Goal: Transaction & Acquisition: Purchase product/service

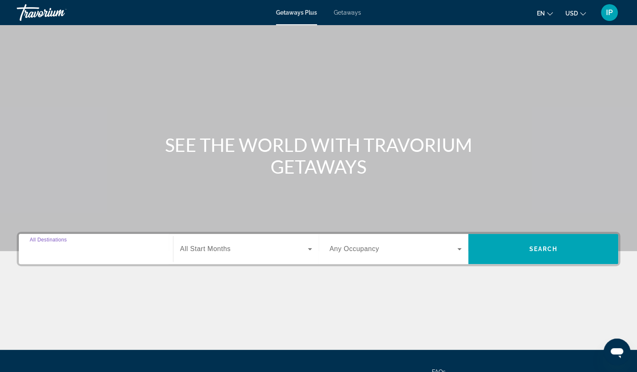
click at [150, 248] on input "Destination All Destinations" at bounding box center [96, 250] width 132 height 10
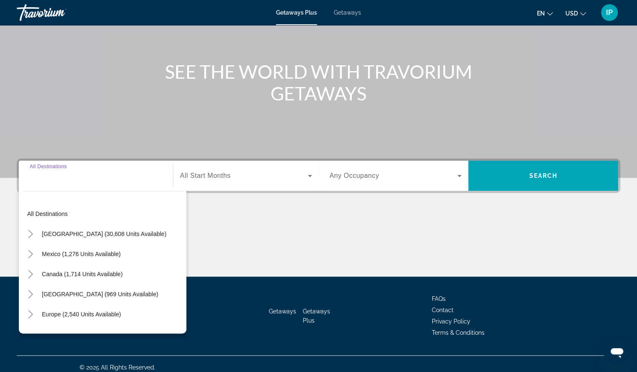
scroll to position [80, 0]
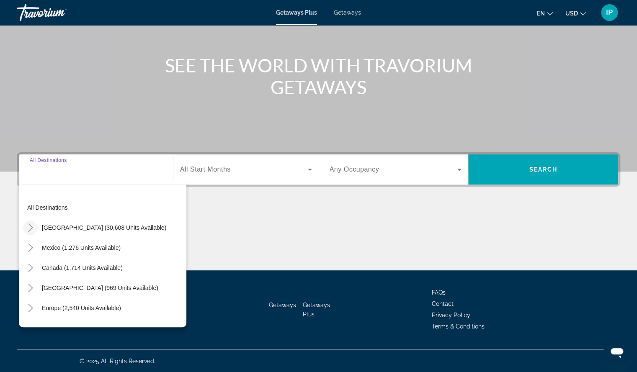
click at [33, 229] on icon "Toggle United States (30,608 units available)" at bounding box center [30, 228] width 8 height 8
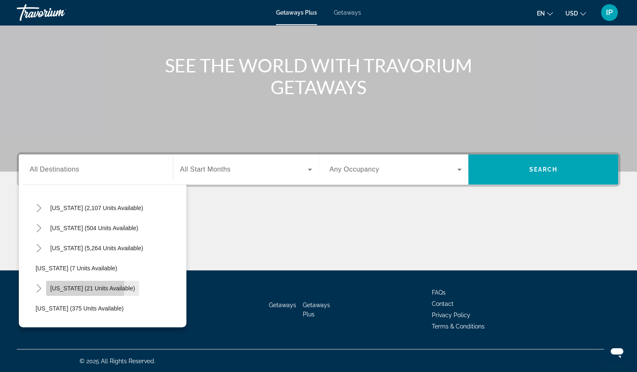
click at [54, 287] on span "Hawaii (21 units available)" at bounding box center [92, 288] width 85 height 7
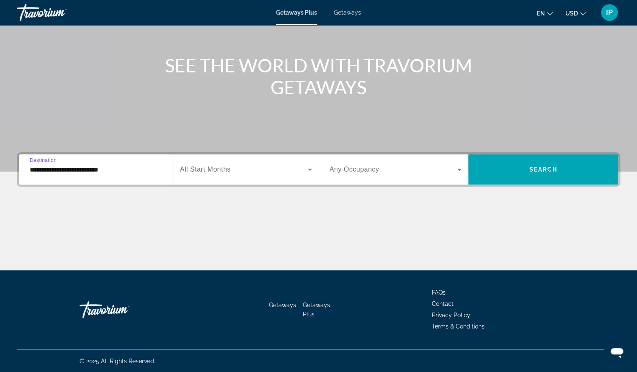
click at [101, 170] on input "**********" at bounding box center [96, 170] width 132 height 10
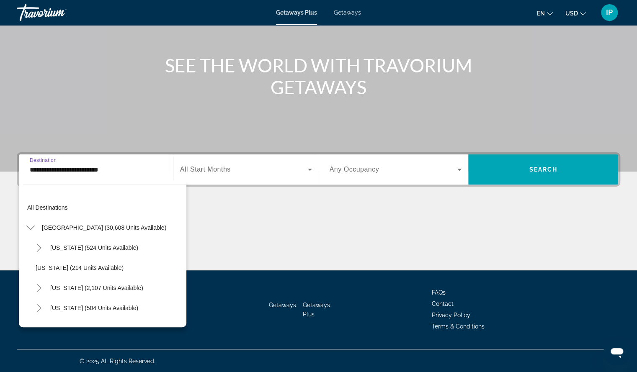
scroll to position [110, 0]
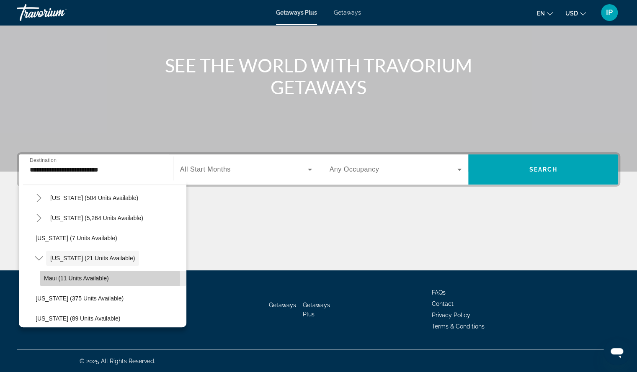
click at [79, 278] on span "Maui (11 units available)" at bounding box center [76, 278] width 65 height 7
type input "**********"
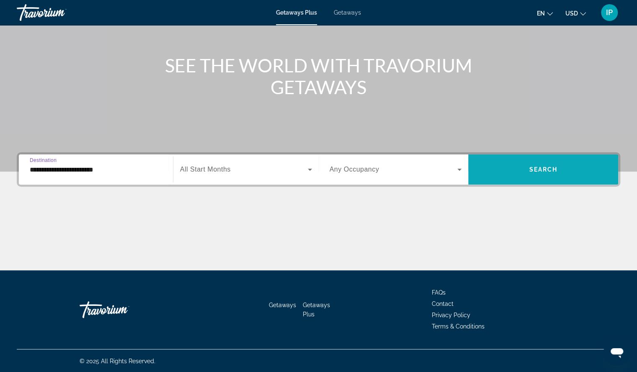
click at [536, 167] on span "Search" at bounding box center [543, 169] width 28 height 7
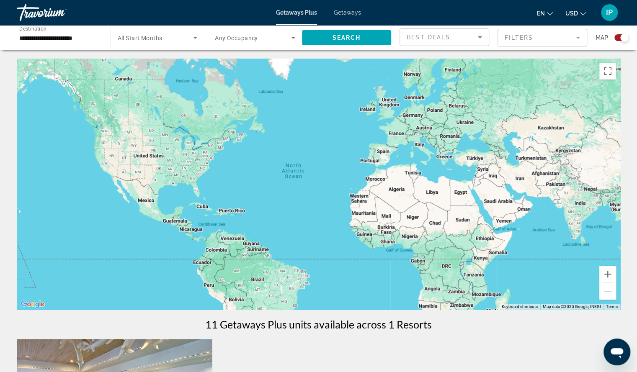
click at [578, 36] on mat-form-field "Filters" at bounding box center [543, 38] width 90 height 18
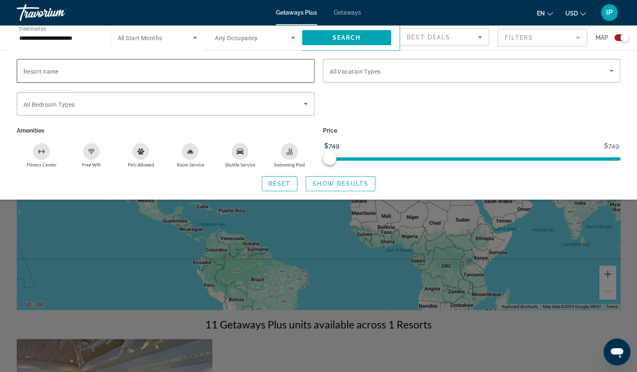
click at [32, 72] on span "Resort name" at bounding box center [40, 71] width 35 height 7
click at [32, 72] on input "Resort name" at bounding box center [165, 71] width 284 height 10
type input "**********"
click at [340, 186] on span "Show Results" at bounding box center [341, 184] width 56 height 7
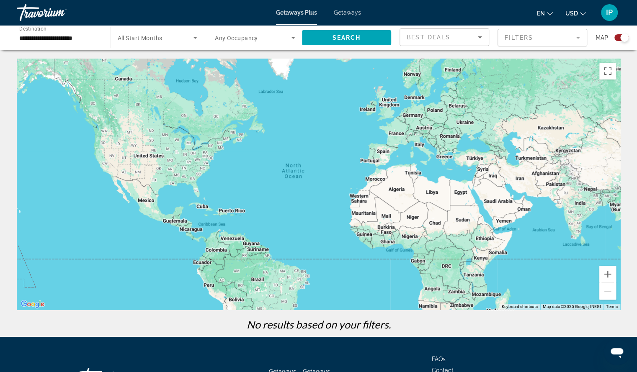
click at [303, 11] on span "Getaways Plus" at bounding box center [296, 12] width 41 height 7
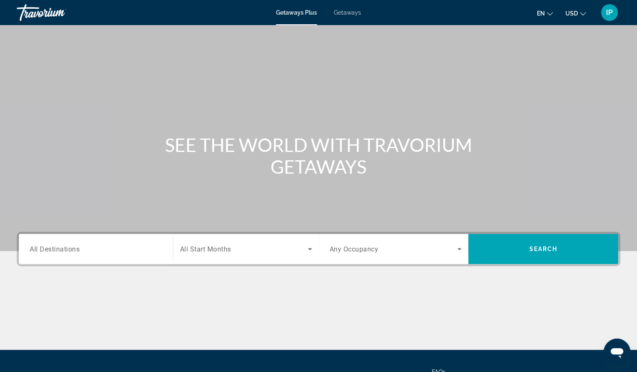
click at [74, 256] on div "Search widget" at bounding box center [96, 250] width 132 height 24
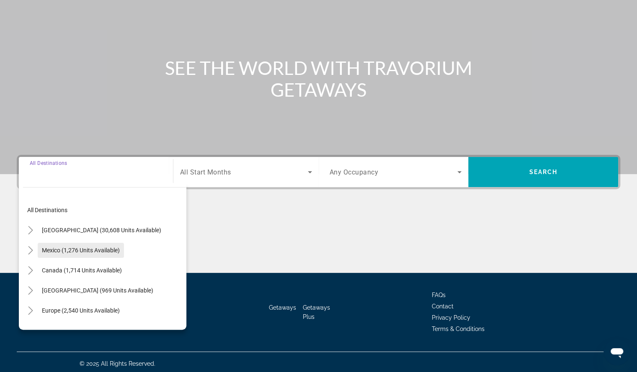
scroll to position [80, 0]
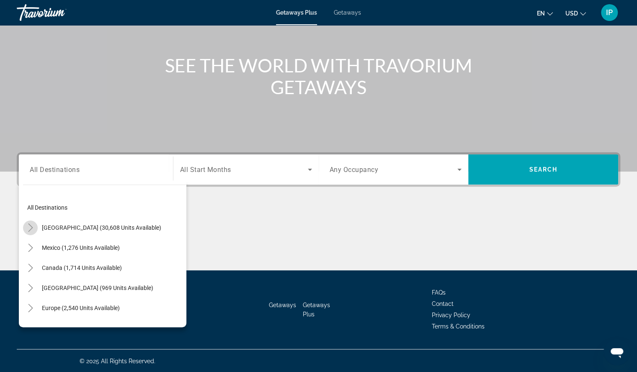
click at [31, 228] on icon "Toggle United States (30,608 units available)" at bounding box center [30, 228] width 5 height 8
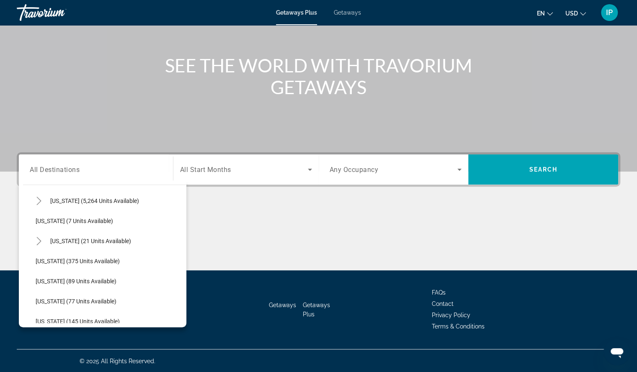
scroll to position [155, 0]
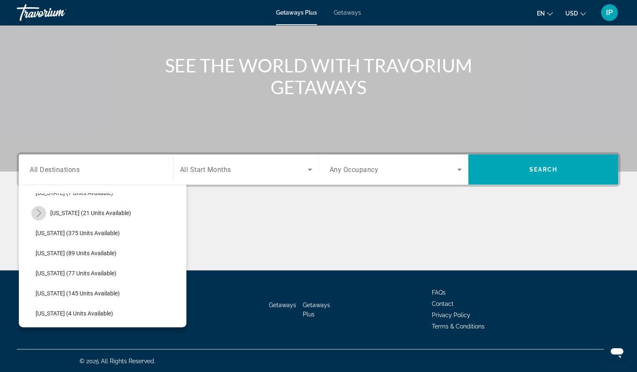
click at [39, 214] on icon "Toggle Hawaii (21 units available)" at bounding box center [38, 213] width 5 height 8
click at [53, 234] on span "Maui (11 units available)" at bounding box center [76, 233] width 65 height 7
type input "**********"
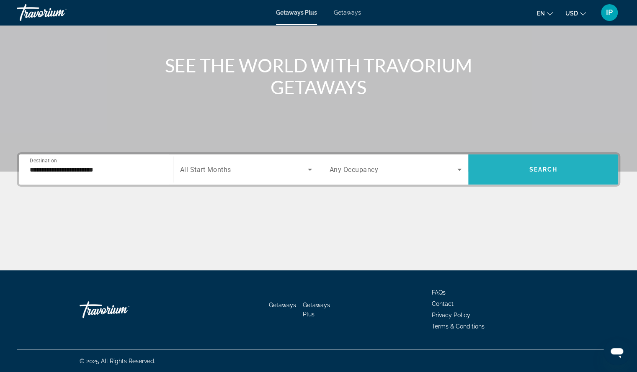
click at [518, 169] on span "Search widget" at bounding box center [543, 170] width 150 height 20
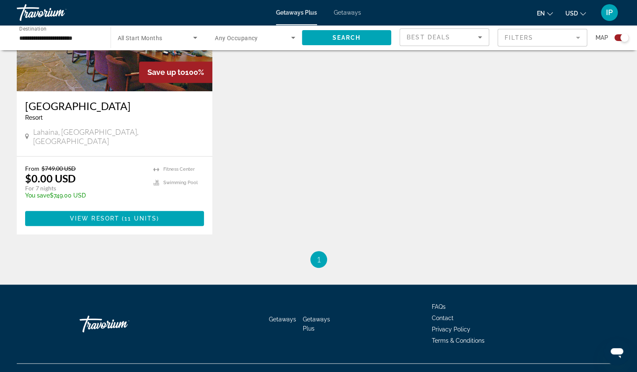
scroll to position [388, 0]
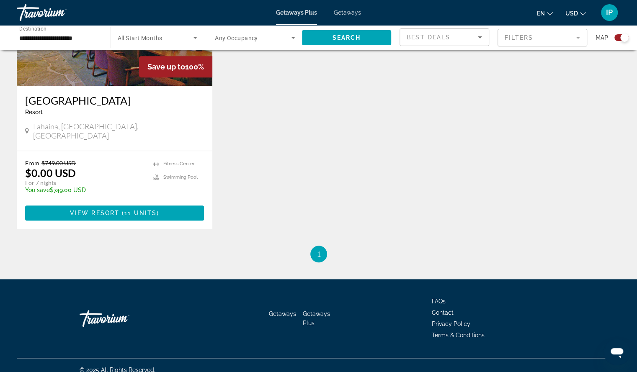
click at [352, 10] on span "Getaways" at bounding box center [347, 12] width 27 height 7
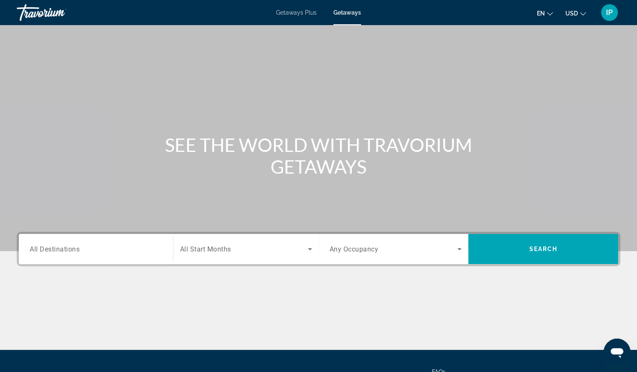
click at [58, 249] on span "All Destinations" at bounding box center [55, 249] width 50 height 8
click at [58, 249] on input "Destination All Destinations" at bounding box center [96, 250] width 132 height 10
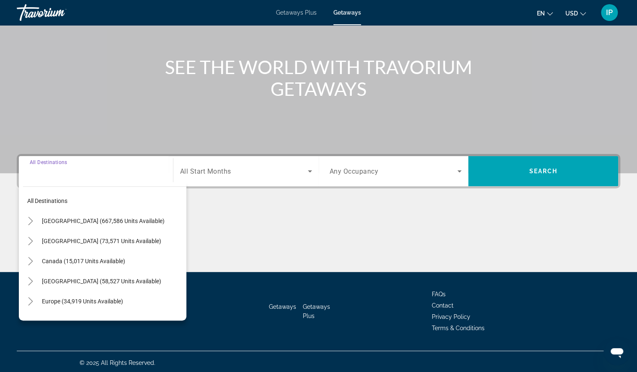
scroll to position [80, 0]
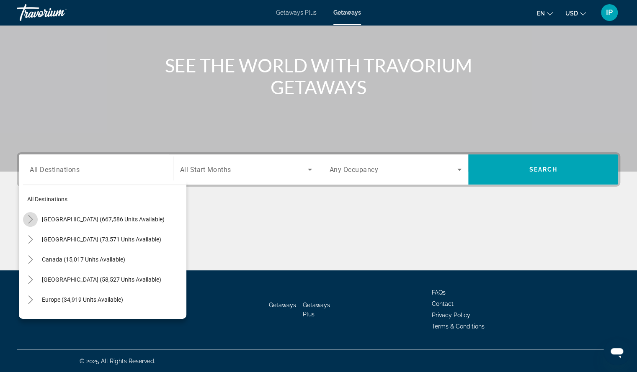
click at [31, 221] on icon "Toggle United States (667,586 units available)" at bounding box center [30, 219] width 5 height 8
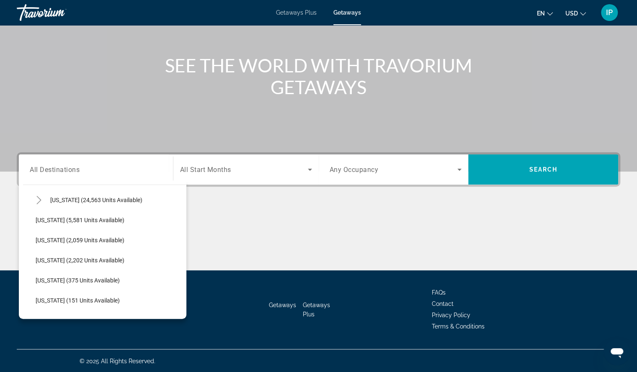
scroll to position [209, 0]
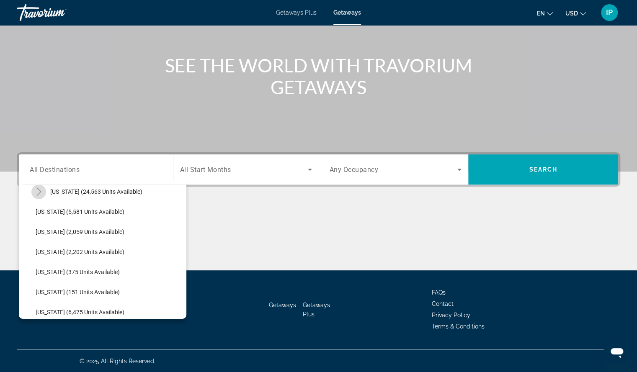
click at [39, 194] on icon "Toggle Hawaii (24,563 units available)" at bounding box center [39, 192] width 8 height 8
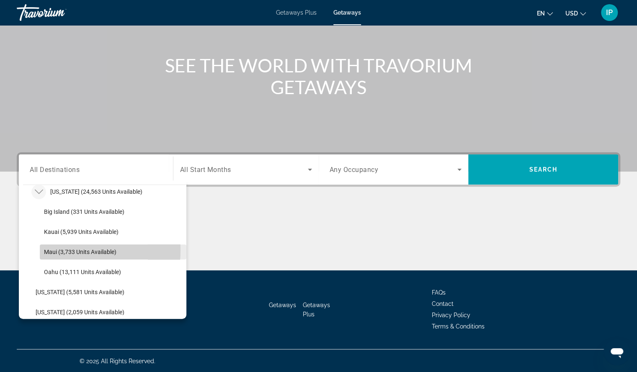
click at [57, 250] on span "Maui (3,733 units available)" at bounding box center [80, 252] width 72 height 7
type input "**********"
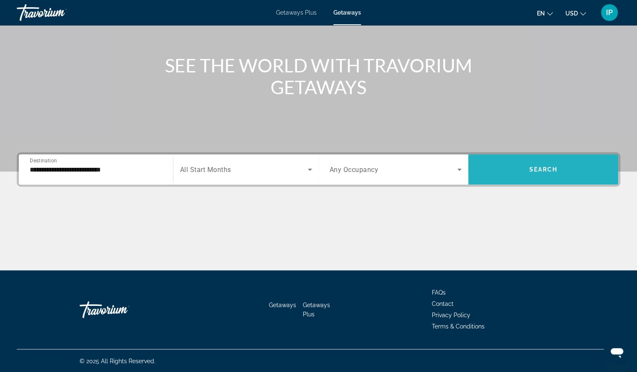
click at [561, 167] on span "Search widget" at bounding box center [543, 170] width 150 height 20
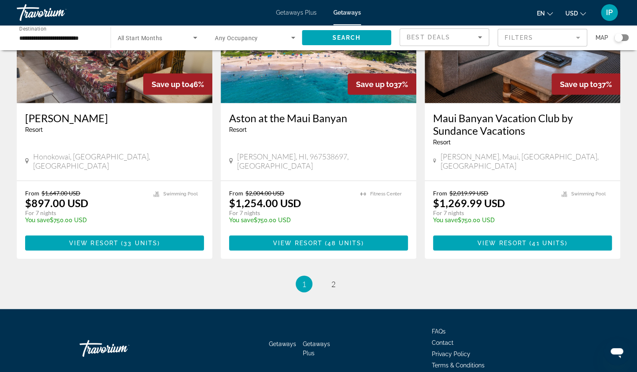
scroll to position [1007, 0]
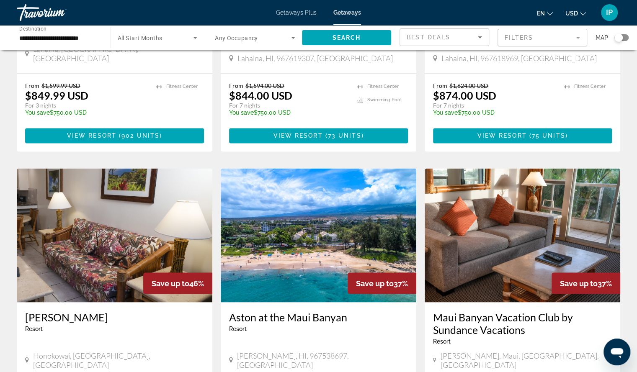
scroll to position [823, 0]
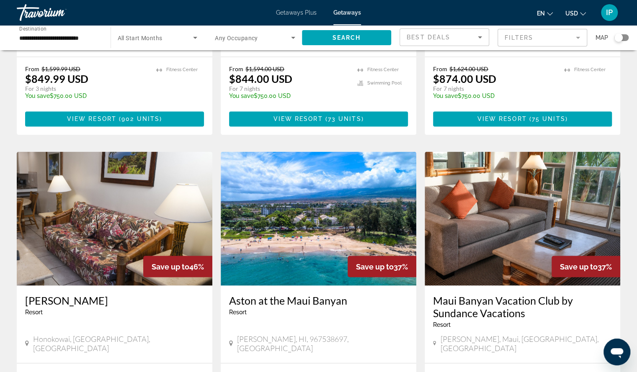
click at [505, 228] on img "Main content" at bounding box center [523, 219] width 196 height 134
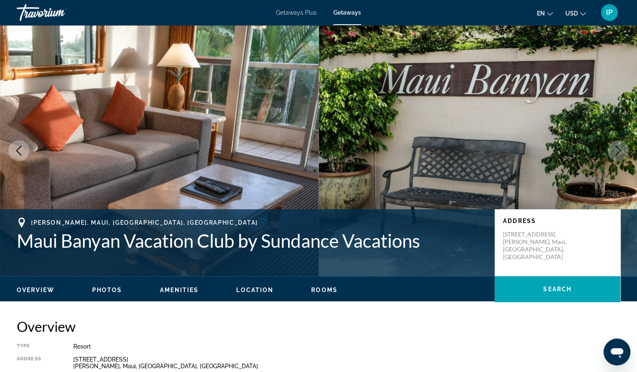
click at [618, 154] on icon "Next image" at bounding box center [618, 151] width 10 height 10
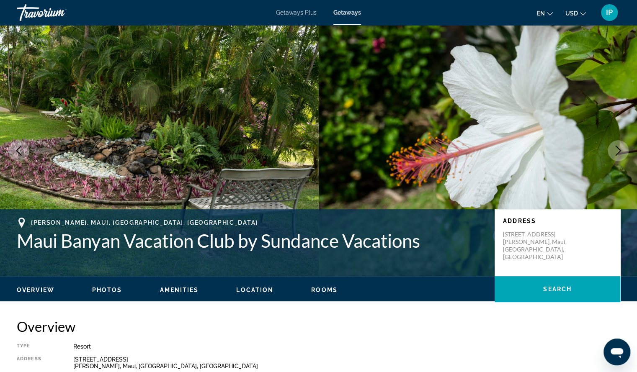
click at [618, 154] on icon "Next image" at bounding box center [618, 151] width 10 height 10
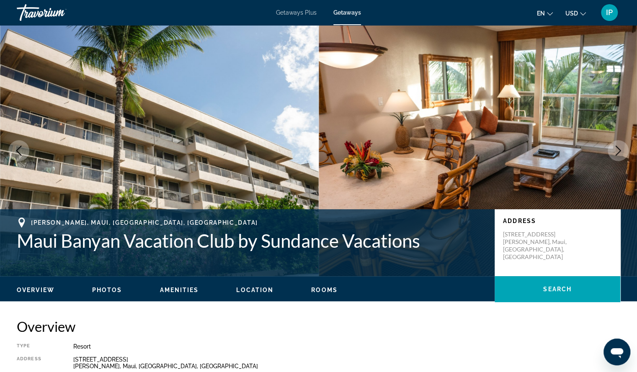
click at [618, 153] on icon "Next image" at bounding box center [618, 151] width 5 height 10
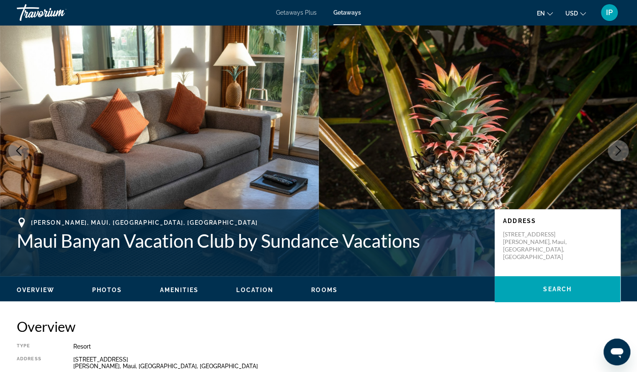
click at [618, 153] on icon "Next image" at bounding box center [618, 151] width 5 height 10
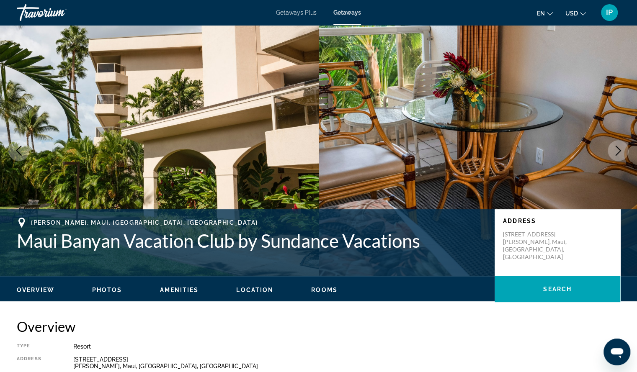
click at [618, 153] on icon "Next image" at bounding box center [618, 151] width 5 height 10
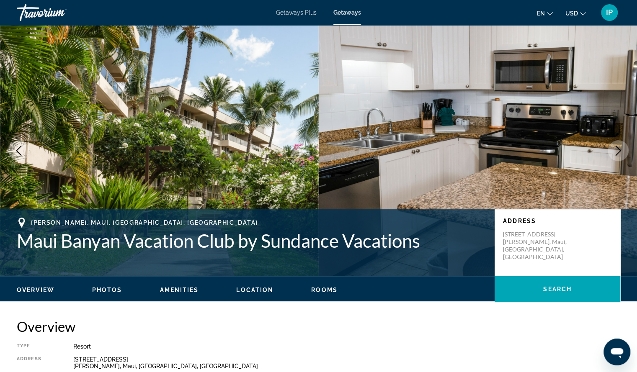
click at [618, 153] on icon "Next image" at bounding box center [618, 151] width 5 height 10
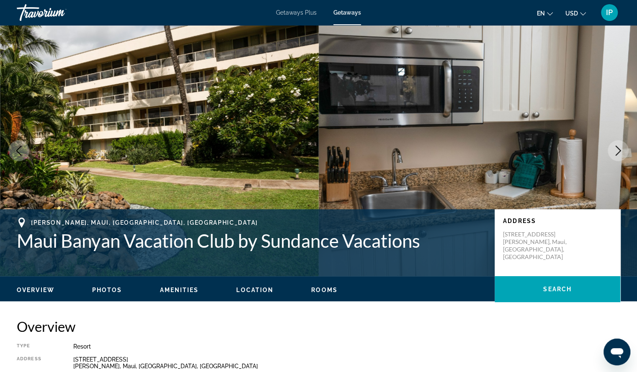
click at [623, 84] on img "Main content" at bounding box center [478, 150] width 319 height 251
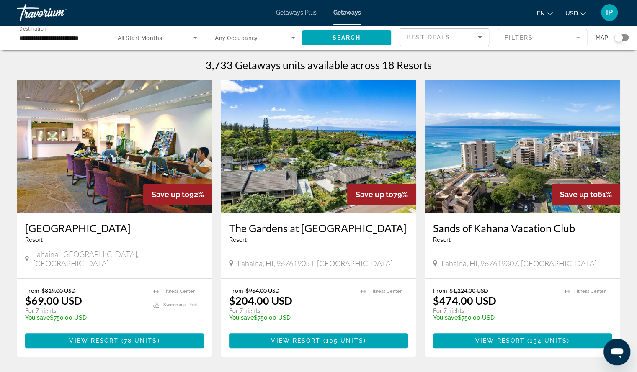
click at [340, 165] on img "Main content" at bounding box center [319, 147] width 196 height 134
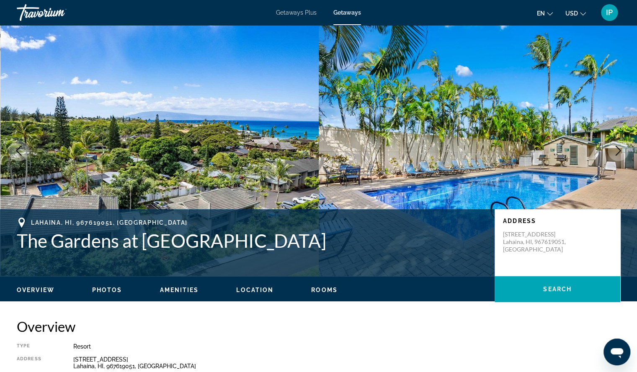
click at [621, 153] on icon "Next image" at bounding box center [618, 151] width 10 height 10
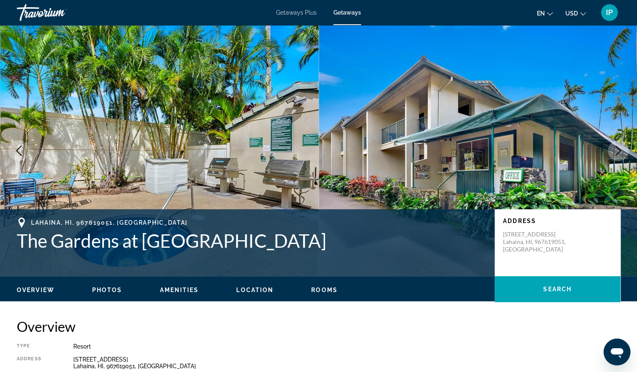
click at [621, 153] on icon "Next image" at bounding box center [618, 151] width 10 height 10
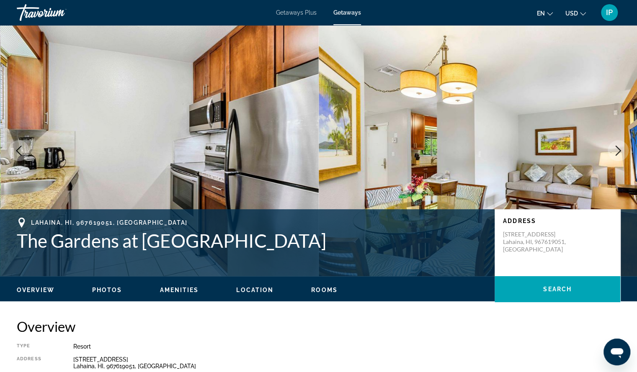
click at [621, 153] on icon "Next image" at bounding box center [618, 151] width 10 height 10
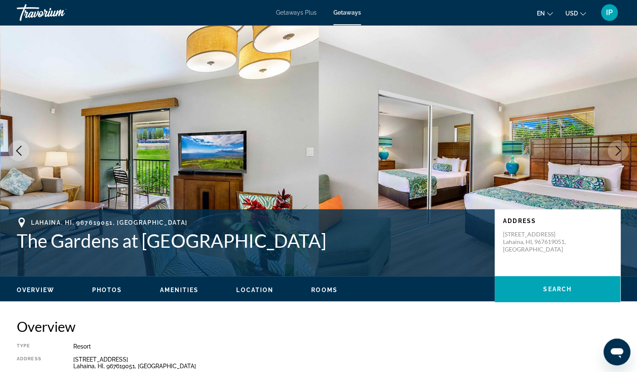
click at [621, 153] on icon "Next image" at bounding box center [618, 151] width 10 height 10
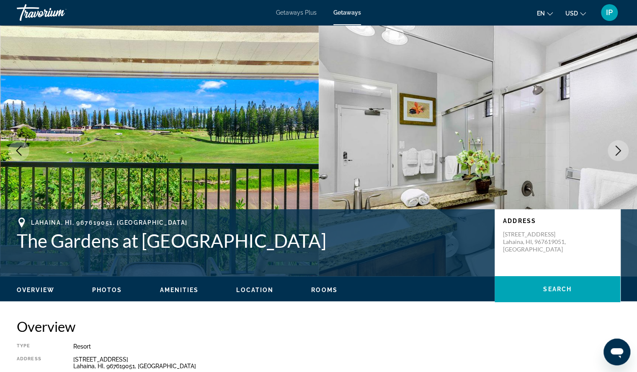
click at [621, 153] on icon "Next image" at bounding box center [618, 151] width 10 height 10
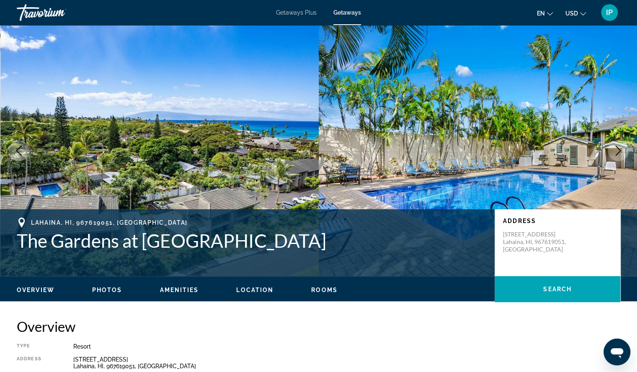
click at [621, 153] on icon "Next image" at bounding box center [618, 151] width 10 height 10
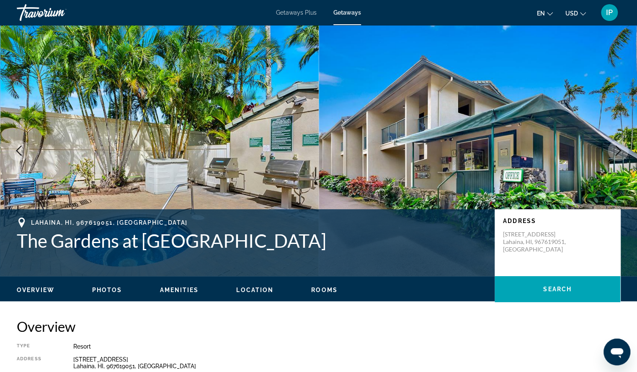
click at [621, 152] on icon "Next image" at bounding box center [618, 151] width 10 height 10
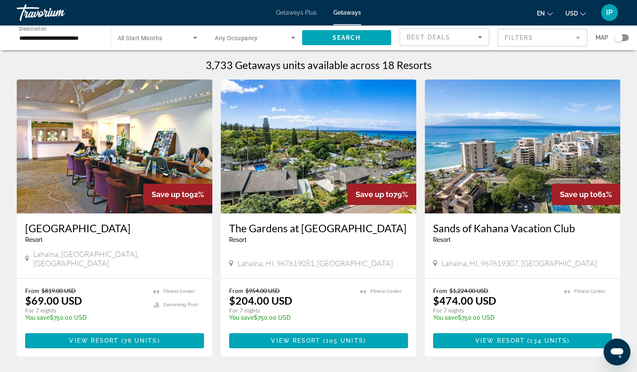
click at [160, 116] on img "Main content" at bounding box center [115, 147] width 196 height 134
click at [551, 338] on span "134 units" at bounding box center [548, 341] width 37 height 7
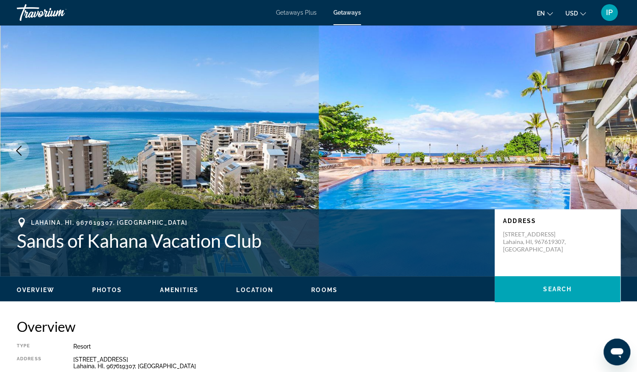
click at [619, 146] on icon "Next image" at bounding box center [618, 151] width 10 height 10
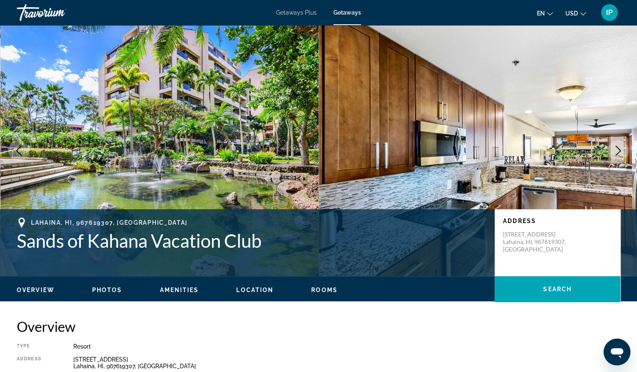
click at [619, 146] on icon "Next image" at bounding box center [618, 151] width 10 height 10
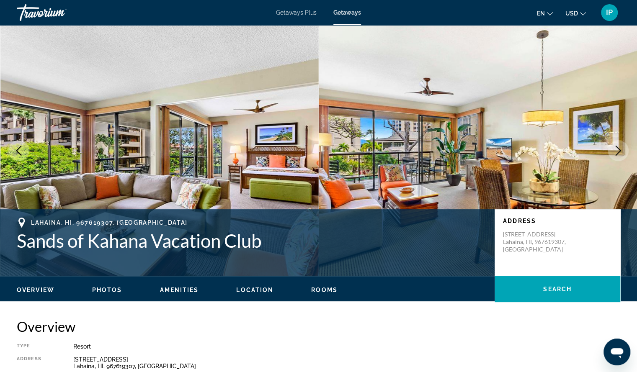
click at [619, 146] on icon "Next image" at bounding box center [618, 151] width 10 height 10
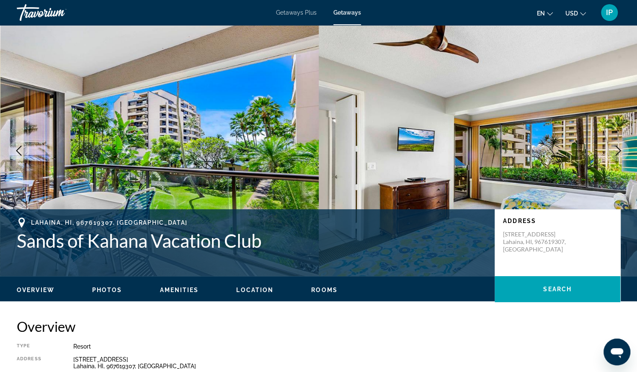
click at [619, 146] on icon "Next image" at bounding box center [618, 151] width 10 height 10
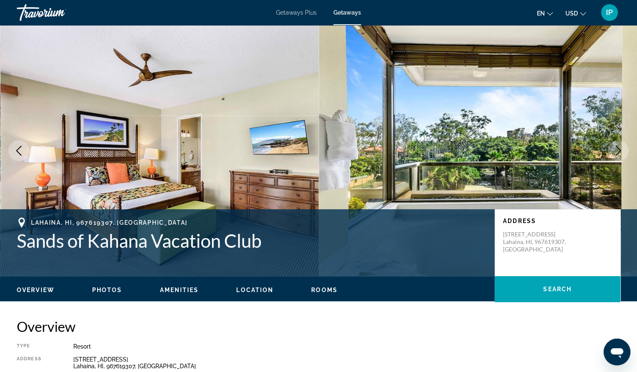
click at [619, 146] on icon "Next image" at bounding box center [618, 151] width 10 height 10
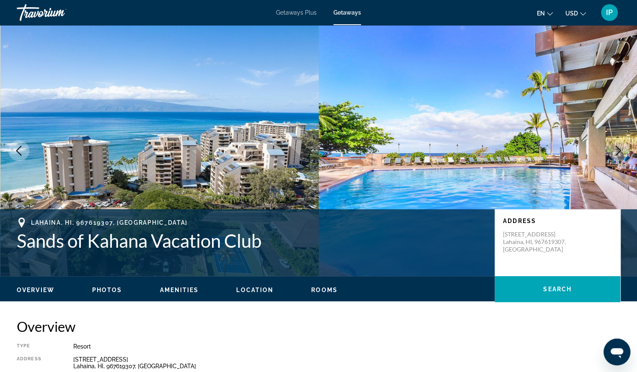
click at [619, 146] on icon "Next image" at bounding box center [618, 151] width 10 height 10
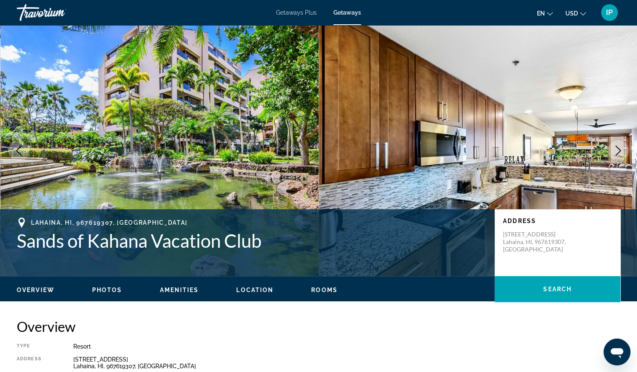
click at [619, 146] on icon "Next image" at bounding box center [618, 151] width 10 height 10
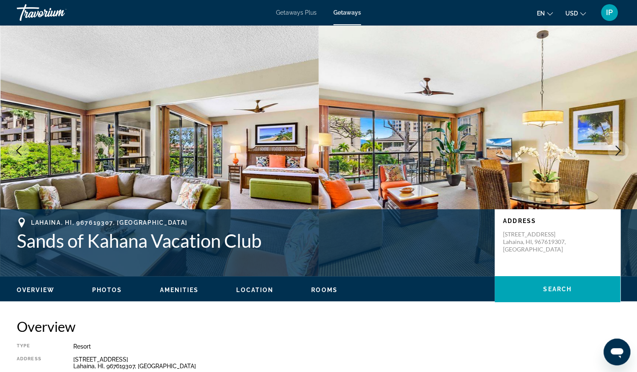
click at [619, 146] on icon "Next image" at bounding box center [618, 151] width 10 height 10
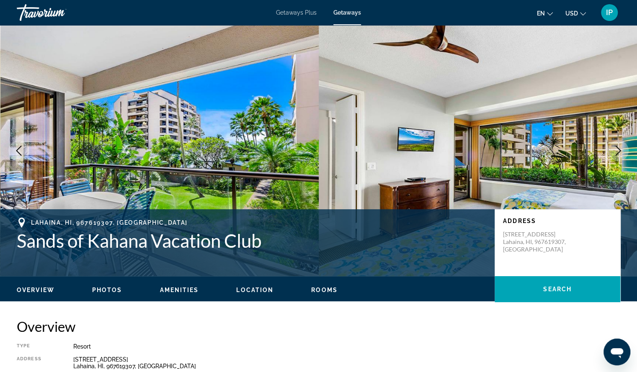
click at [619, 146] on icon "Next image" at bounding box center [618, 151] width 10 height 10
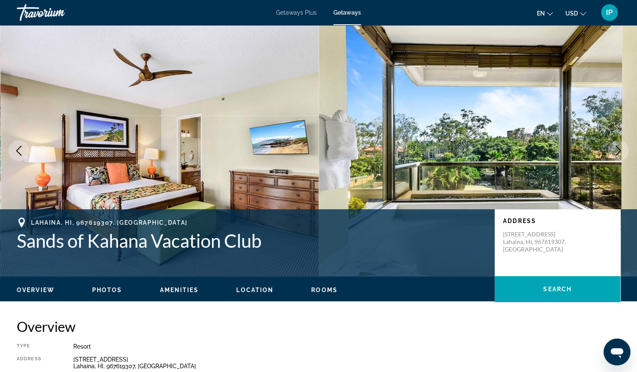
click at [619, 146] on icon "Next image" at bounding box center [618, 151] width 10 height 10
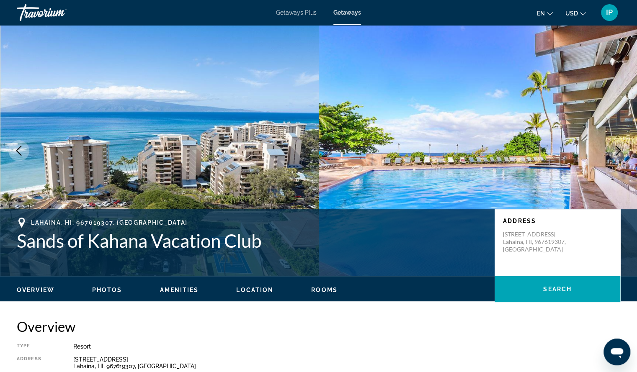
click at [619, 146] on icon "Next image" at bounding box center [618, 151] width 10 height 10
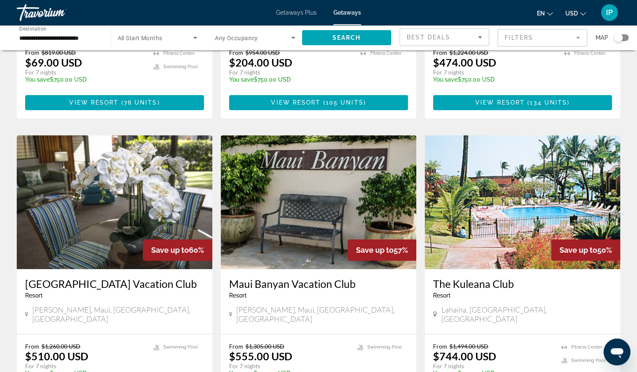
scroll to position [251, 0]
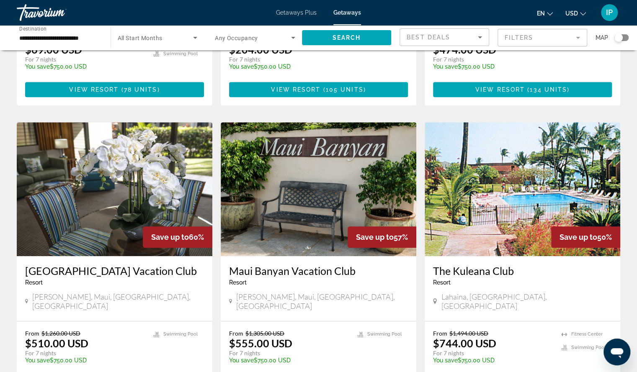
click at [120, 183] on img "Main content" at bounding box center [115, 189] width 196 height 134
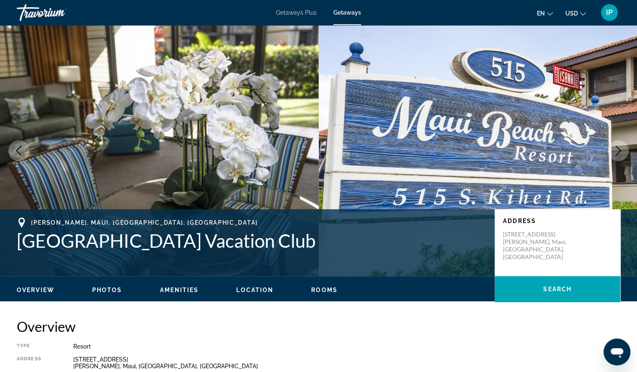
click at [618, 150] on icon "Next image" at bounding box center [618, 151] width 10 height 10
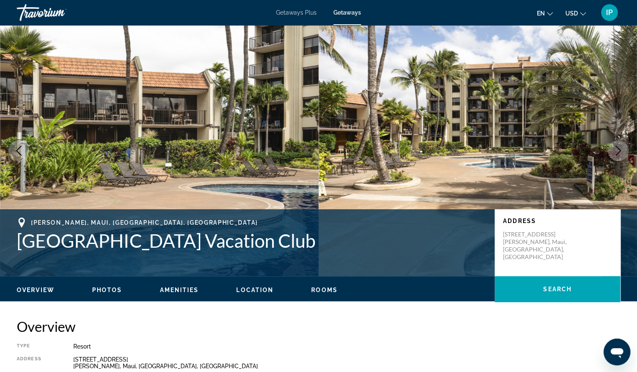
click at [618, 150] on icon "Next image" at bounding box center [618, 151] width 10 height 10
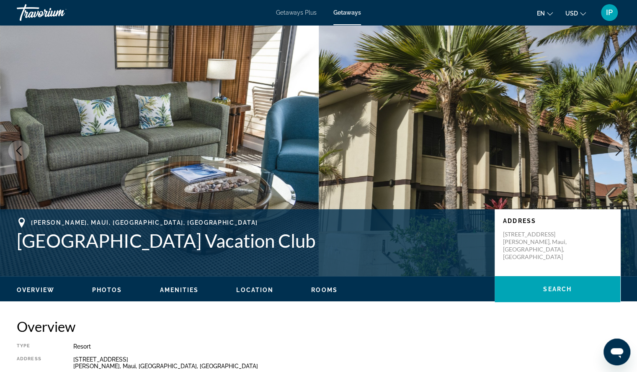
click at [618, 150] on icon "Next image" at bounding box center [618, 151] width 10 height 10
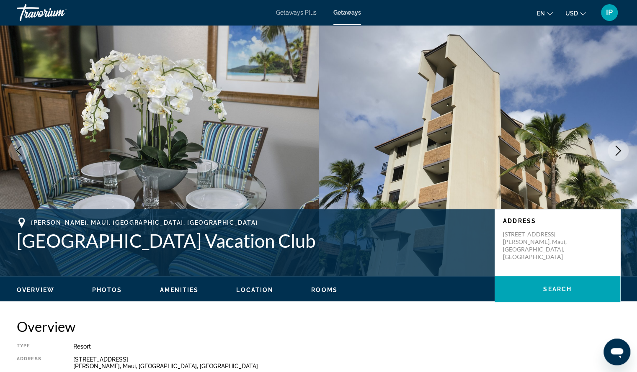
click at [618, 150] on icon "Next image" at bounding box center [618, 151] width 10 height 10
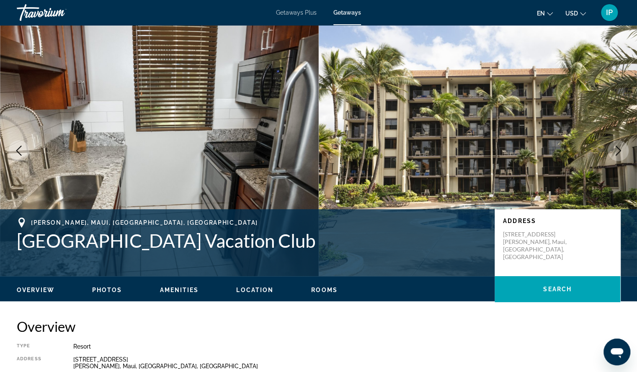
click at [618, 150] on icon "Next image" at bounding box center [618, 151] width 10 height 10
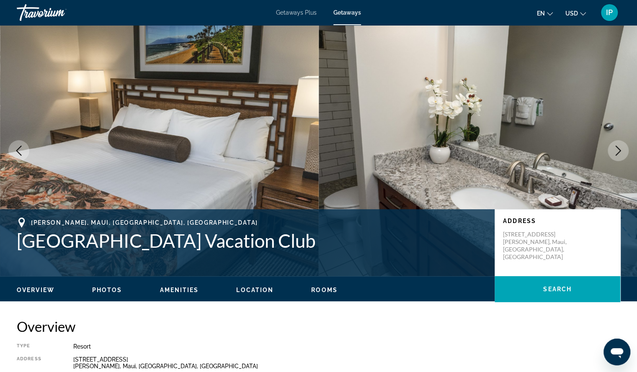
click at [618, 150] on icon "Next image" at bounding box center [618, 151] width 10 height 10
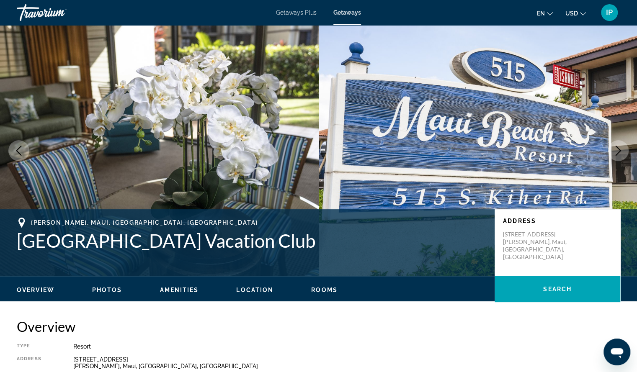
click at [617, 153] on icon "Next image" at bounding box center [618, 151] width 10 height 10
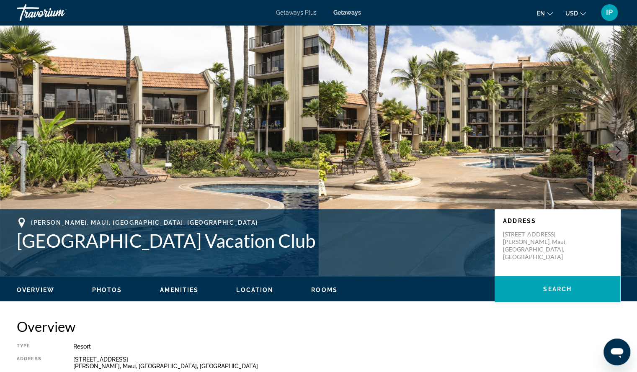
click at [617, 153] on icon "Next image" at bounding box center [618, 151] width 10 height 10
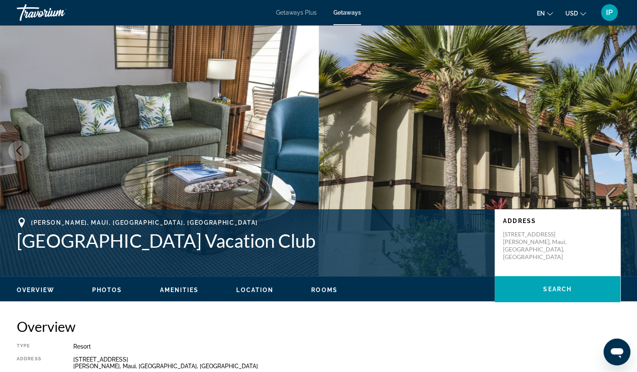
click at [617, 155] on icon "Next image" at bounding box center [618, 151] width 5 height 10
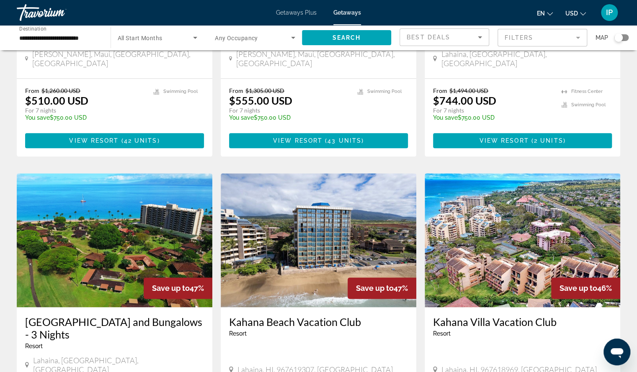
scroll to position [517, 0]
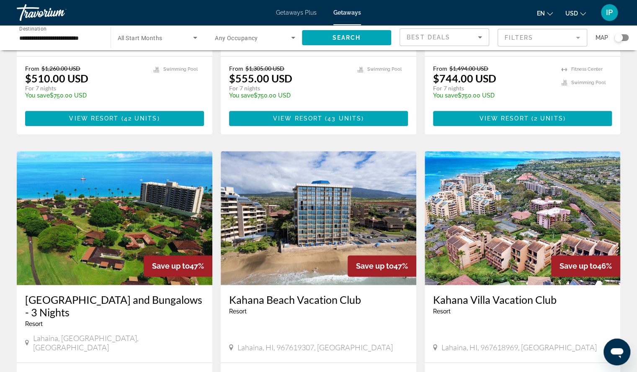
click at [297, 177] on img "Main content" at bounding box center [319, 218] width 196 height 134
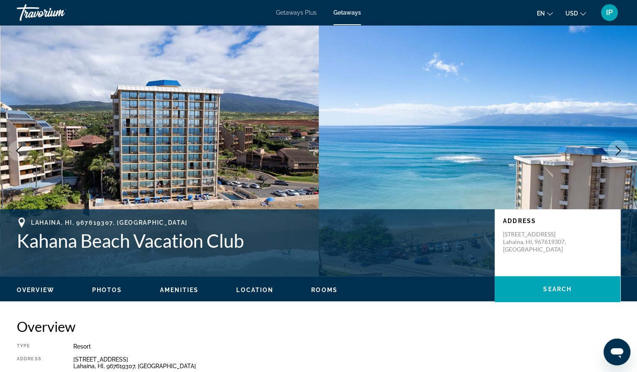
click at [618, 155] on icon "Next image" at bounding box center [618, 151] width 10 height 10
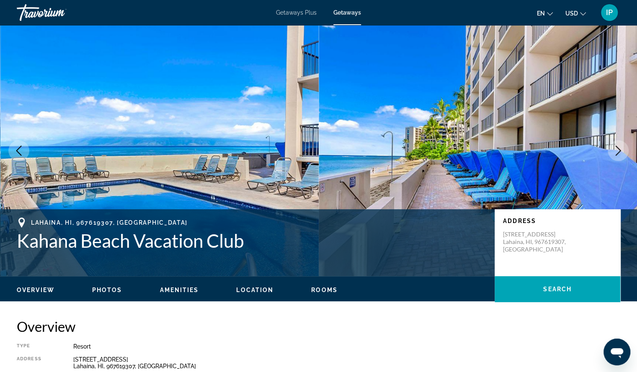
click at [618, 155] on icon "Next image" at bounding box center [618, 151] width 10 height 10
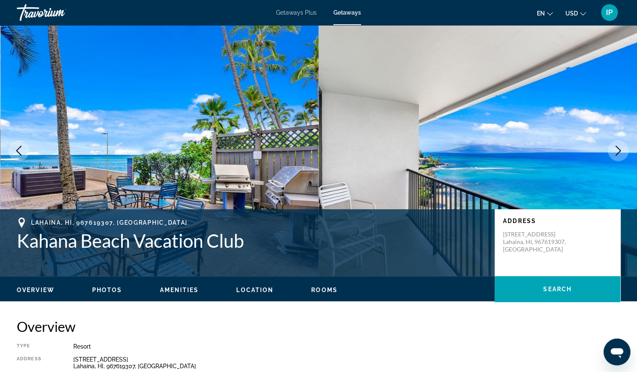
click at [618, 158] on button "Next image" at bounding box center [618, 150] width 21 height 21
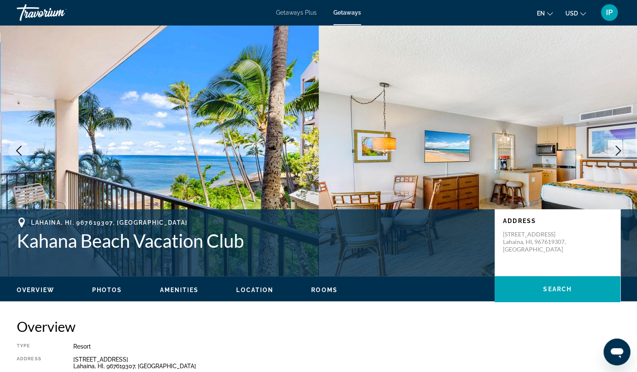
click at [618, 160] on button "Next image" at bounding box center [618, 150] width 21 height 21
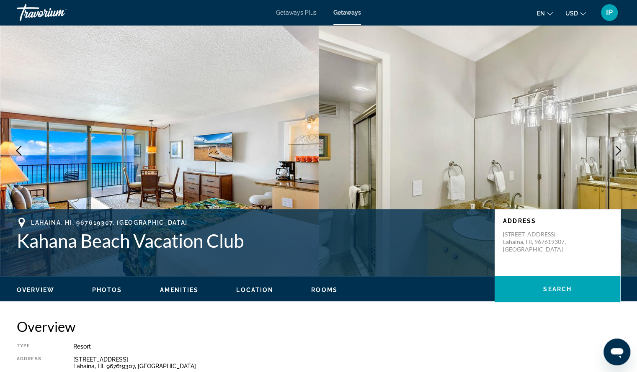
click at [618, 160] on button "Next image" at bounding box center [618, 150] width 21 height 21
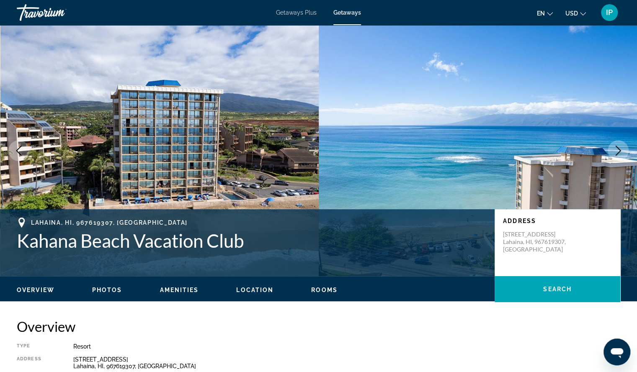
click at [619, 152] on icon "Next image" at bounding box center [618, 151] width 5 height 10
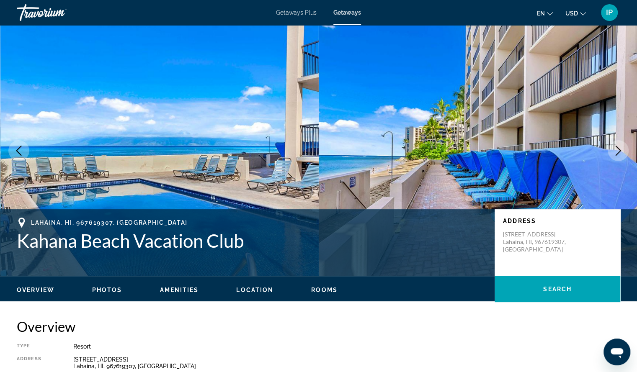
click at [619, 151] on icon "Next image" at bounding box center [618, 151] width 10 height 10
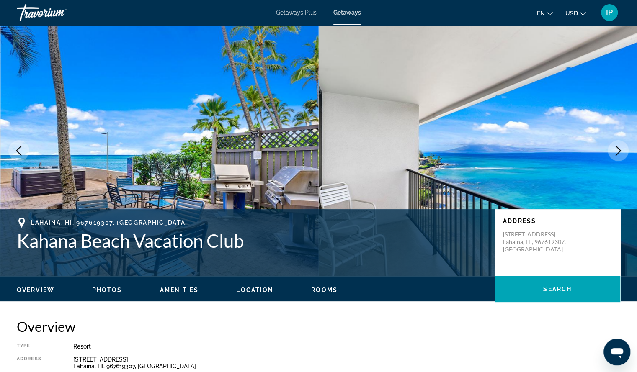
click at [619, 151] on icon "Next image" at bounding box center [618, 151] width 10 height 10
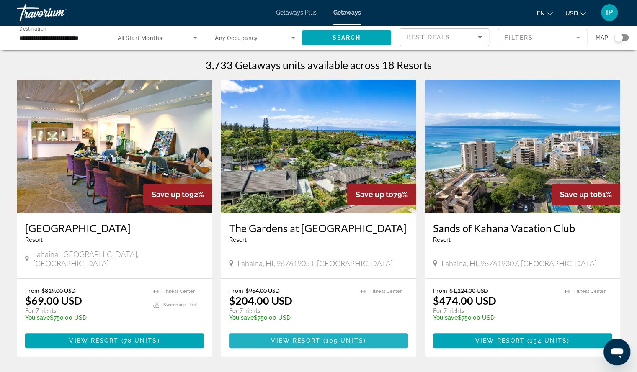
click at [360, 331] on span "Main content" at bounding box center [318, 341] width 179 height 20
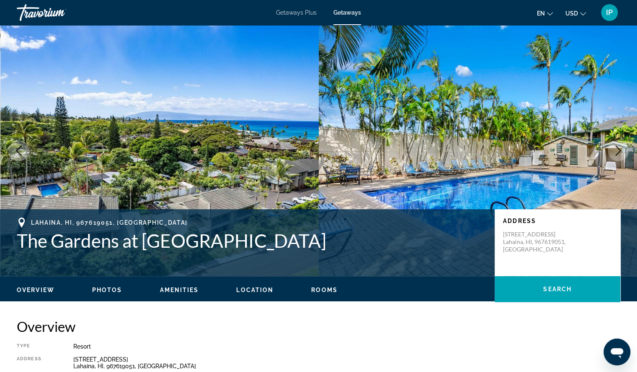
click at [617, 152] on icon "Next image" at bounding box center [618, 151] width 10 height 10
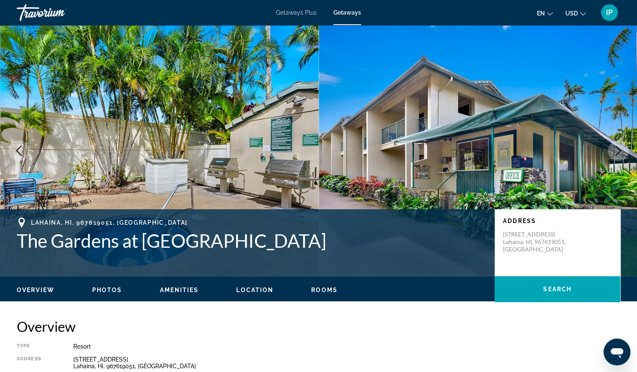
click at [617, 155] on icon "Next image" at bounding box center [618, 151] width 10 height 10
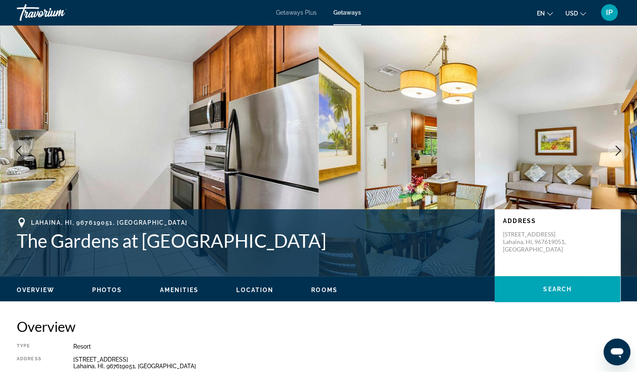
click at [617, 158] on button "Next image" at bounding box center [618, 150] width 21 height 21
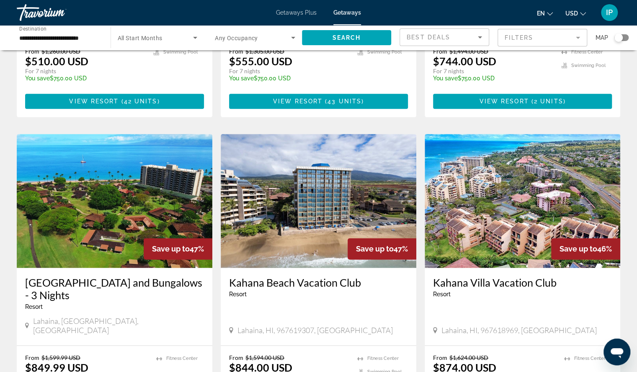
scroll to position [540, 0]
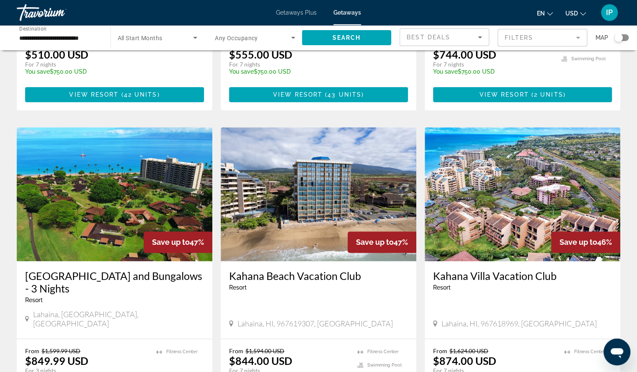
click at [344, 187] on img "Main content" at bounding box center [319, 194] width 196 height 134
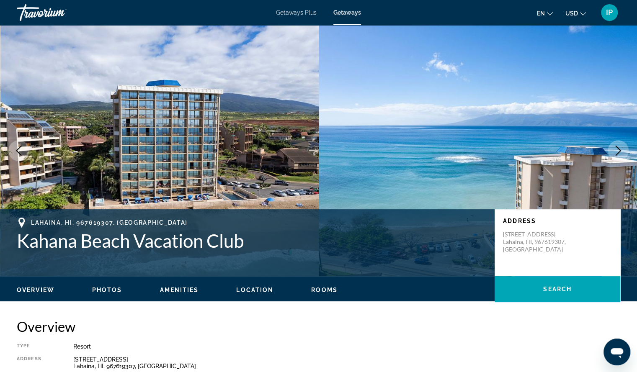
click at [621, 152] on icon "Next image" at bounding box center [618, 151] width 10 height 10
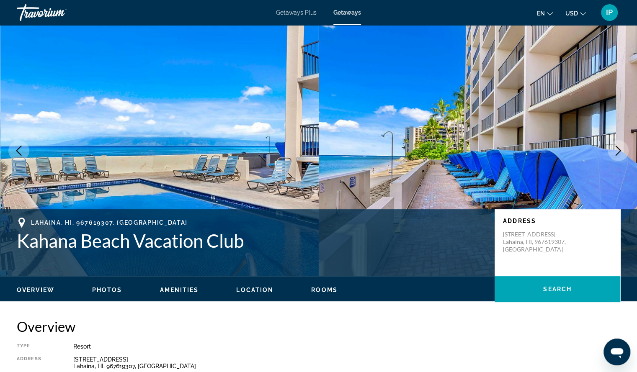
click at [621, 152] on icon "Next image" at bounding box center [618, 151] width 10 height 10
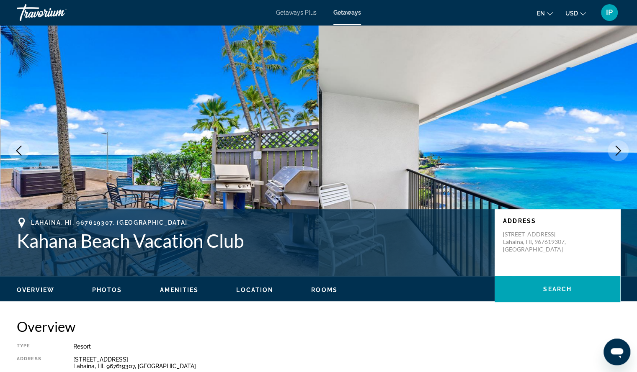
click at [620, 154] on icon "Next image" at bounding box center [618, 151] width 10 height 10
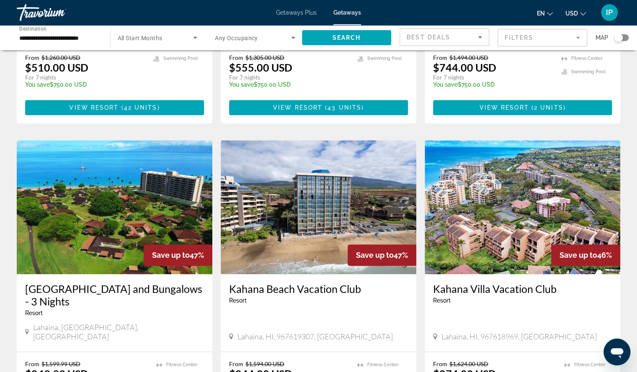
scroll to position [566, 0]
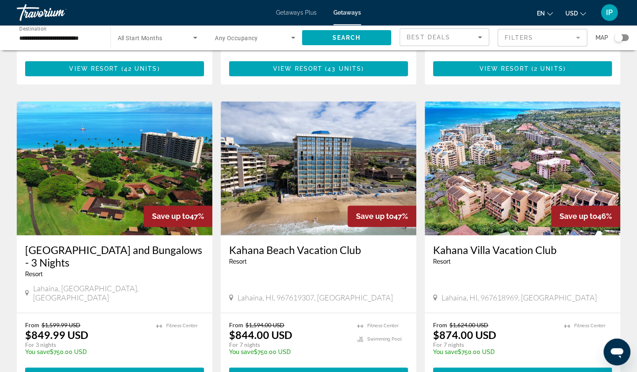
click at [508, 166] on img "Main content" at bounding box center [523, 168] width 196 height 134
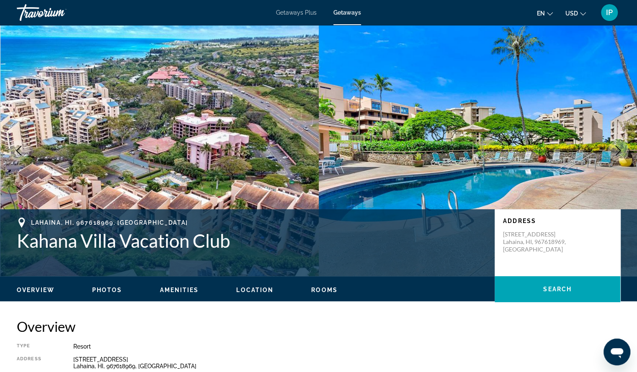
click at [620, 151] on icon "Next image" at bounding box center [618, 151] width 5 height 10
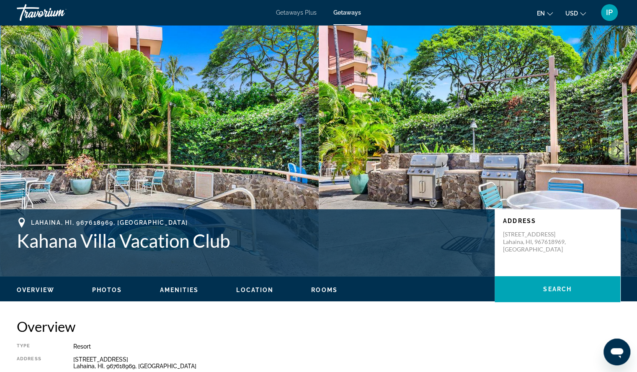
click at [620, 151] on icon "Next image" at bounding box center [618, 151] width 5 height 10
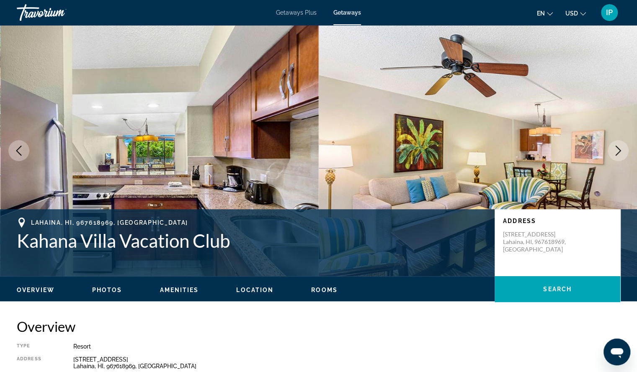
click at [620, 151] on icon "Next image" at bounding box center [618, 151] width 5 height 10
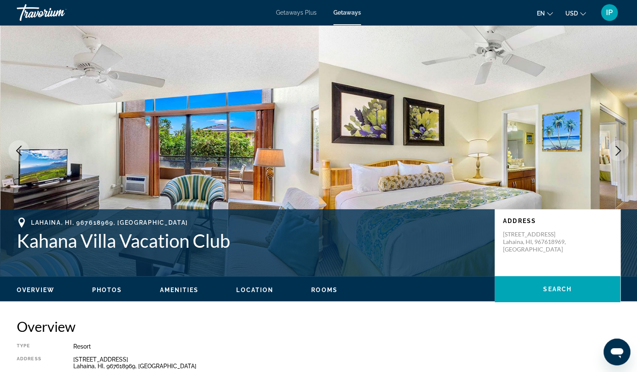
click at [620, 151] on icon "Next image" at bounding box center [618, 151] width 5 height 10
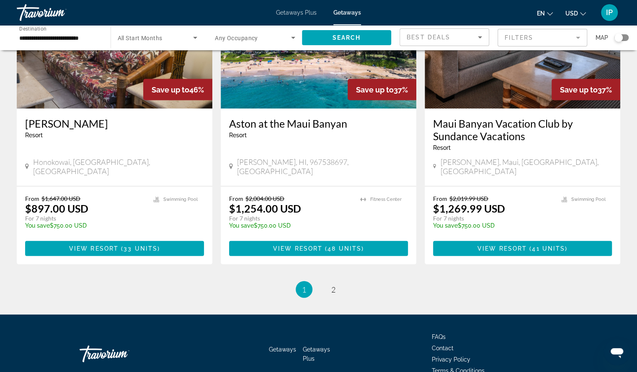
scroll to position [1007, 0]
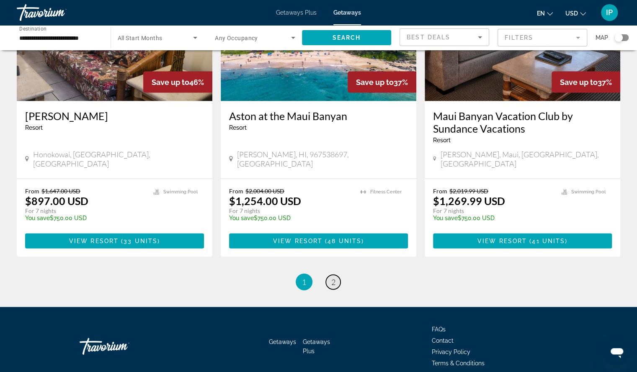
click at [333, 278] on span "2" at bounding box center [333, 282] width 4 height 9
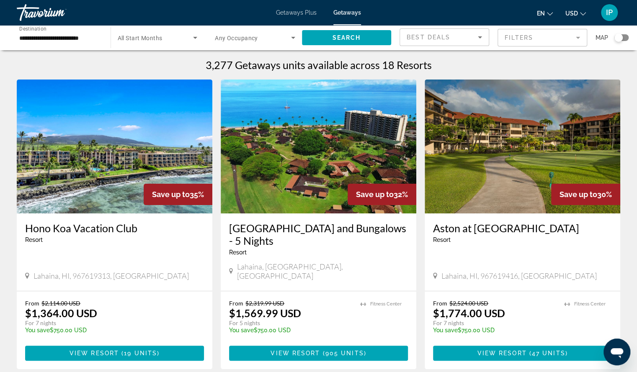
click at [160, 163] on img "Main content" at bounding box center [115, 147] width 196 height 134
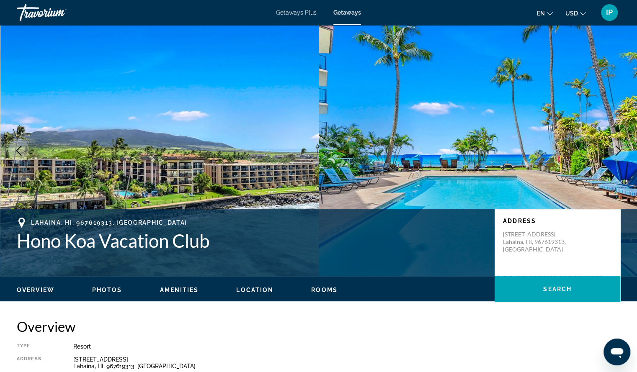
click at [619, 150] on icon "Next image" at bounding box center [618, 151] width 10 height 10
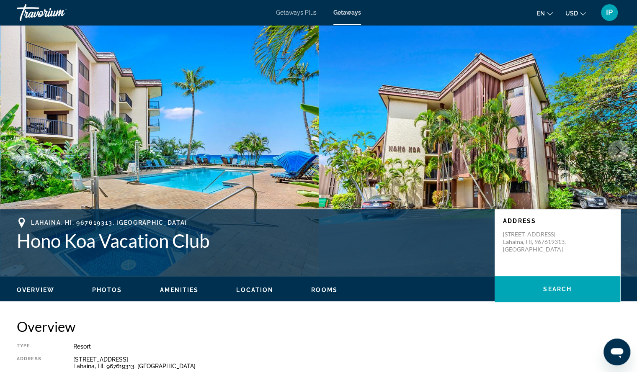
click at [619, 152] on icon "Next image" at bounding box center [618, 151] width 5 height 10
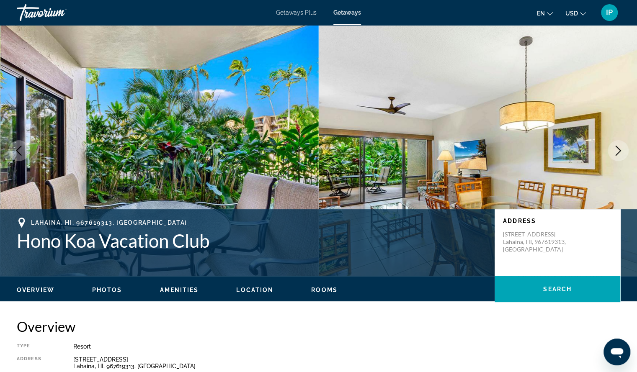
click at [619, 152] on icon "Next image" at bounding box center [618, 151] width 5 height 10
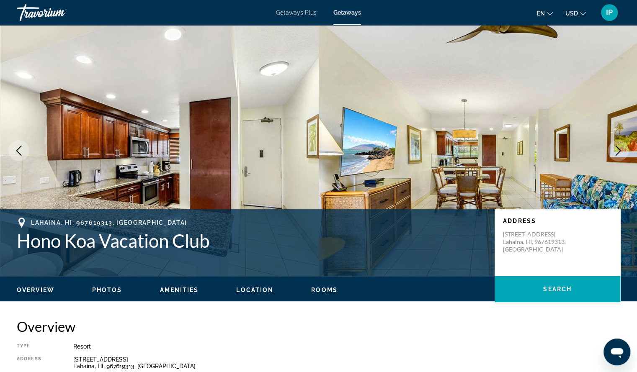
click at [619, 152] on icon "Next image" at bounding box center [618, 151] width 5 height 10
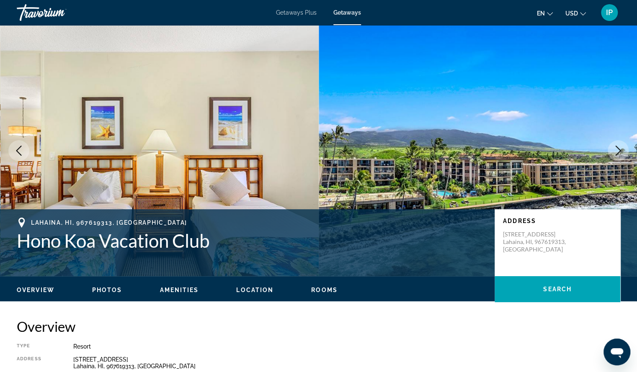
click at [619, 152] on icon "Next image" at bounding box center [618, 151] width 5 height 10
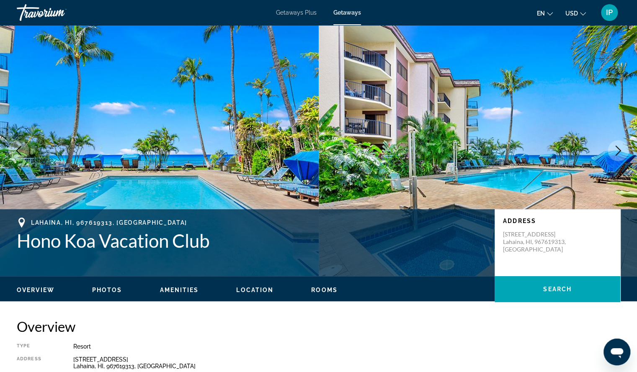
click at [619, 152] on icon "Next image" at bounding box center [618, 151] width 5 height 10
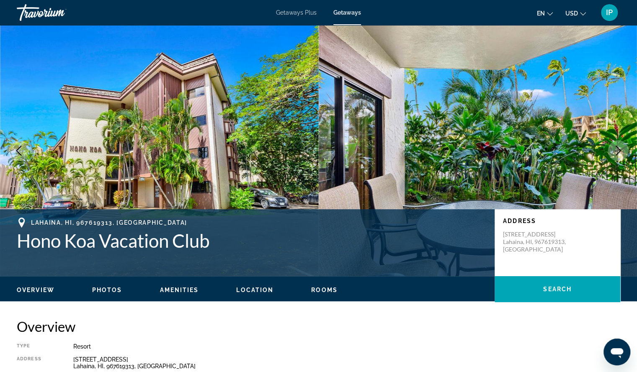
click at [321, 292] on span "Rooms" at bounding box center [324, 290] width 26 height 7
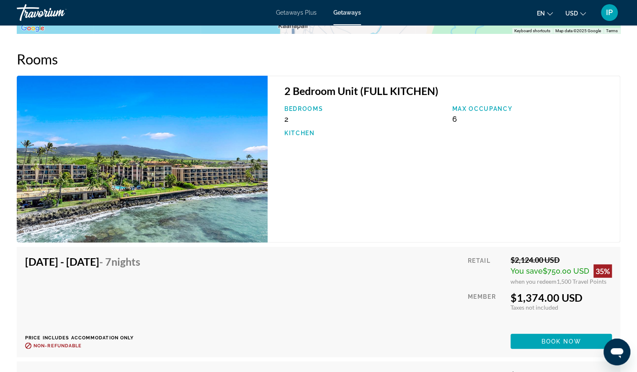
scroll to position [1213, 0]
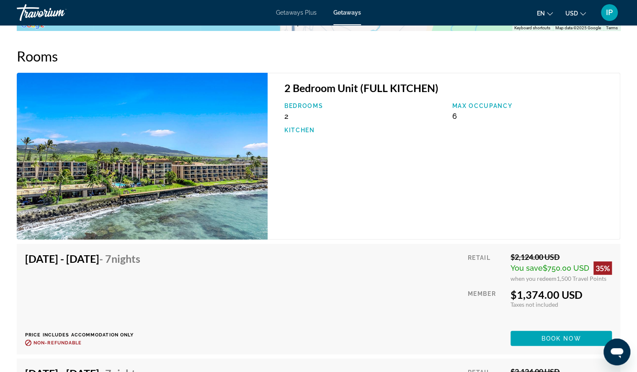
drag, startPoint x: 394, startPoint y: 178, endPoint x: 378, endPoint y: 192, distance: 21.4
click at [378, 192] on div "2 Bedroom Unit (FULL KITCHEN) Bedrooms 2 Max Occupancy 6 Kitchen" at bounding box center [444, 156] width 353 height 167
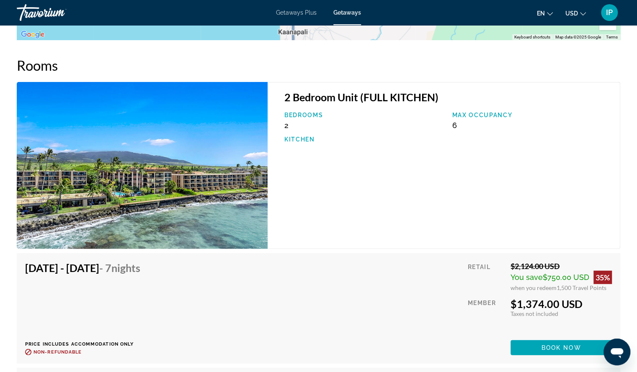
scroll to position [1203, 0]
click at [186, 183] on img "Main content" at bounding box center [142, 166] width 251 height 167
click at [203, 180] on img "Main content" at bounding box center [142, 166] width 251 height 167
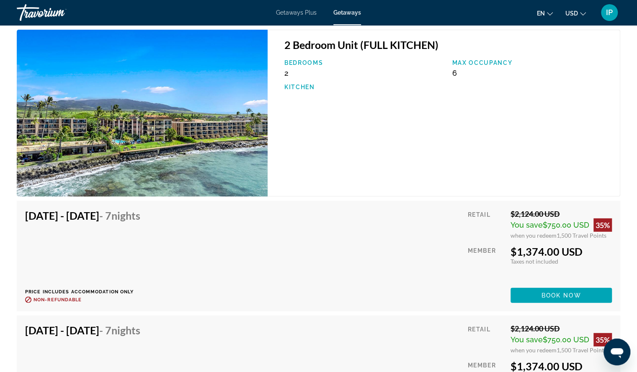
scroll to position [1254, 0]
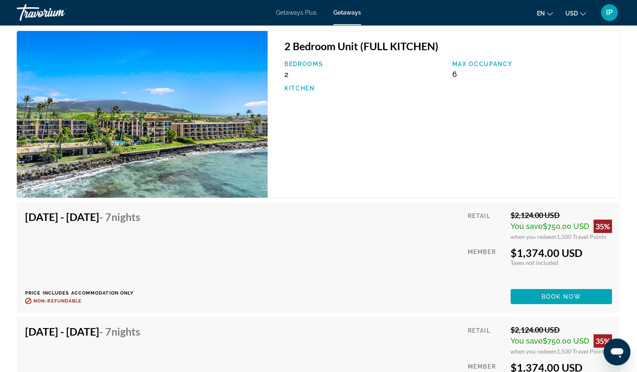
click at [140, 224] on div "Nov 9, 2025 - Nov 16, 2025 - 7 Nights" at bounding box center [82, 219] width 115 height 17
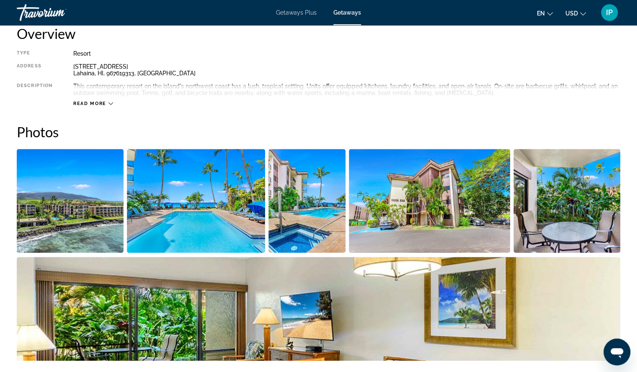
scroll to position [293, 0]
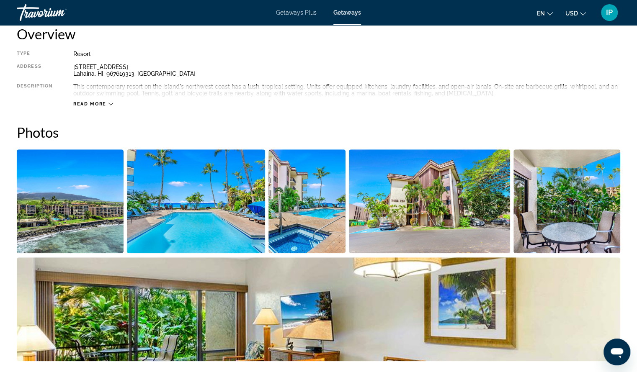
click at [294, 212] on img "Open full-screen image slider" at bounding box center [308, 202] width 78 height 104
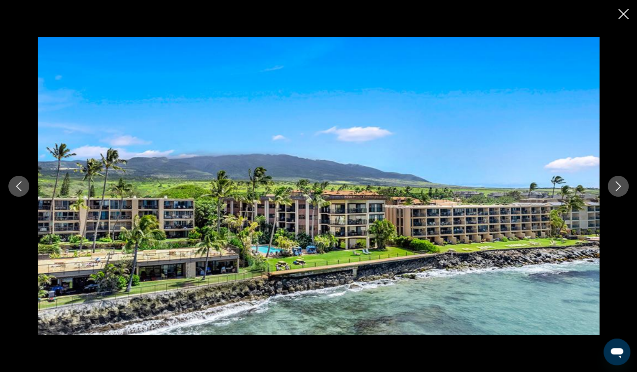
click at [618, 189] on icon "Next image" at bounding box center [618, 186] width 5 height 10
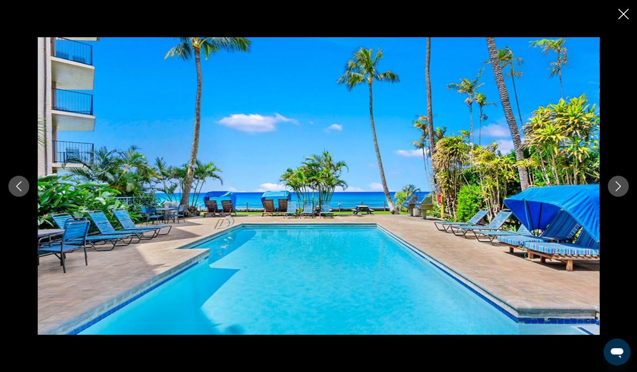
click at [614, 190] on icon "Next image" at bounding box center [618, 186] width 10 height 10
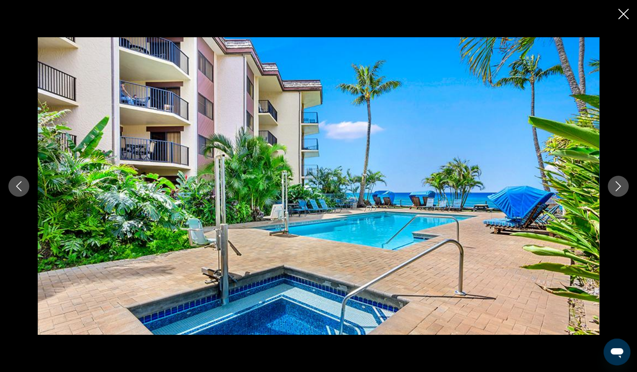
click at [620, 190] on icon "Next image" at bounding box center [618, 186] width 10 height 10
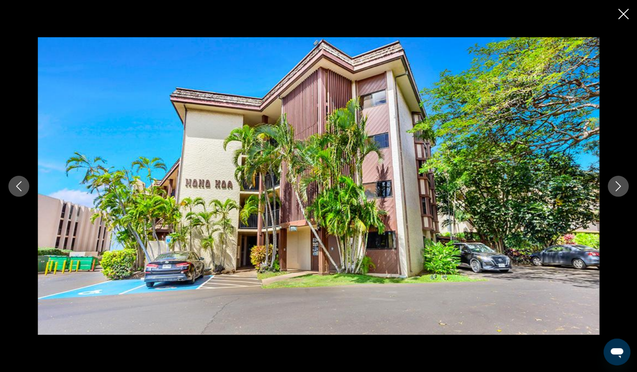
click at [624, 19] on icon "Close slideshow" at bounding box center [623, 14] width 10 height 10
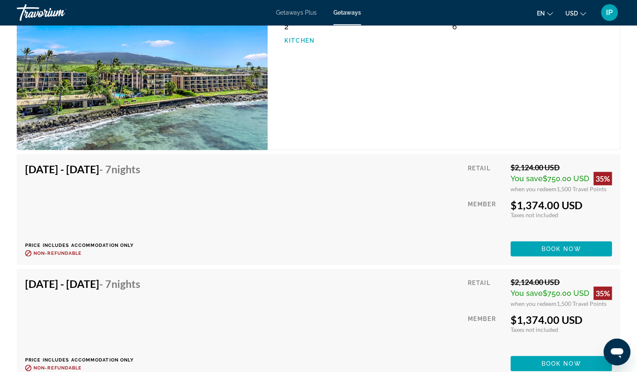
scroll to position [1302, 0]
click at [566, 254] on span "Main content" at bounding box center [561, 249] width 101 height 20
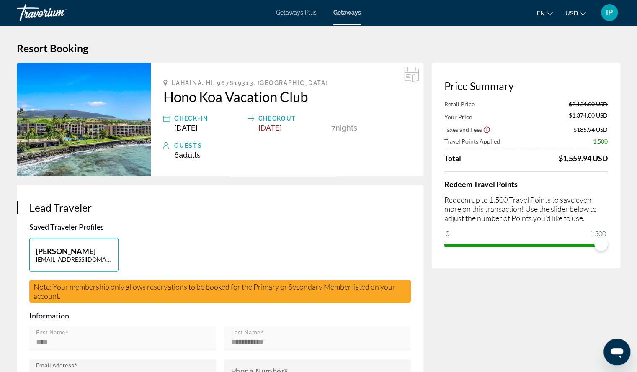
scroll to position [2, 0]
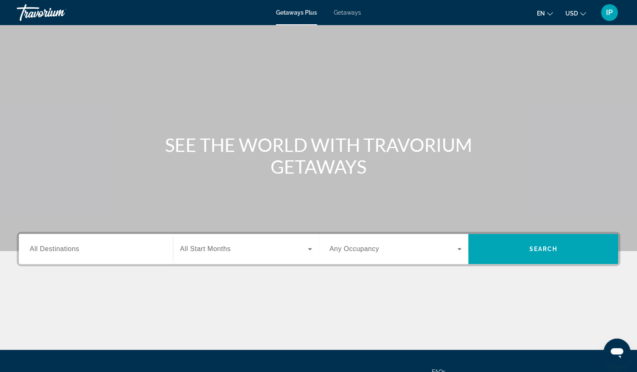
click at [64, 252] on span "All Destinations" at bounding box center [54, 249] width 49 height 7
click at [64, 252] on input "Destination All Destinations" at bounding box center [96, 250] width 132 height 10
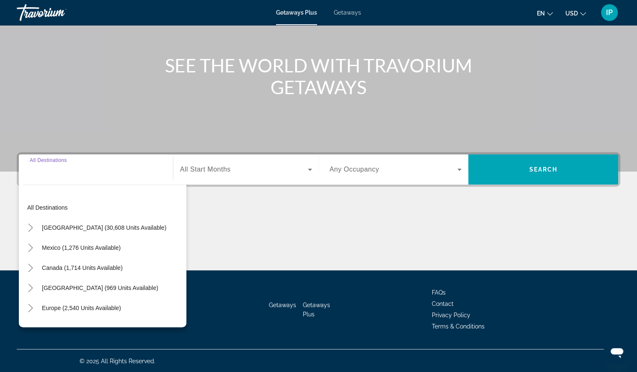
scroll to position [80, 0]
click at [33, 248] on icon "Toggle Mexico (1,276 units available)" at bounding box center [30, 248] width 8 height 8
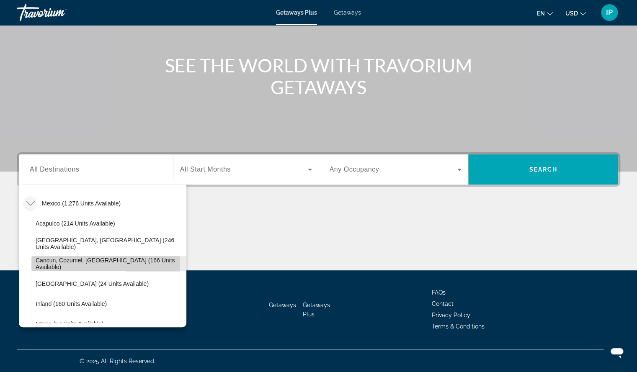
click at [47, 263] on span "Cancun, Cozumel, Riviera Maya (166 units available)" at bounding box center [109, 263] width 147 height 13
type input "**********"
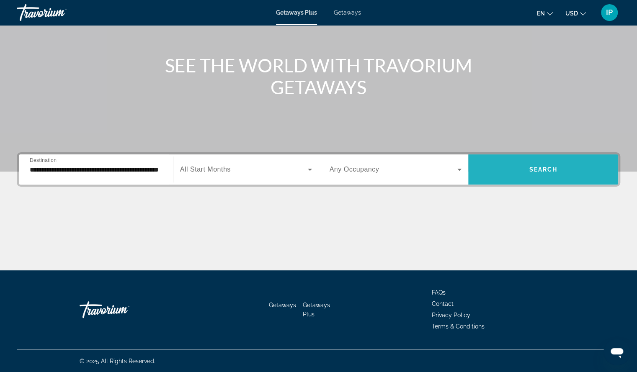
click at [525, 177] on span "Search widget" at bounding box center [543, 170] width 150 height 20
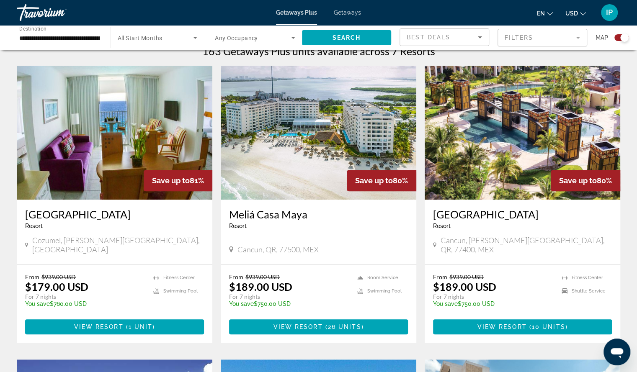
scroll to position [282, 0]
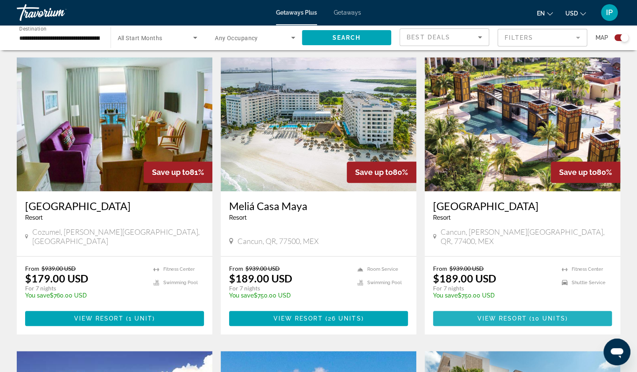
click at [523, 322] on span "View Resort" at bounding box center [501, 318] width 49 height 7
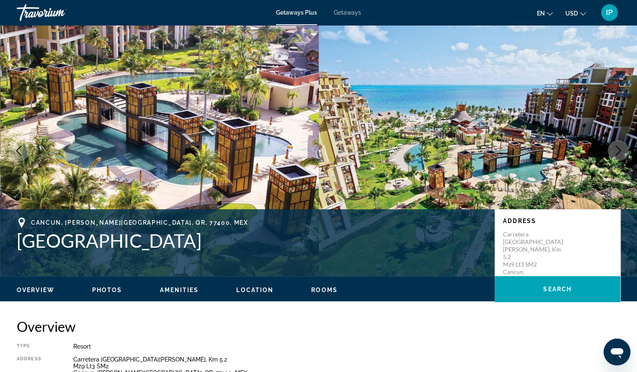
click at [619, 154] on icon "Next image" at bounding box center [618, 151] width 10 height 10
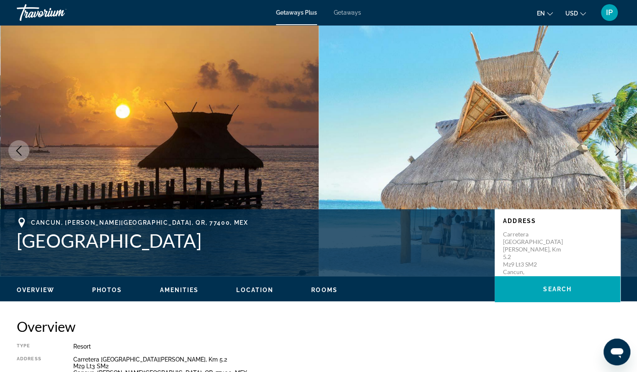
click at [619, 154] on icon "Next image" at bounding box center [618, 151] width 10 height 10
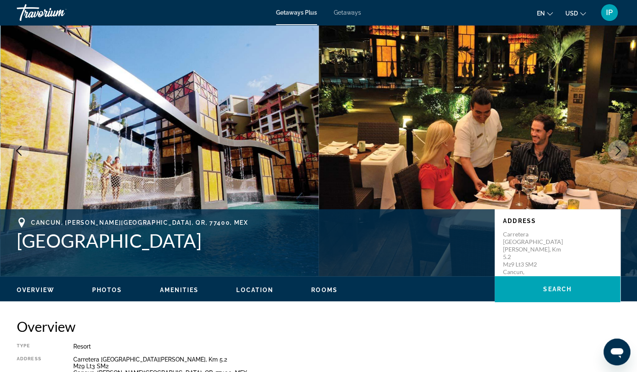
click at [619, 154] on icon "Next image" at bounding box center [618, 151] width 10 height 10
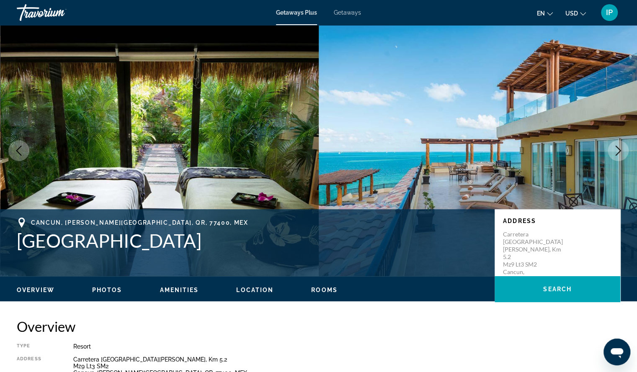
click at [619, 154] on icon "Next image" at bounding box center [618, 151] width 10 height 10
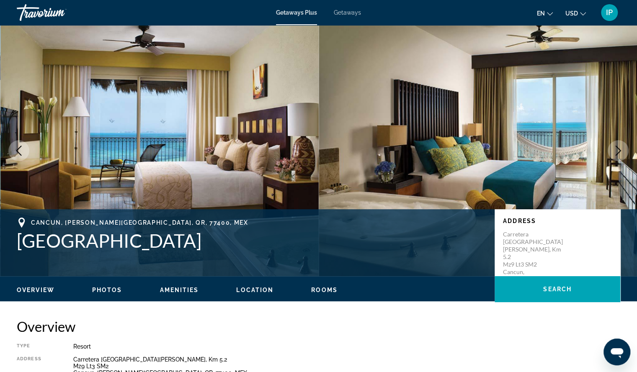
click at [619, 154] on icon "Next image" at bounding box center [618, 151] width 10 height 10
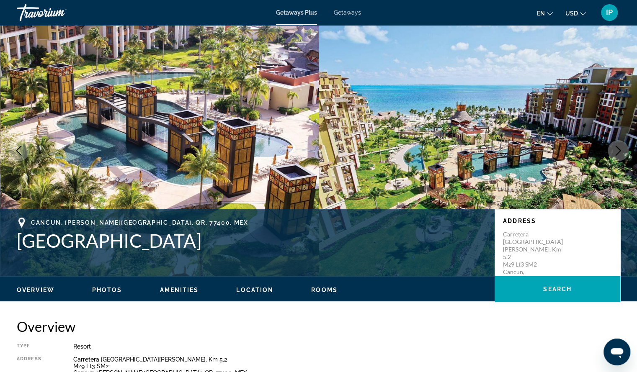
click at [619, 154] on icon "Next image" at bounding box center [618, 151] width 10 height 10
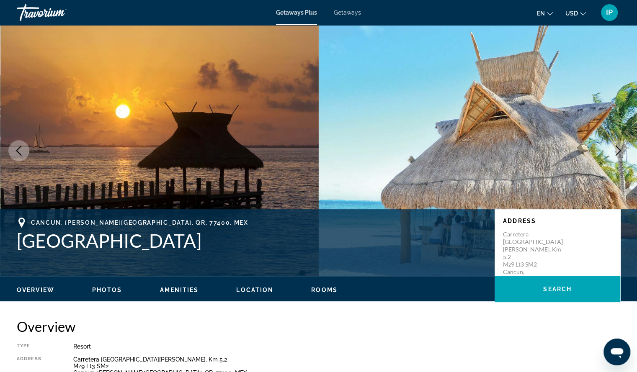
click at [621, 158] on button "Next image" at bounding box center [618, 150] width 21 height 21
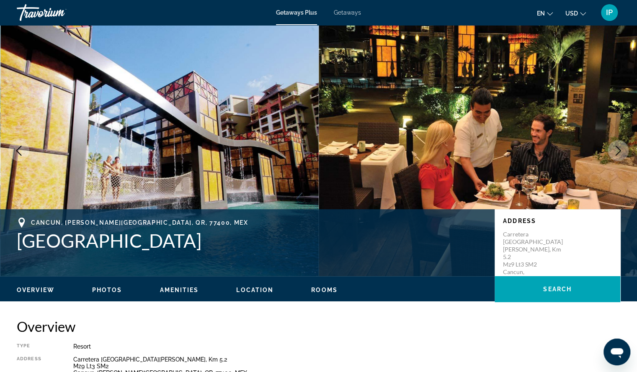
click at [620, 151] on icon "Next image" at bounding box center [618, 151] width 5 height 10
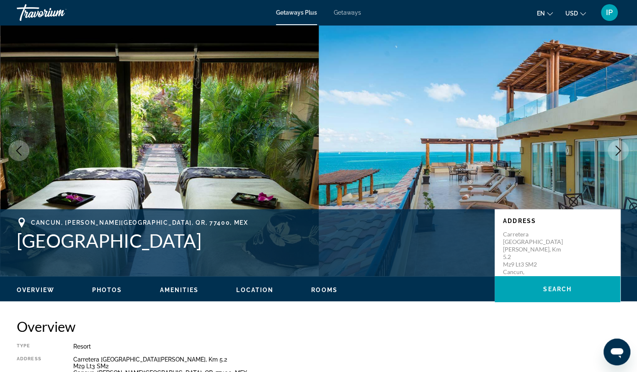
click at [108, 290] on span "Photos" at bounding box center [107, 290] width 30 height 7
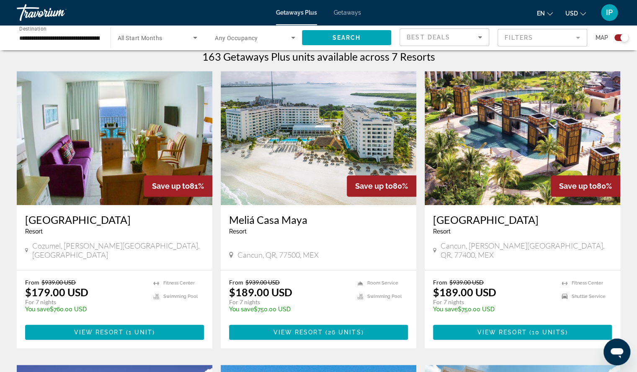
scroll to position [271, 0]
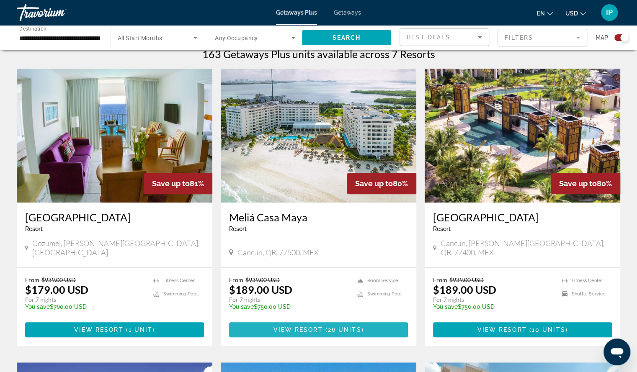
click at [308, 334] on span "View Resort" at bounding box center [297, 330] width 49 height 7
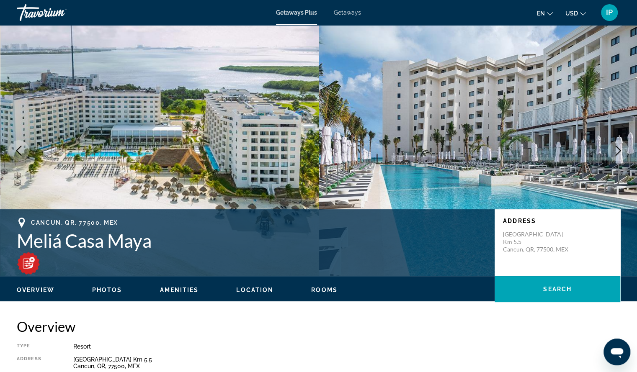
click at [617, 150] on icon "Next image" at bounding box center [618, 151] width 10 height 10
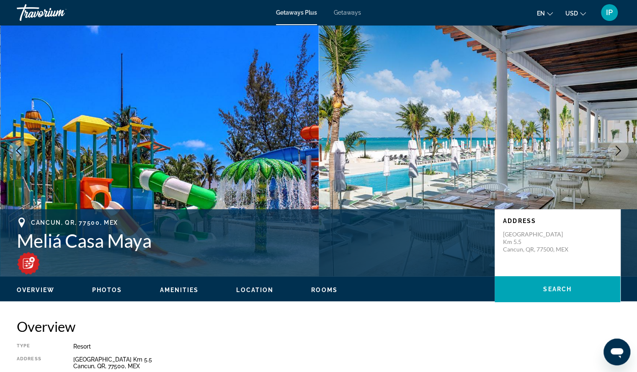
click at [616, 150] on icon "Next image" at bounding box center [618, 151] width 10 height 10
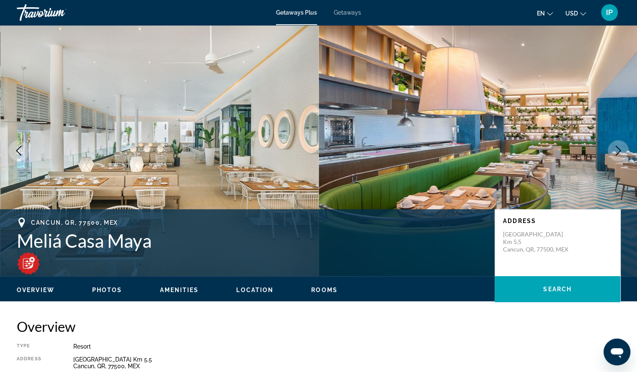
click at [615, 153] on icon "Next image" at bounding box center [618, 151] width 10 height 10
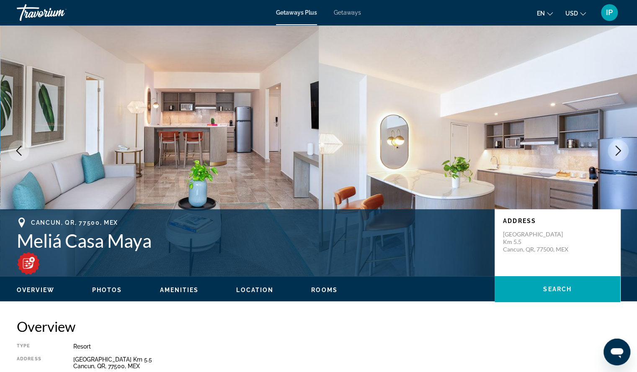
click at [318, 294] on button "Rooms" at bounding box center [324, 291] width 26 height 8
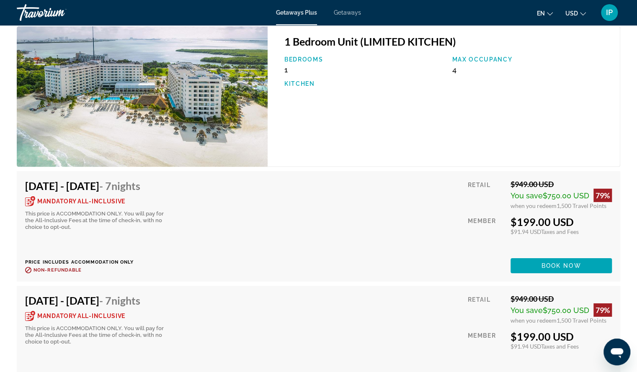
scroll to position [1471, 0]
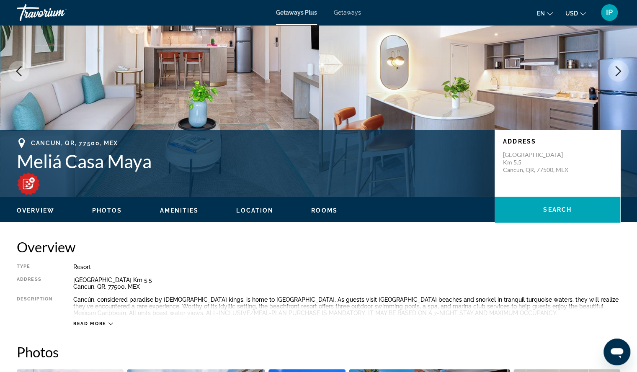
scroll to position [81, 0]
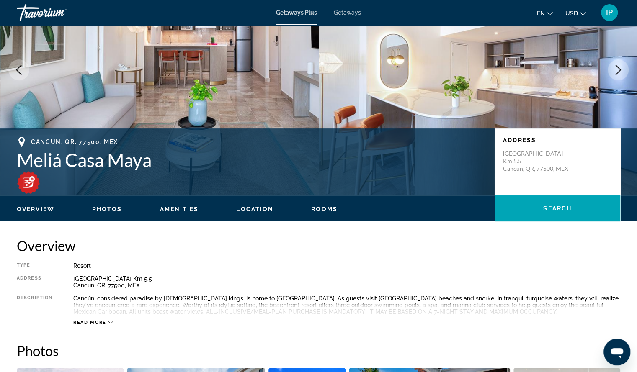
click at [617, 70] on icon "Next image" at bounding box center [618, 70] width 10 height 10
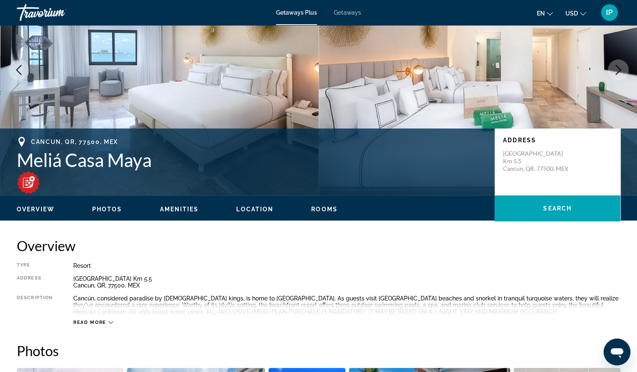
click at [617, 75] on button "Next image" at bounding box center [618, 69] width 21 height 21
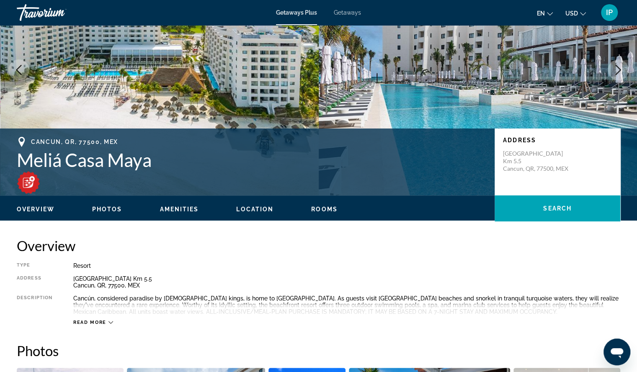
click at [618, 78] on button "Next image" at bounding box center [618, 69] width 21 height 21
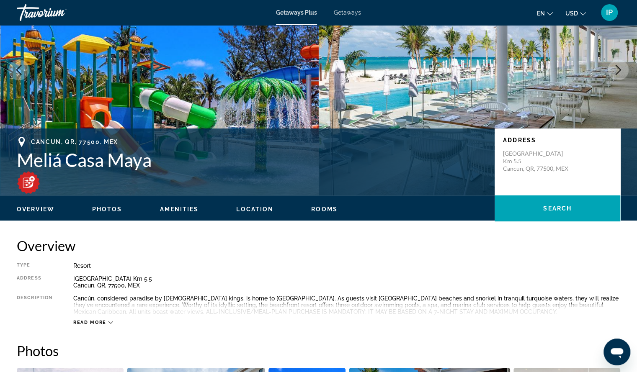
click at [109, 325] on div "Read more" at bounding box center [93, 322] width 40 height 5
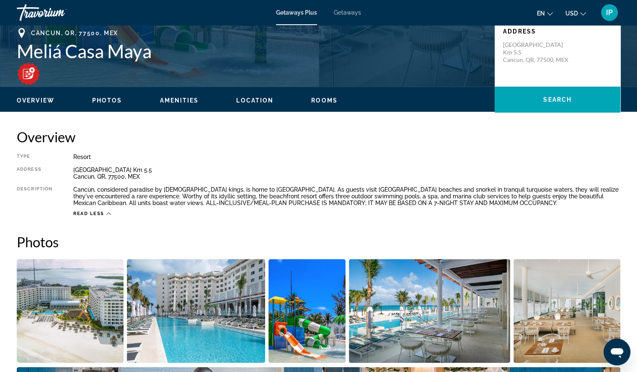
scroll to position [198, 0]
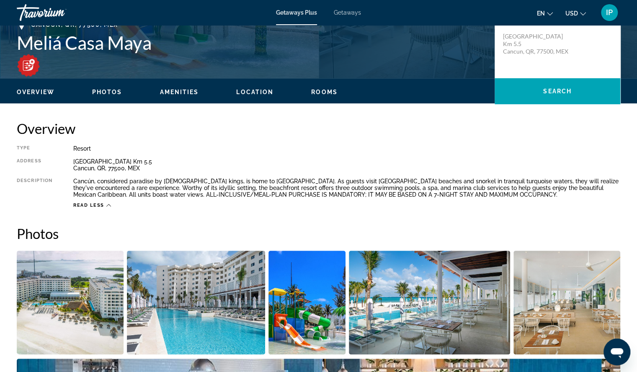
click at [109, 205] on icon "Main content" at bounding box center [108, 205] width 5 height 3
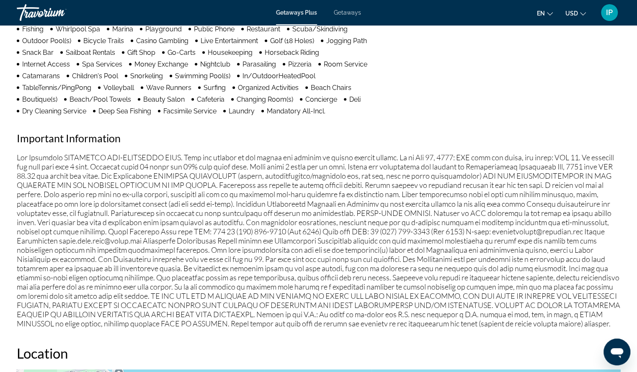
scroll to position [1082, 0]
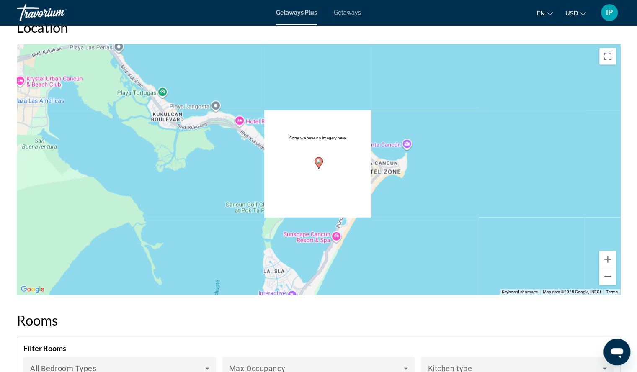
click at [623, 362] on div "Open messaging window" at bounding box center [617, 352] width 25 height 25
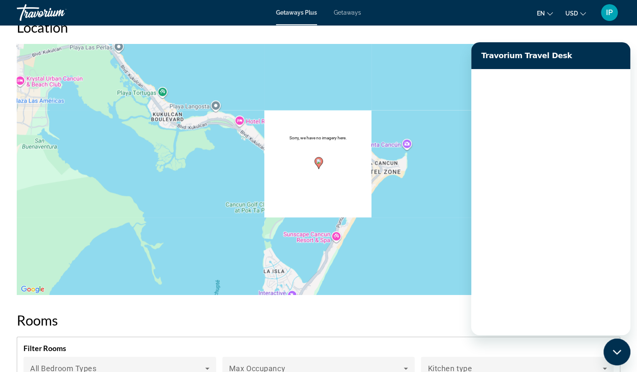
scroll to position [0, 0]
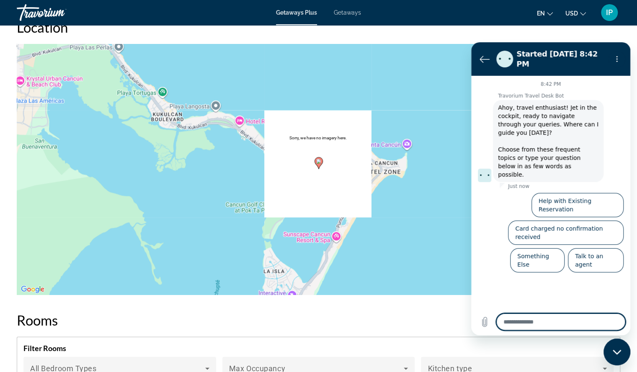
click at [623, 362] on div "Close messaging window" at bounding box center [617, 352] width 25 height 25
type textarea "*"
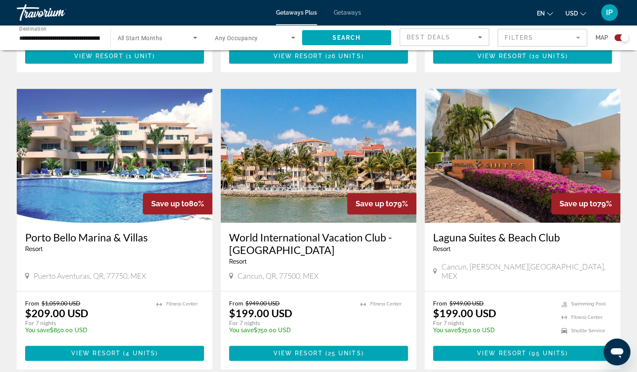
scroll to position [548, 0]
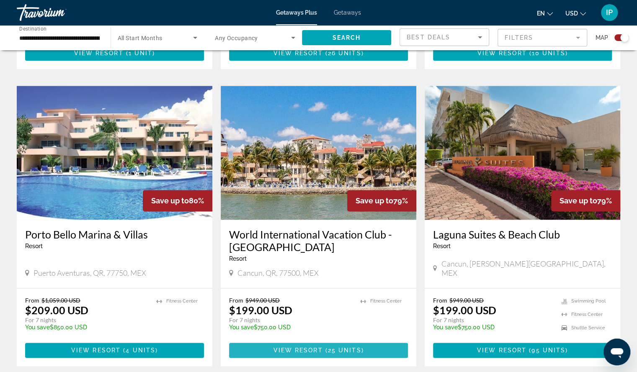
click at [337, 354] on span "25 units" at bounding box center [345, 350] width 34 height 7
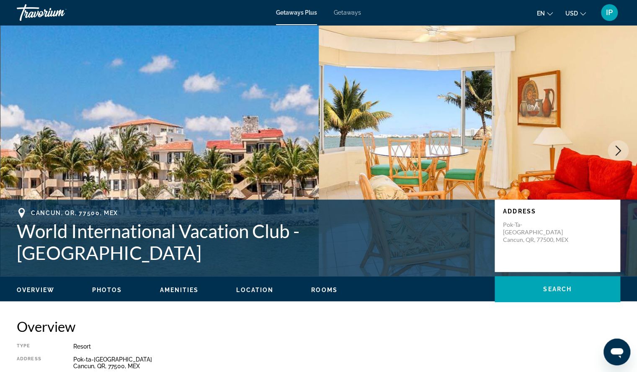
click at [618, 150] on icon "Next image" at bounding box center [618, 151] width 10 height 10
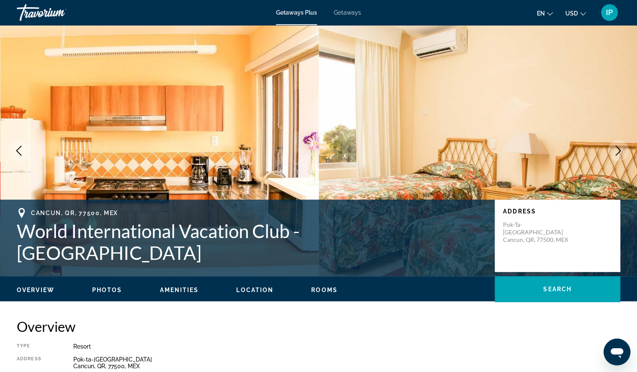
click at [617, 150] on icon "Next image" at bounding box center [618, 151] width 10 height 10
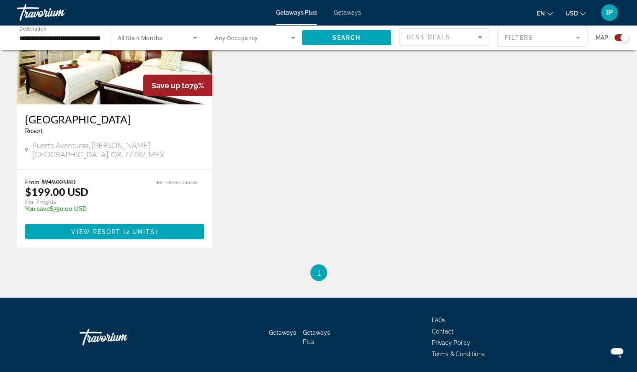
scroll to position [982, 0]
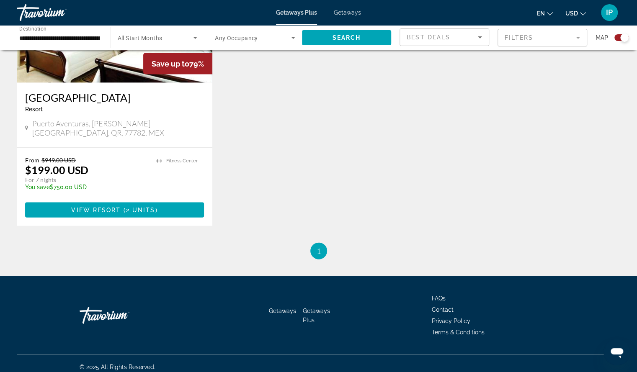
click at [351, 13] on span "Getaways" at bounding box center [347, 12] width 27 height 7
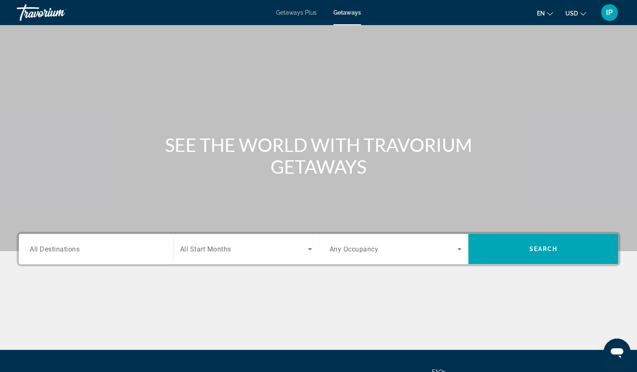
click at [46, 249] on span "All Destinations" at bounding box center [55, 249] width 50 height 8
click at [46, 249] on input "Destination All Destinations" at bounding box center [96, 250] width 132 height 10
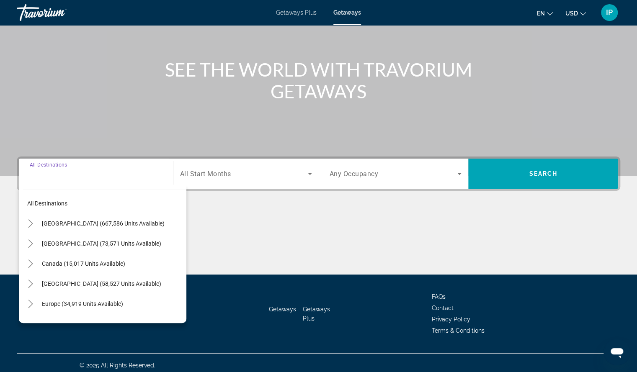
scroll to position [80, 0]
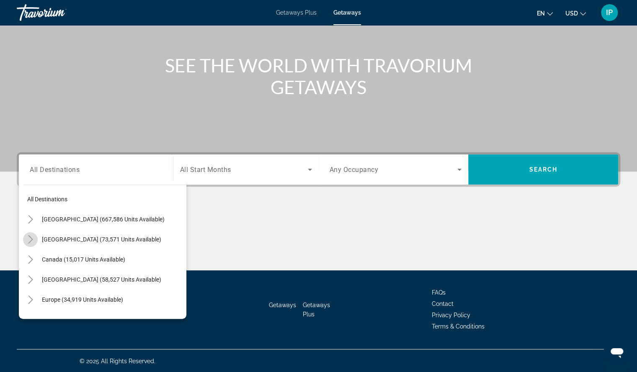
click at [32, 239] on icon "Toggle Mexico (73,571 units available)" at bounding box center [30, 239] width 5 height 8
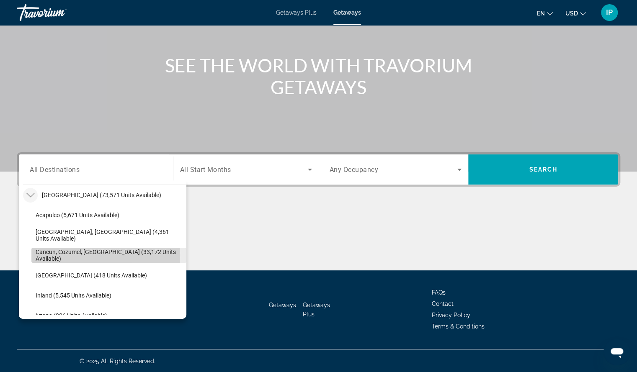
click at [49, 255] on span "Cancun, Cozumel, Riviera Maya (33,172 units available)" at bounding box center [109, 255] width 147 height 13
type input "**********"
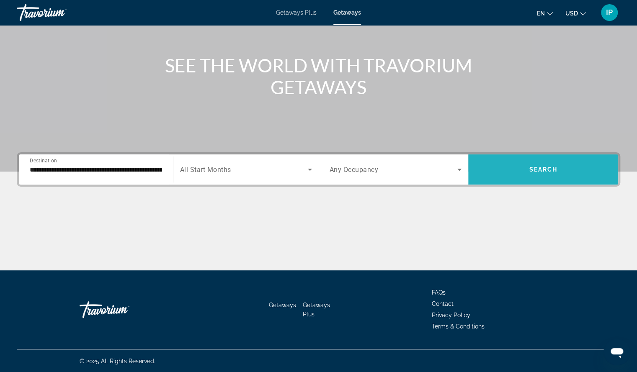
click at [551, 168] on span "Search" at bounding box center [543, 169] width 28 height 7
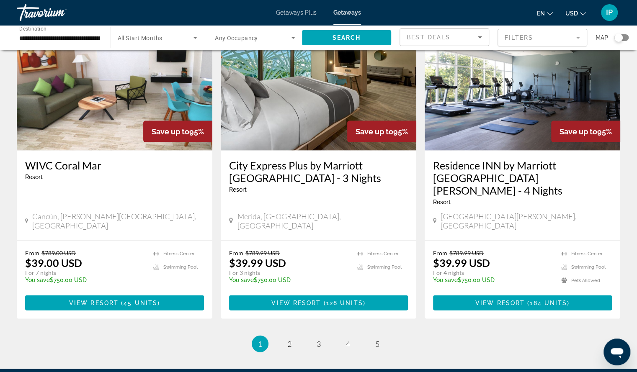
scroll to position [1032, 0]
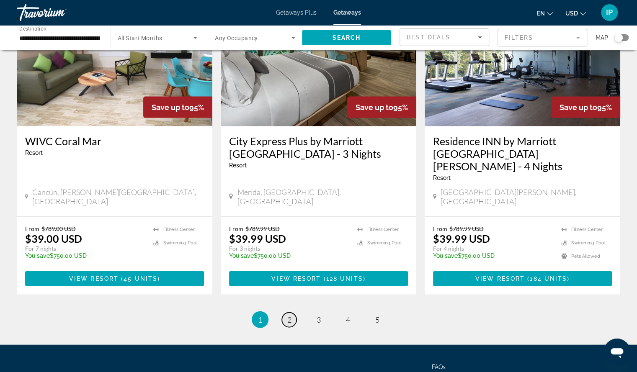
click at [291, 315] on span "2" at bounding box center [289, 319] width 4 height 9
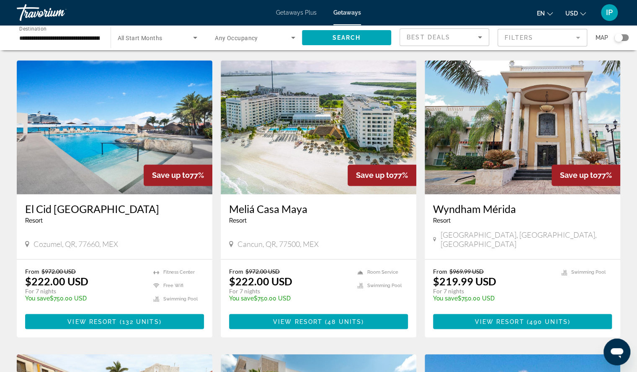
scroll to position [628, 0]
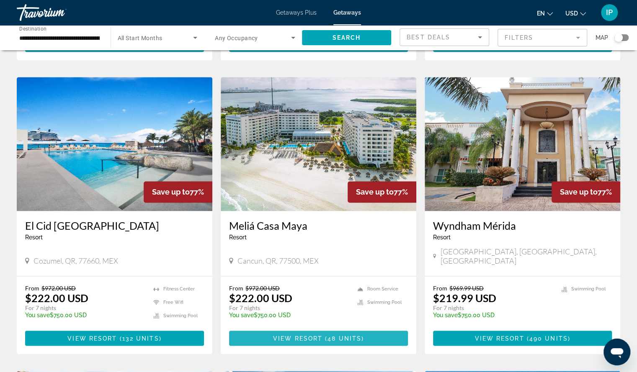
click at [303, 335] on span "View Resort" at bounding box center [297, 338] width 49 height 7
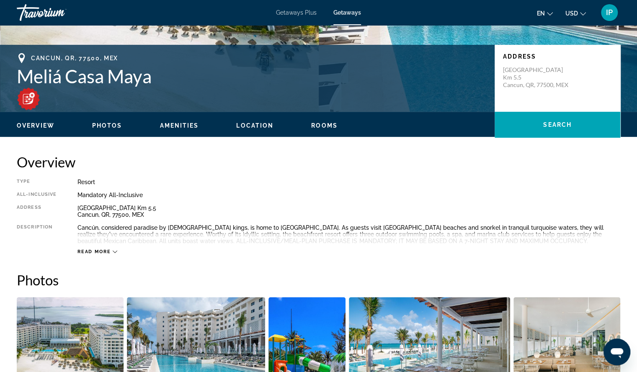
scroll to position [176, 0]
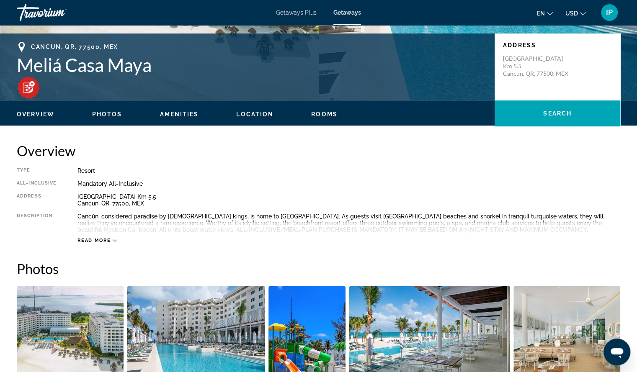
click at [115, 237] on div "Read more" at bounding box center [349, 232] width 543 height 23
click at [116, 241] on icon "Main content" at bounding box center [115, 240] width 5 height 5
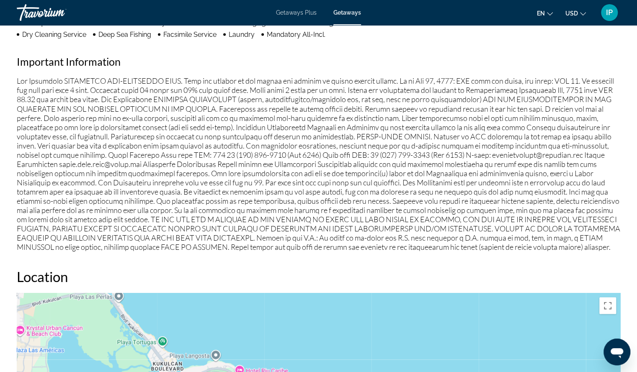
scroll to position [829, 0]
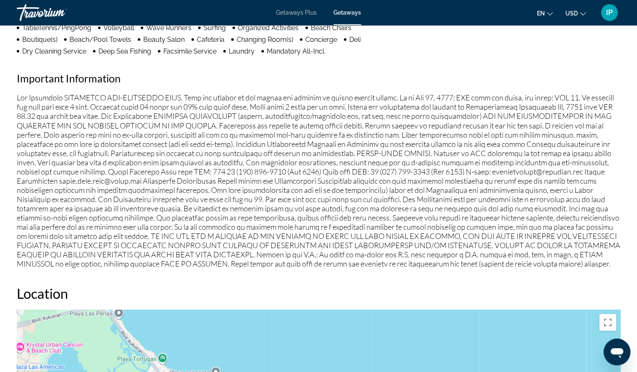
click at [25, 94] on p "Main content" at bounding box center [319, 180] width 604 height 175
click at [18, 96] on p "Main content" at bounding box center [319, 180] width 604 height 175
click at [20, 97] on p "Main content" at bounding box center [319, 180] width 604 height 175
click at [22, 101] on p "Main content" at bounding box center [319, 180] width 604 height 175
click at [620, 354] on icon "Open messaging window" at bounding box center [617, 354] width 13 height 10
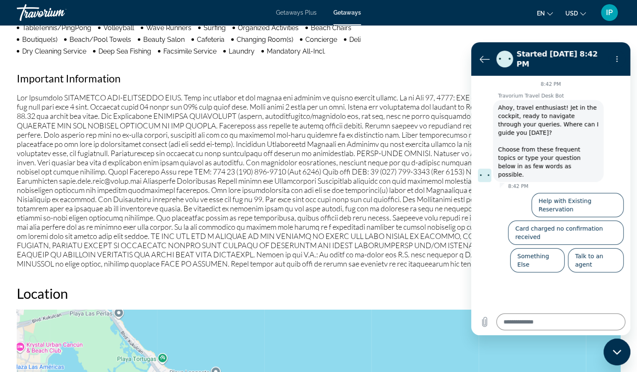
scroll to position [0, 0]
click at [602, 248] on button "Talk to an agent" at bounding box center [596, 260] width 56 height 24
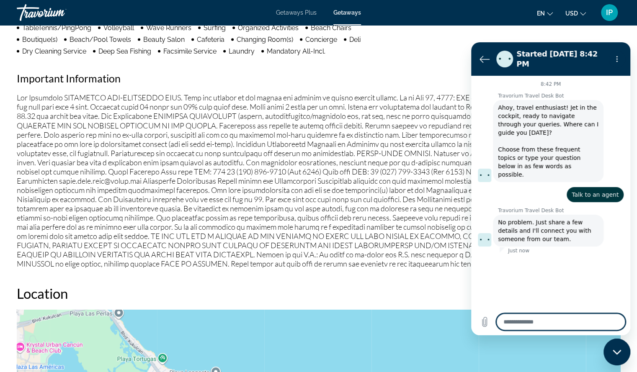
type textarea "*"
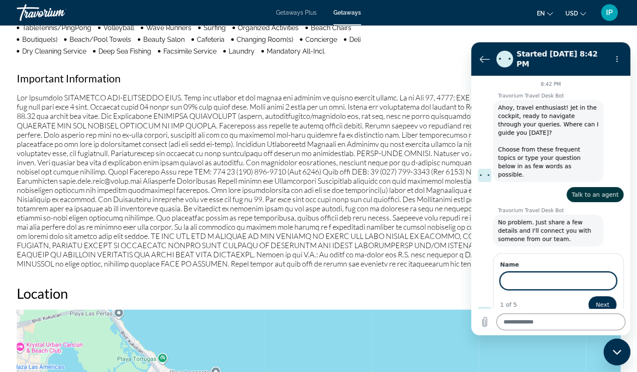
click at [519, 272] on input "Name" at bounding box center [558, 281] width 116 height 18
type input "****"
click at [589, 297] on button "Next" at bounding box center [603, 305] width 28 height 17
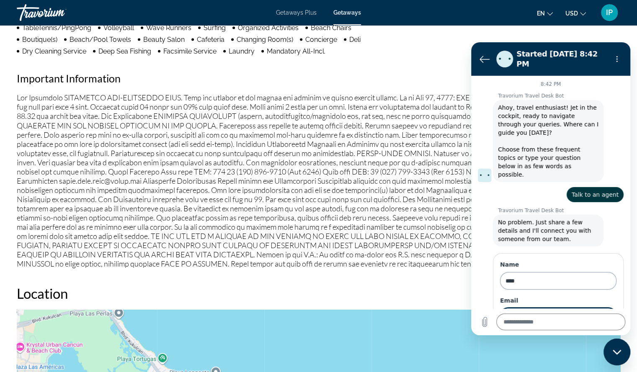
scroll to position [32, 0]
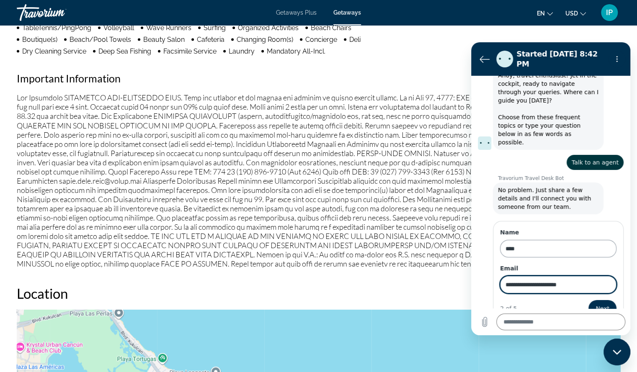
type input "**********"
click at [589, 300] on button "Next" at bounding box center [603, 308] width 28 height 17
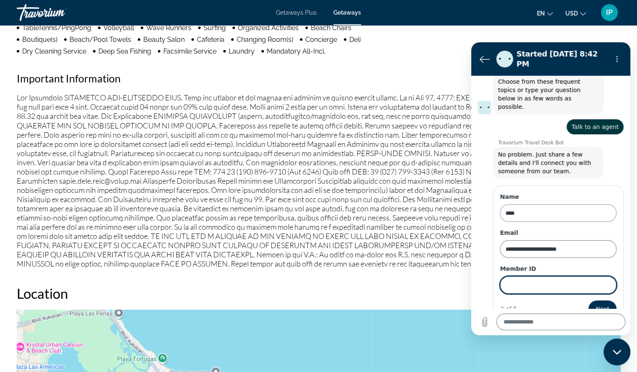
scroll to position [68, 0]
type input "******"
click at [598, 304] on span "Next" at bounding box center [603, 309] width 14 height 10
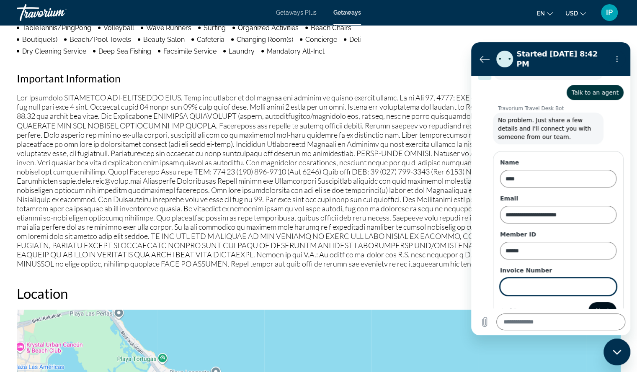
scroll to position [104, 0]
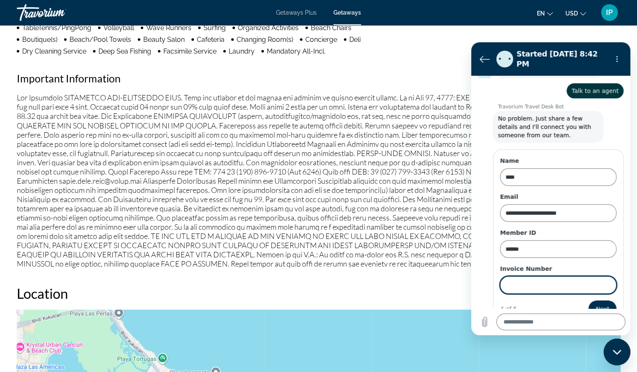
click at [518, 277] on input "Invoice Number" at bounding box center [558, 286] width 116 height 18
click at [519, 324] on textarea at bounding box center [560, 322] width 129 height 17
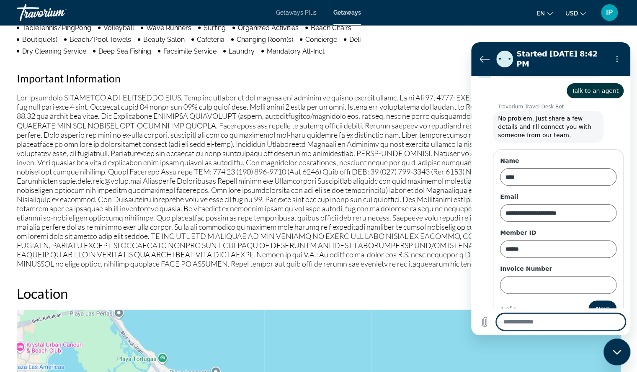
type textarea "*"
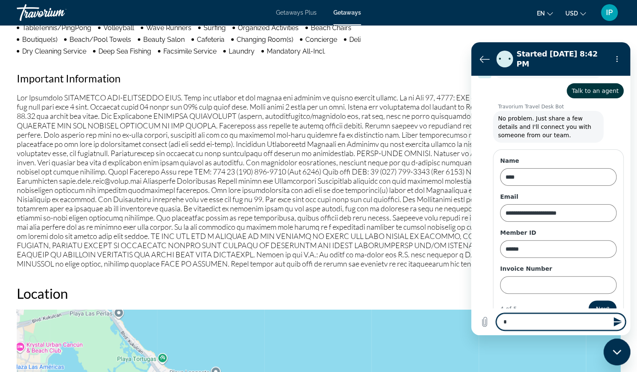
type textarea "**"
type textarea "*"
type textarea "***"
type textarea "*"
type textarea "****"
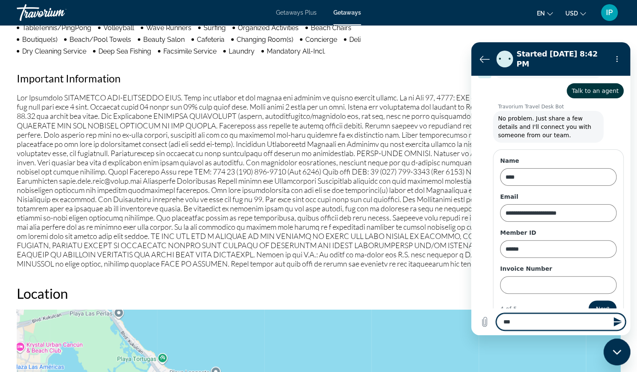
type textarea "*"
type textarea "****"
type textarea "*"
type textarea "******"
type textarea "*"
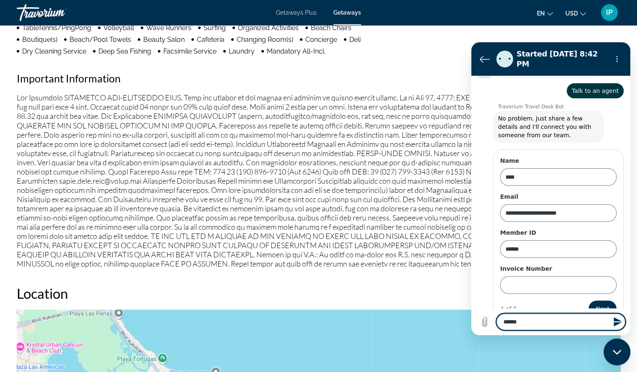
type textarea "*******"
type textarea "*"
type textarea "*******"
type textarea "*"
click at [513, 323] on textarea "*******" at bounding box center [560, 322] width 129 height 17
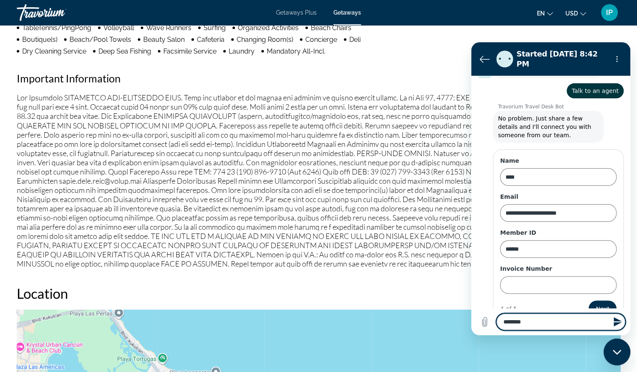
type textarea "********"
type textarea "*"
type textarea "*********"
type textarea "*"
type textarea "**********"
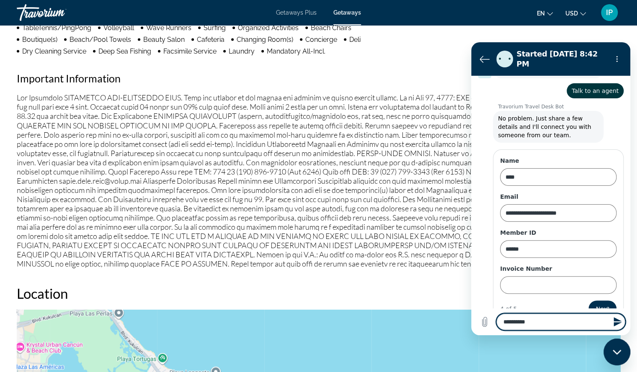
type textarea "*"
type textarea "**********"
type textarea "*"
click at [538, 320] on textarea "**********" at bounding box center [560, 322] width 129 height 17
type textarea "**********"
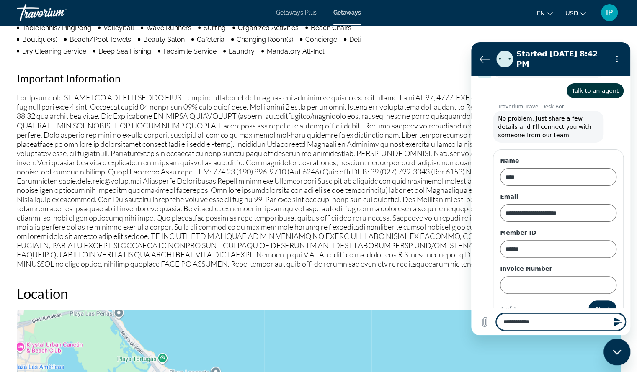
type textarea "*"
type textarea "**********"
type textarea "*"
type textarea "********"
type textarea "*"
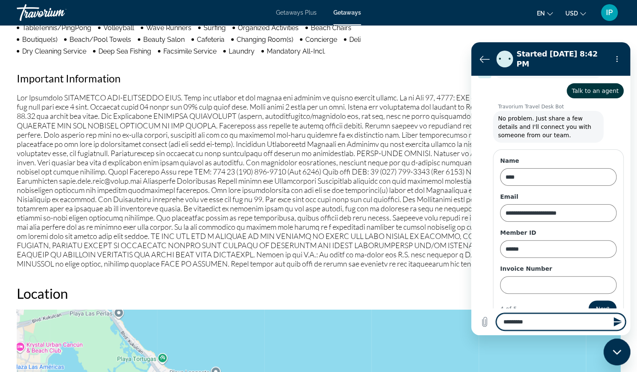
type textarea "********"
type textarea "*"
type textarea "******"
type textarea "*"
type textarea "******"
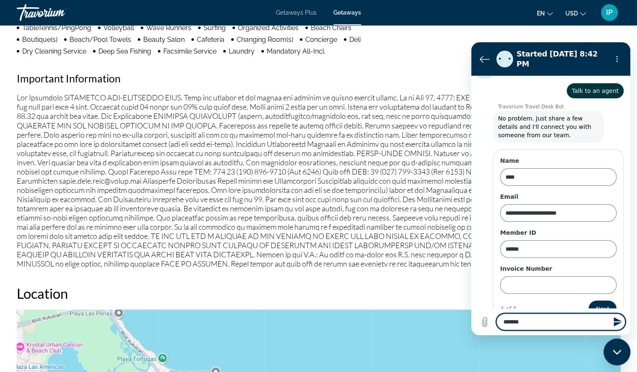
type textarea "*"
type textarea "*****"
type textarea "*"
type textarea "****"
type textarea "*"
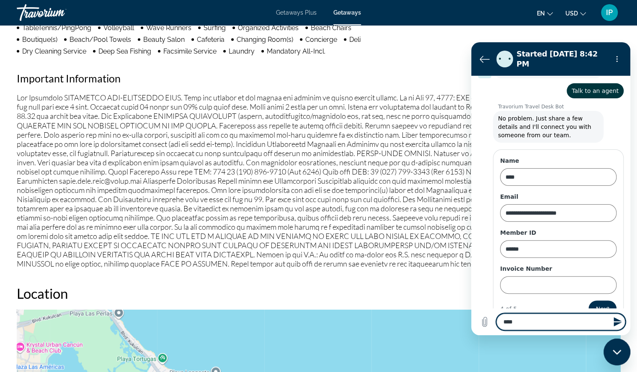
type textarea "****"
type textarea "*"
type textarea "******"
type textarea "*"
type textarea "*******"
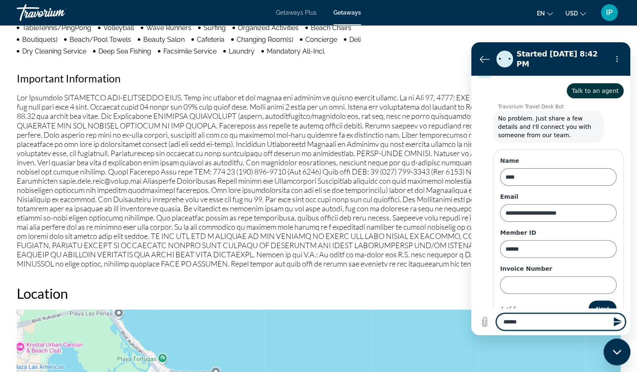
type textarea "*"
type textarea "*******"
type textarea "*"
type textarea "*********"
type textarea "*"
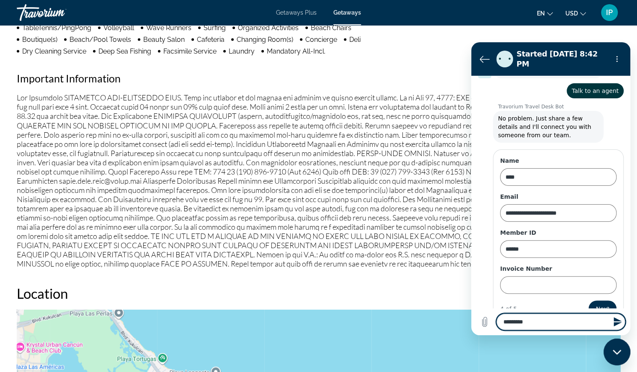
type textarea "**********"
type textarea "*"
type textarea "**********"
type textarea "*"
type textarea "**********"
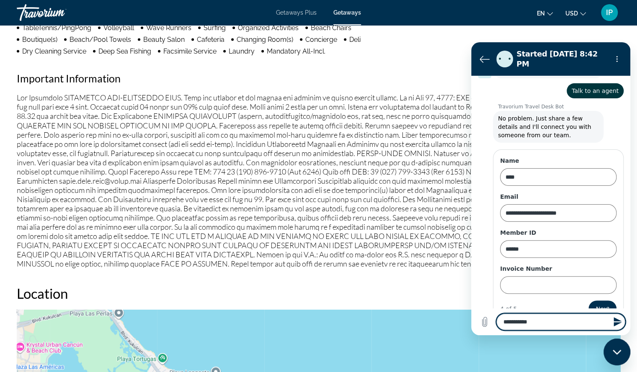
type textarea "*"
type textarea "**********"
type textarea "*"
type textarea "**********"
type textarea "*"
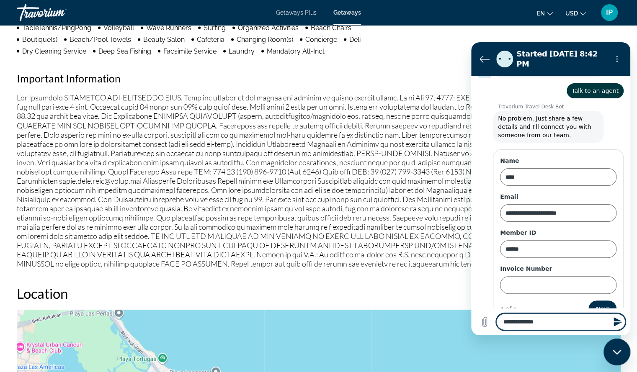
type textarea "**********"
type textarea "*"
type textarea "**********"
type textarea "*"
type textarea "**********"
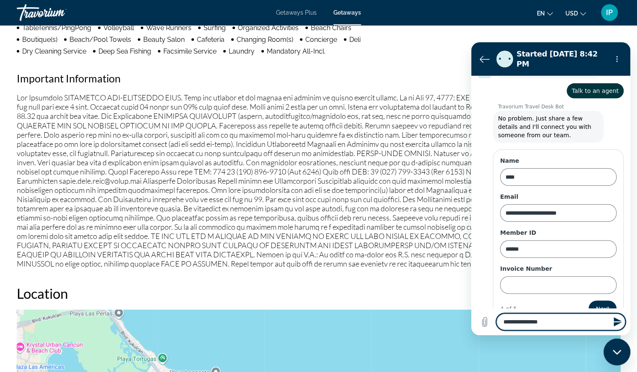
type textarea "*"
type textarea "**********"
type textarea "*"
type textarea "**********"
type textarea "*"
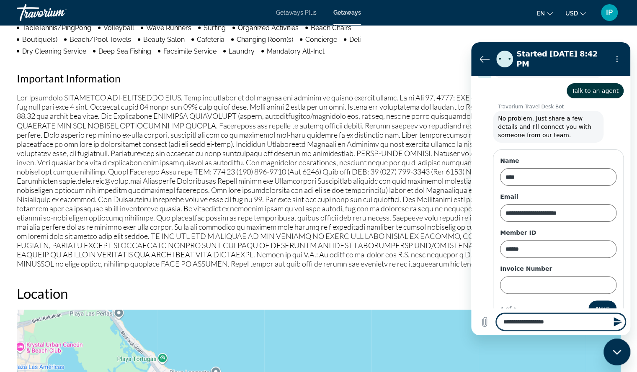
type textarea "**********"
type textarea "*"
type textarea "**********"
type textarea "*"
type textarea "**********"
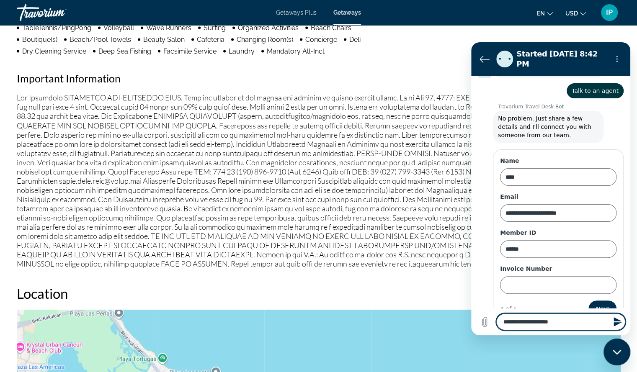
type textarea "*"
type textarea "**********"
type textarea "*"
type textarea "**********"
type textarea "*"
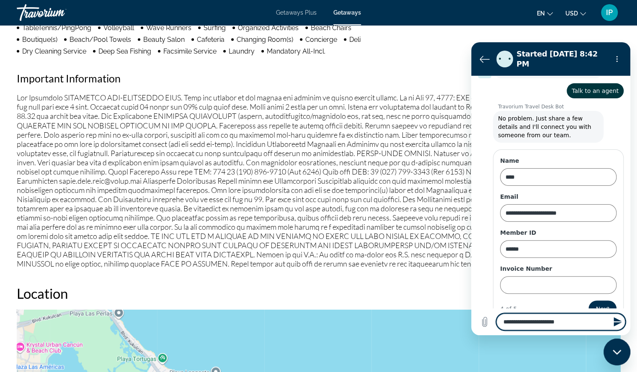
type textarea "**********"
type textarea "*"
type textarea "**********"
type textarea "*"
type textarea "**********"
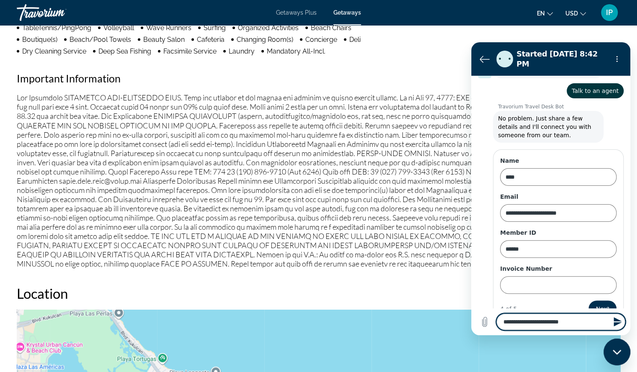
type textarea "*"
type textarea "**********"
type textarea "*"
click at [614, 330] on textarea "**********" at bounding box center [560, 322] width 129 height 17
type textarea "**********"
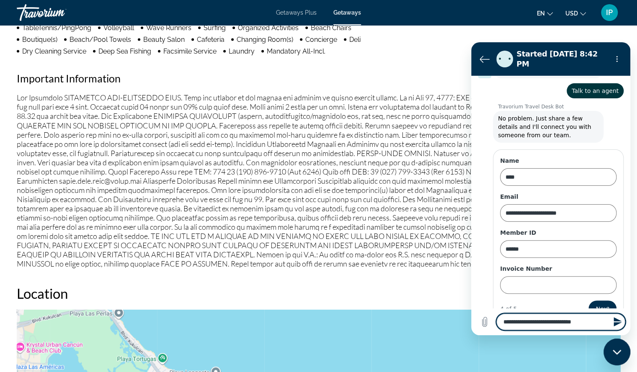
type textarea "*"
type textarea "**********"
click at [615, 323] on icon "Send message" at bounding box center [618, 322] width 8 height 9
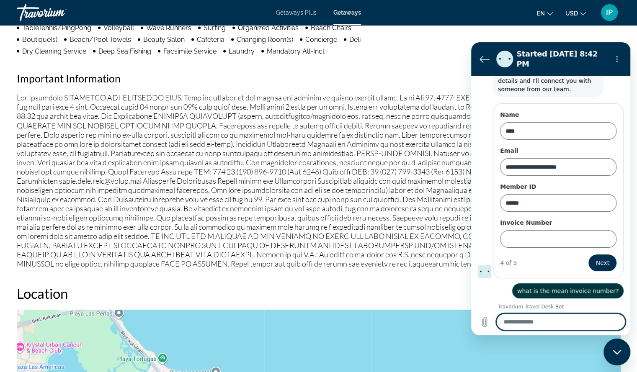
scroll to position [149, 0]
type textarea "*"
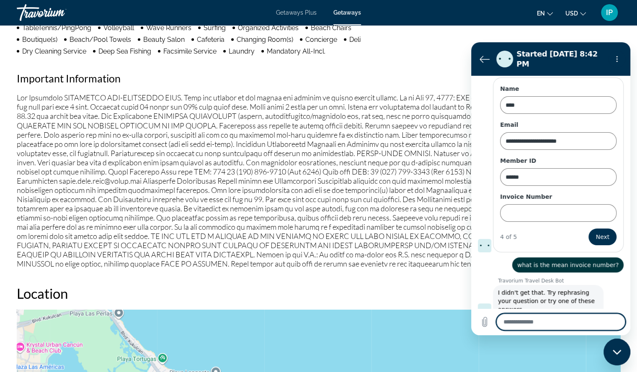
scroll to position [178, 0]
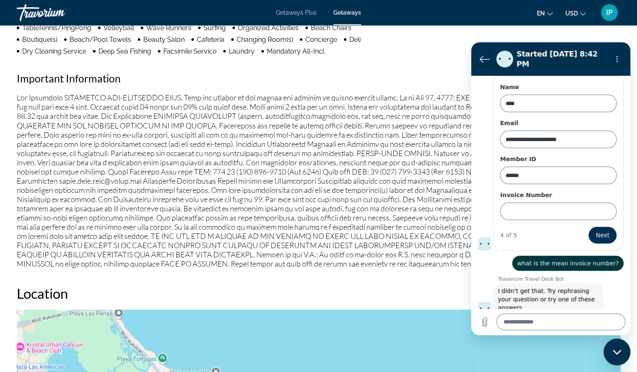
click at [504, 287] on span "I didn't get that. Try rephrasing your question or try one of these answers." at bounding box center [548, 299] width 101 height 25
click at [542, 324] on textarea at bounding box center [560, 322] width 129 height 17
type textarea "*"
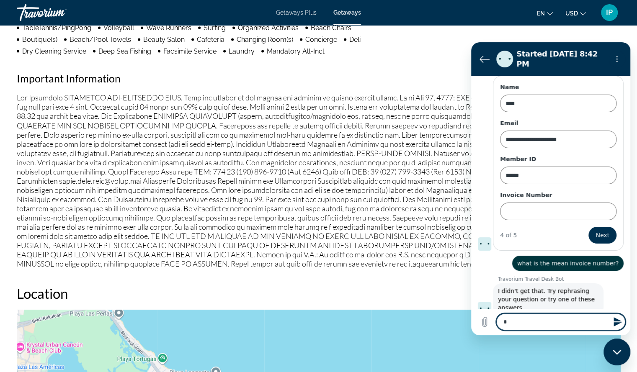
type textarea "*"
type textarea "***"
type textarea "*"
type textarea "****"
type textarea "*"
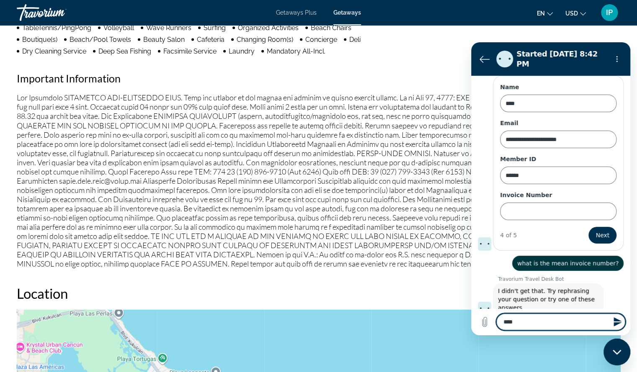
type textarea "******"
type textarea "*"
type textarea "********"
type textarea "*"
type textarea "**********"
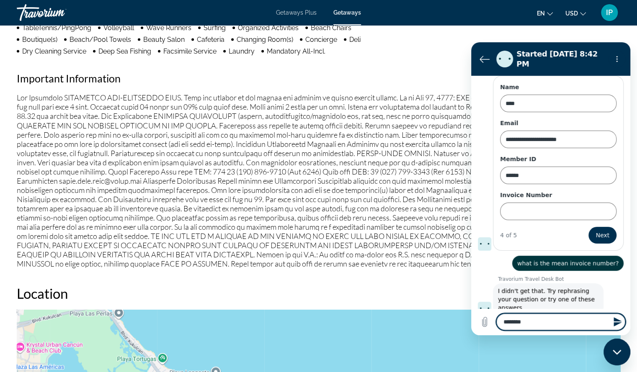
type textarea "*"
type textarea "**********"
type textarea "*"
type textarea "**********"
type textarea "*"
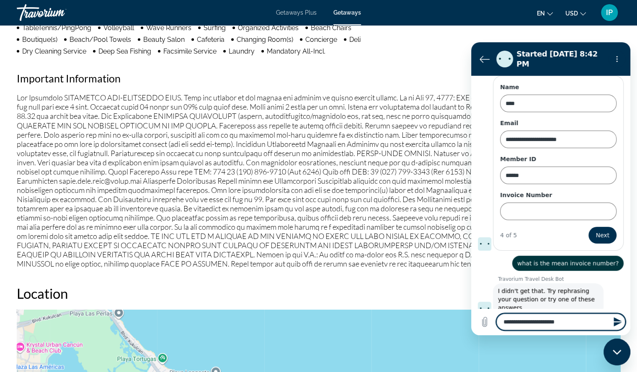
type textarea "**********"
type textarea "*"
type textarea "**********"
type textarea "*"
type textarea "**********"
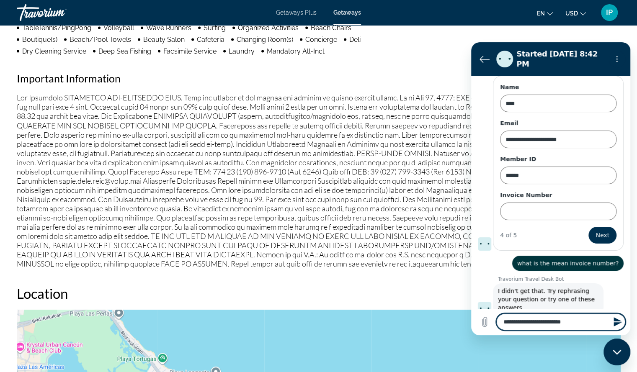
type textarea "*"
type textarea "**********"
type textarea "*"
type textarea "**********"
type textarea "*"
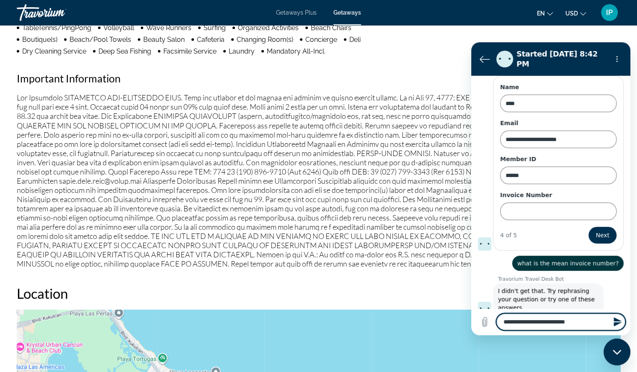
type textarea "**********"
type textarea "*"
type textarea "**********"
type textarea "*"
type textarea "**********"
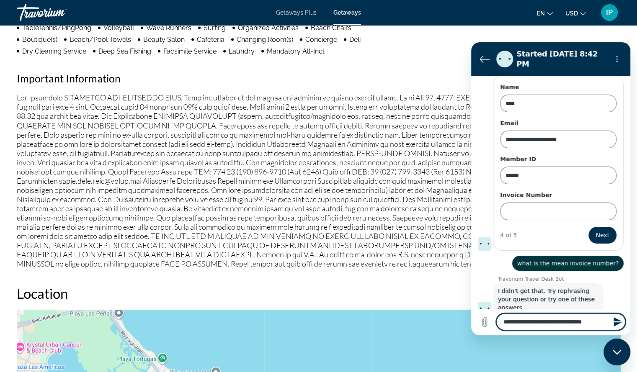
click at [619, 327] on icon "Send message" at bounding box center [618, 322] width 10 height 10
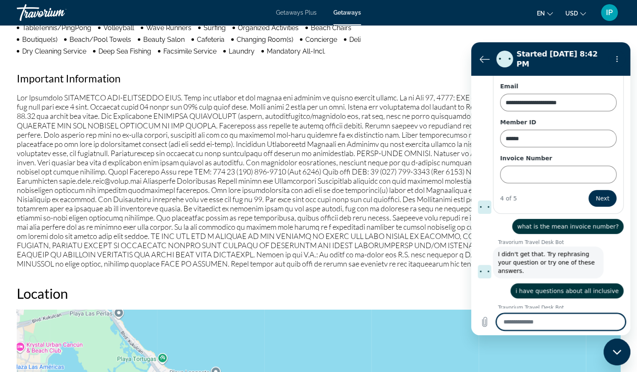
scroll to position [214, 0]
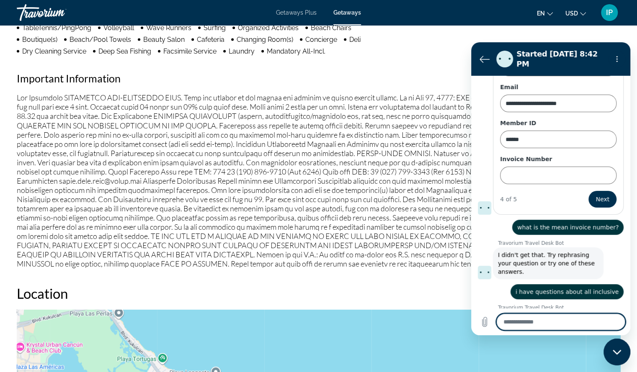
type textarea "*"
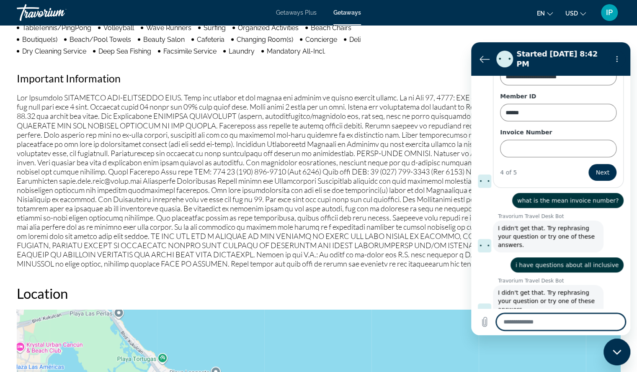
scroll to position [242, 0]
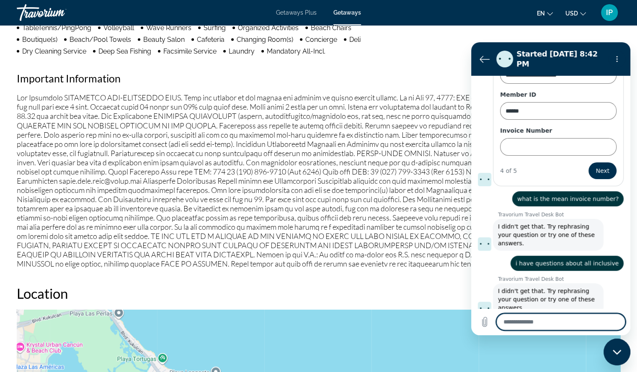
click at [565, 323] on textarea at bounding box center [560, 322] width 129 height 17
click at [538, 323] on textarea at bounding box center [560, 322] width 129 height 17
click at [482, 58] on icon "Back to the conversation list" at bounding box center [484, 59] width 9 height 6
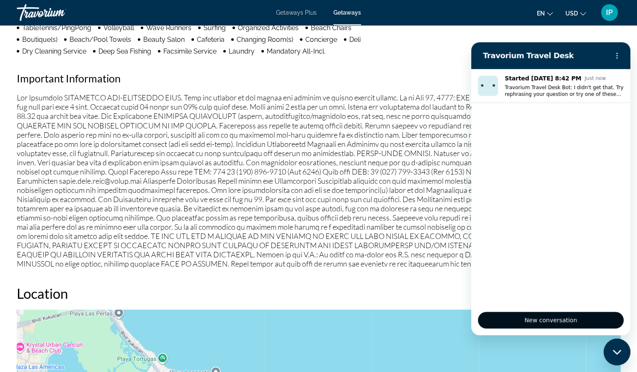
click at [550, 321] on span "New conversation" at bounding box center [551, 320] width 132 height 10
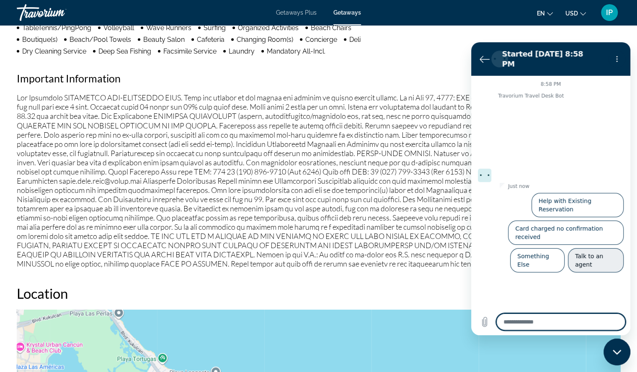
click at [598, 248] on button "Talk to an agent" at bounding box center [596, 260] width 56 height 24
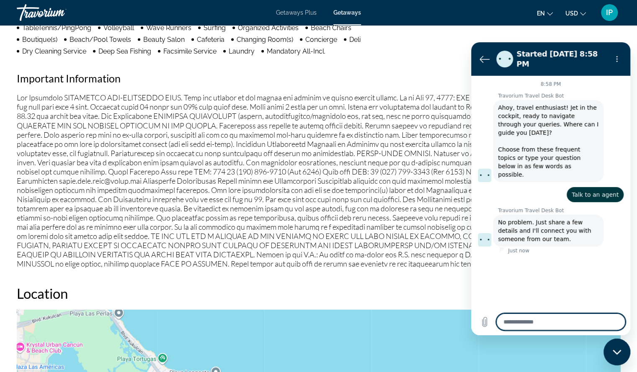
type textarea "*"
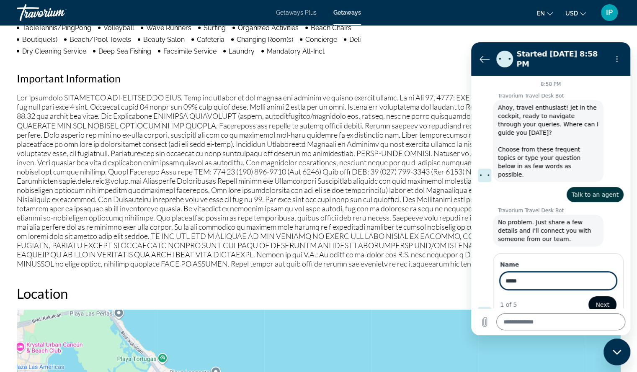
type input "****"
click at [602, 297] on button "Next" at bounding box center [603, 305] width 28 height 17
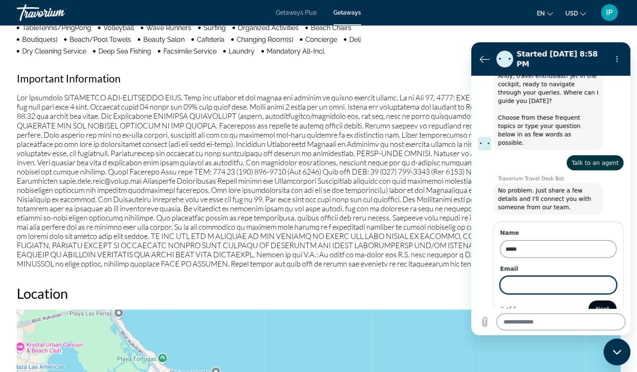
scroll to position [32, 0]
click at [515, 276] on input "Email" at bounding box center [558, 285] width 116 height 18
type input "**********"
click at [601, 304] on span "Next" at bounding box center [603, 309] width 14 height 10
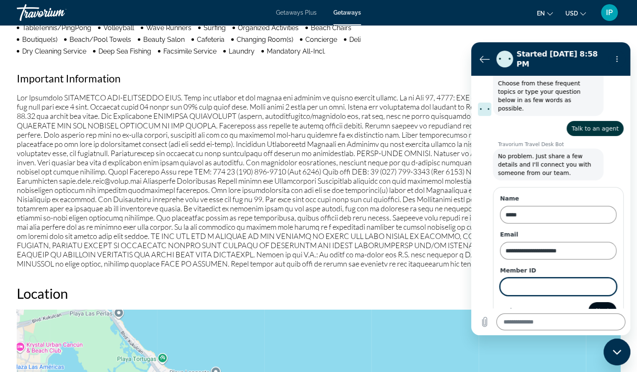
scroll to position [68, 0]
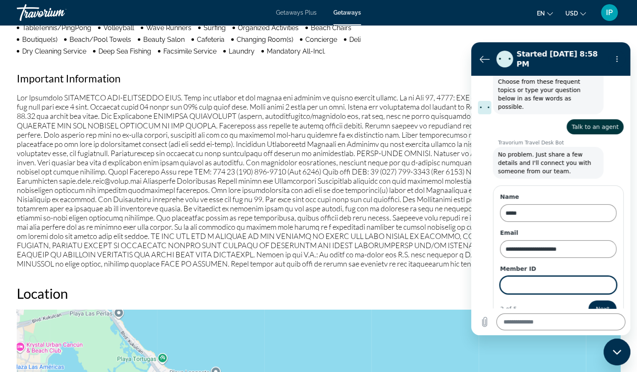
click at [517, 277] on input "Member ID" at bounding box center [558, 286] width 116 height 18
type input "******"
click at [600, 304] on span "Next" at bounding box center [603, 309] width 14 height 10
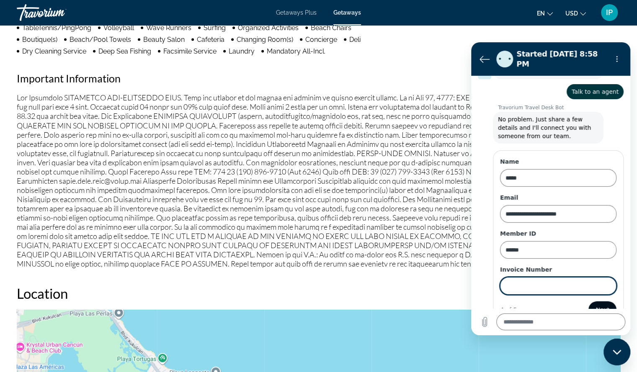
scroll to position [104, 0]
click at [515, 277] on input "Invoice Number" at bounding box center [558, 286] width 116 height 18
type input "*"
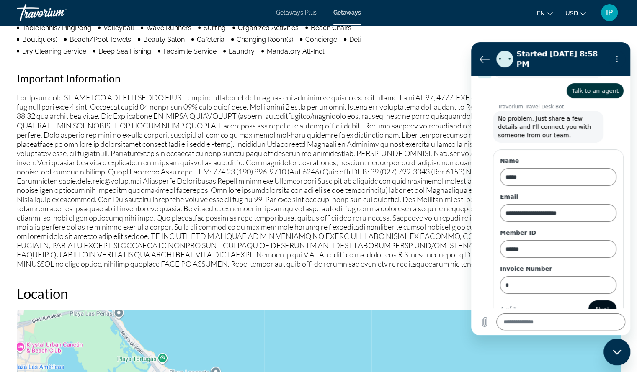
click at [602, 304] on span "Next" at bounding box center [603, 309] width 14 height 10
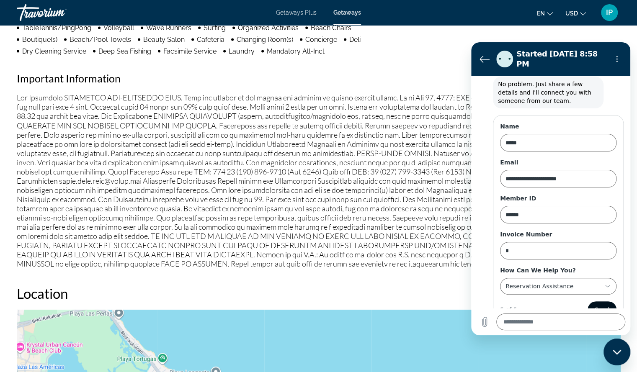
scroll to position [139, 0]
click at [605, 283] on icon at bounding box center [608, 286] width 7 height 7
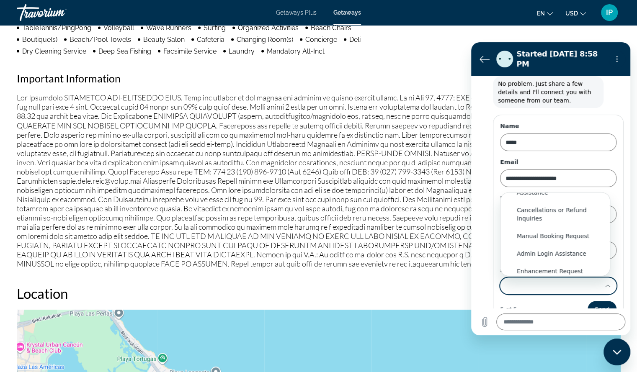
scroll to position [89, 0]
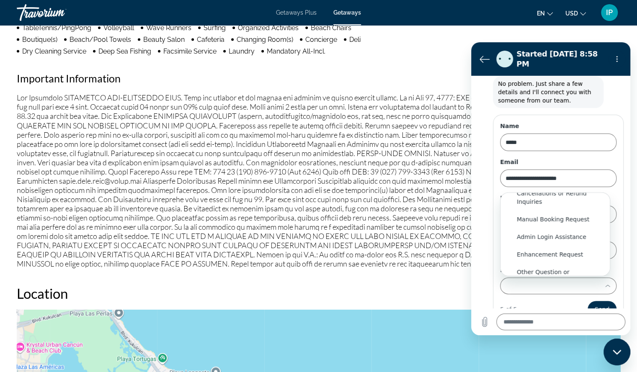
type input "**********"
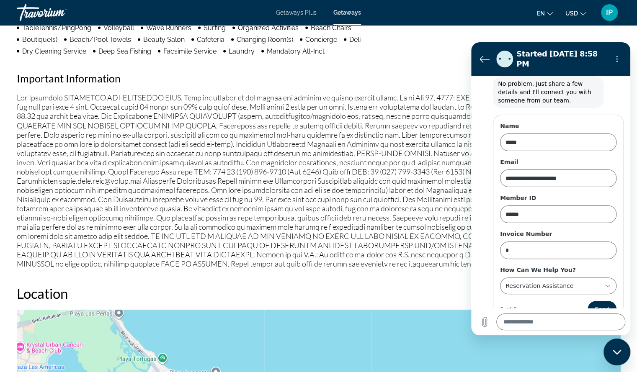
click at [608, 266] on div "**********" at bounding box center [558, 280] width 116 height 28
click at [605, 283] on icon at bounding box center [608, 286] width 7 height 7
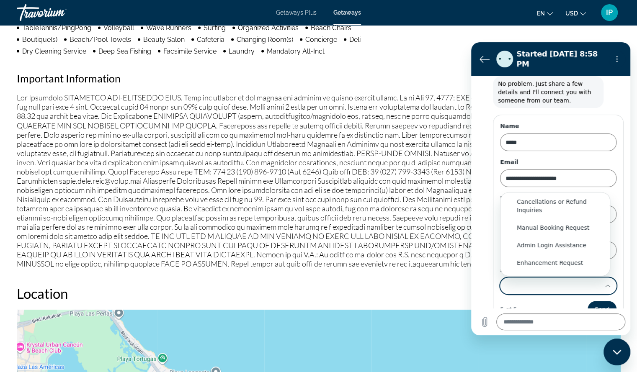
scroll to position [91, 0]
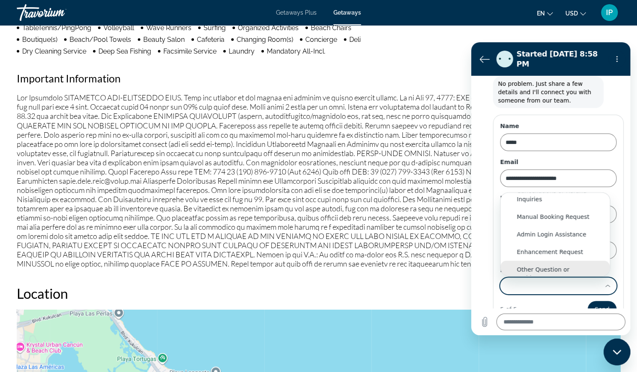
click at [565, 266] on div "Other Question or Problem" at bounding box center [555, 274] width 77 height 17
type input "**********"
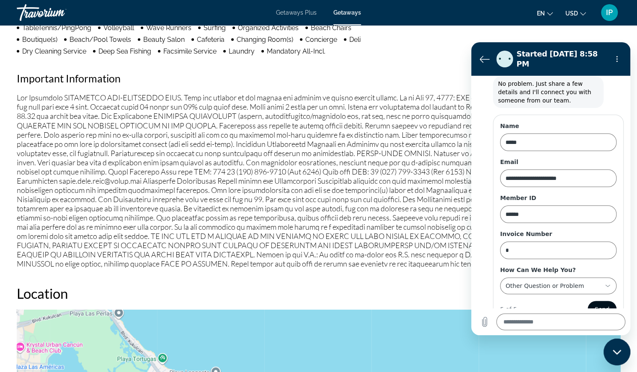
click at [599, 305] on span "Send" at bounding box center [602, 310] width 15 height 10
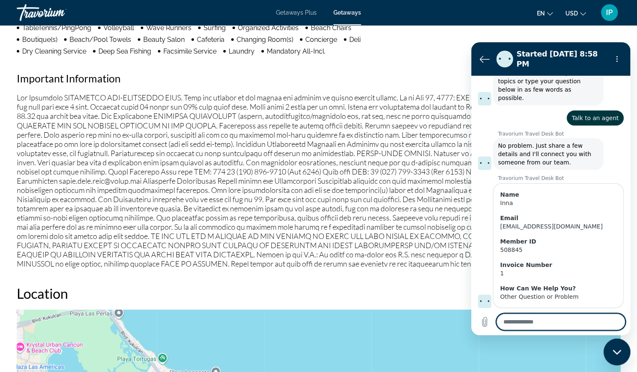
scroll to position [80, 0]
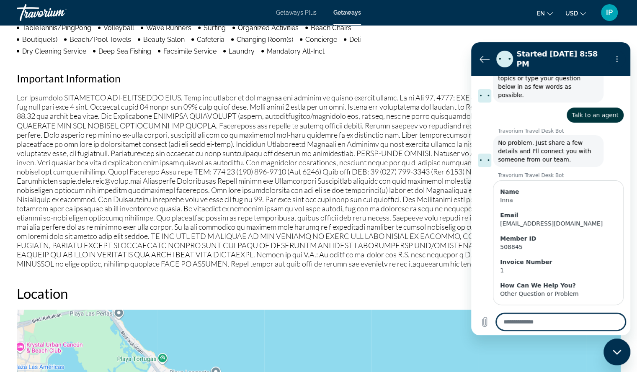
type textarea "*"
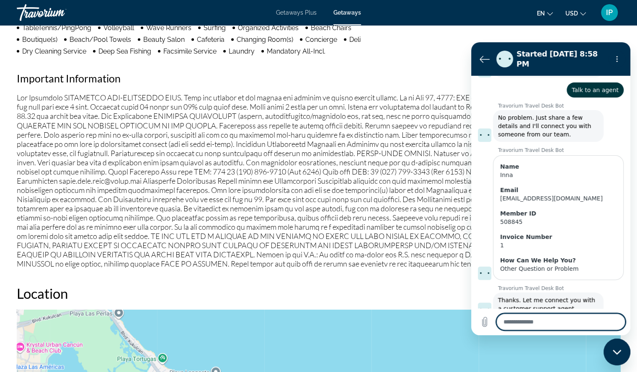
scroll to position [106, 0]
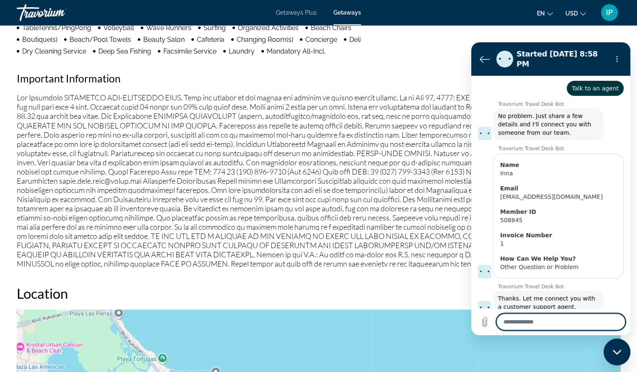
click at [550, 326] on textarea at bounding box center [560, 322] width 129 height 17
type textarea "*"
type textarea "**"
type textarea "*"
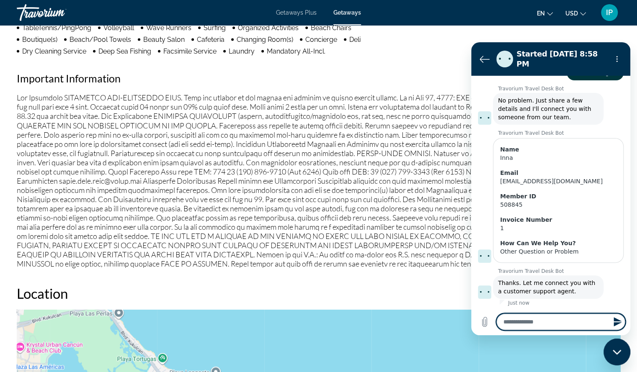
type textarea "*"
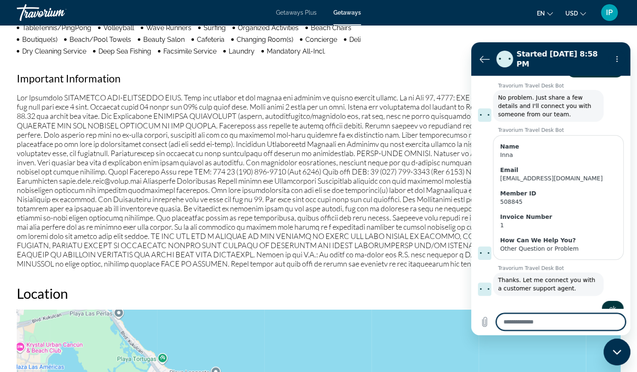
scroll to position [127, 0]
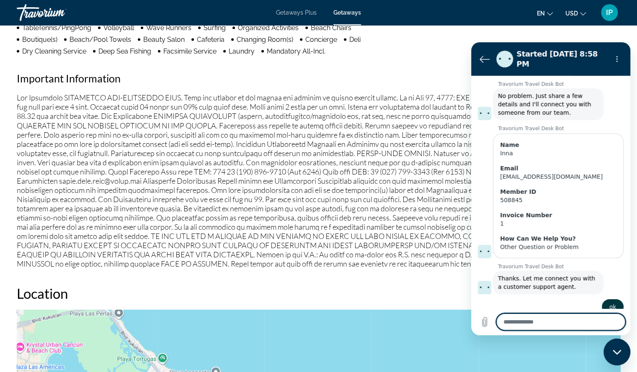
click at [70, 129] on p "Main content" at bounding box center [319, 180] width 604 height 175
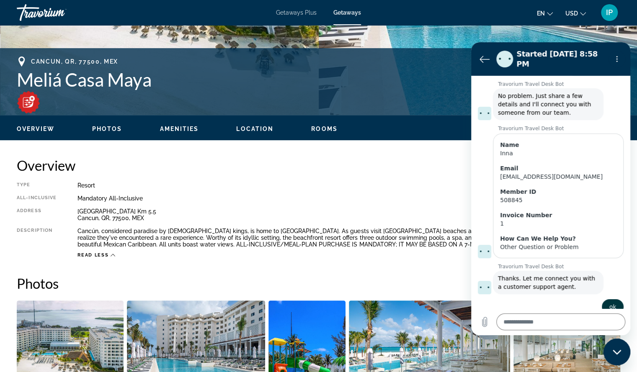
scroll to position [160, 0]
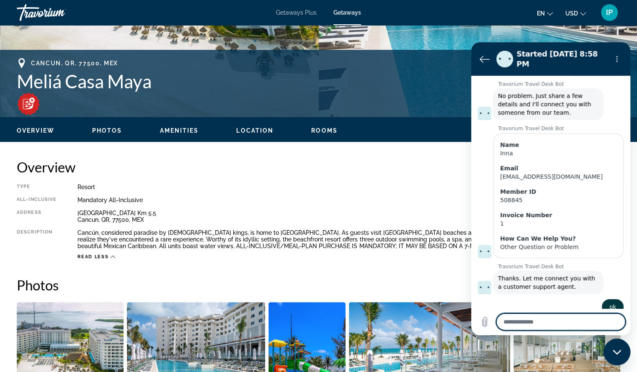
click at [524, 326] on textarea at bounding box center [560, 322] width 129 height 17
type textarea "*"
type textarea "**"
type textarea "*"
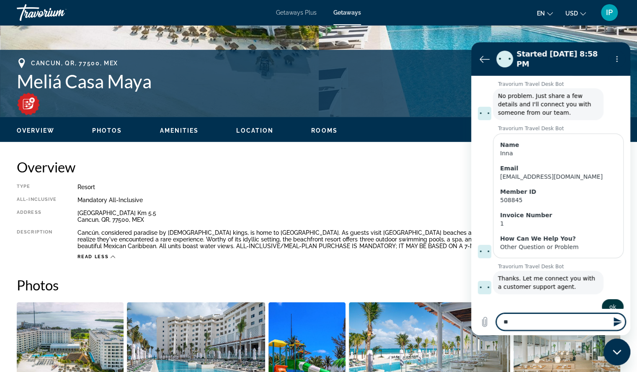
type textarea "***"
type textarea "*"
type textarea "****"
type textarea "*"
type textarea "*****"
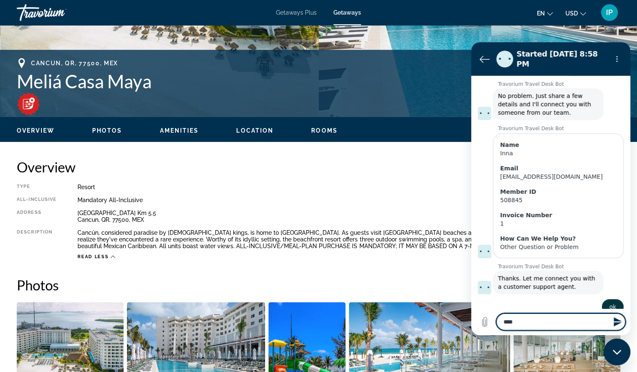
type textarea "*"
type textarea "*****"
type textarea "*"
type textarea "*****"
type textarea "*"
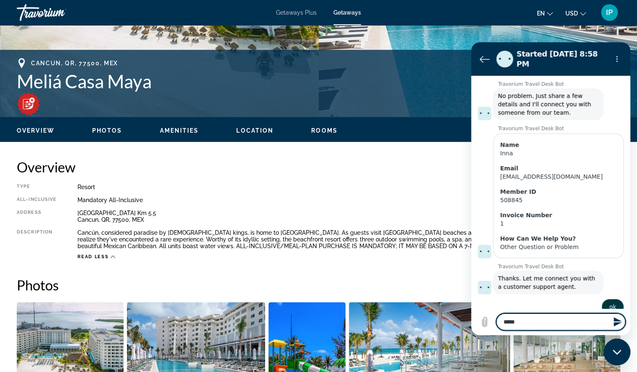
type textarea "****"
type textarea "*"
type textarea "***"
type textarea "*"
type textarea "**"
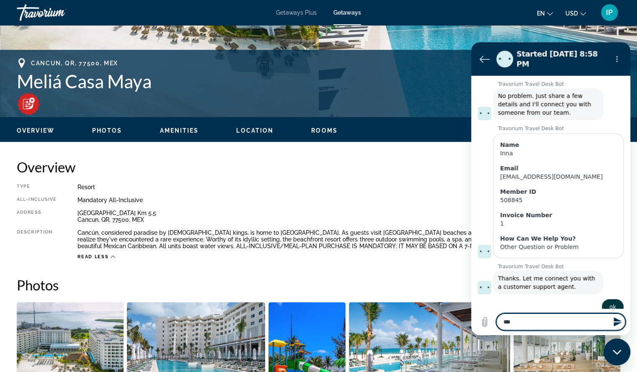
type textarea "*"
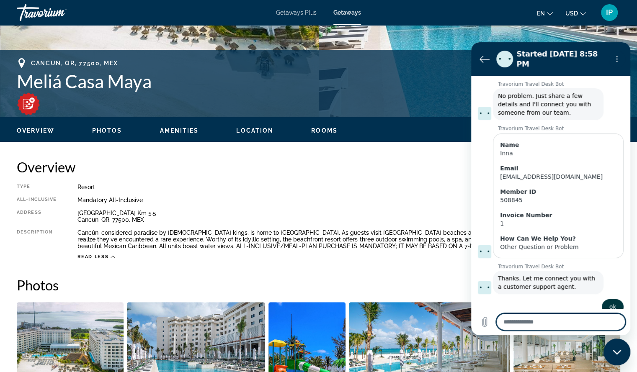
type textarea "*"
type textarea "***"
type textarea "*"
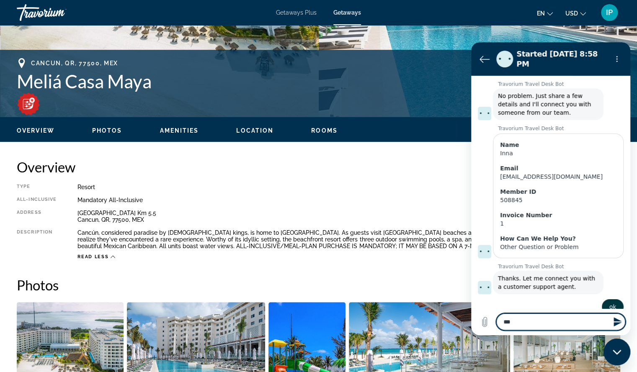
type textarea "****"
type textarea "*"
type textarea "*****"
type textarea "*"
type textarea "******"
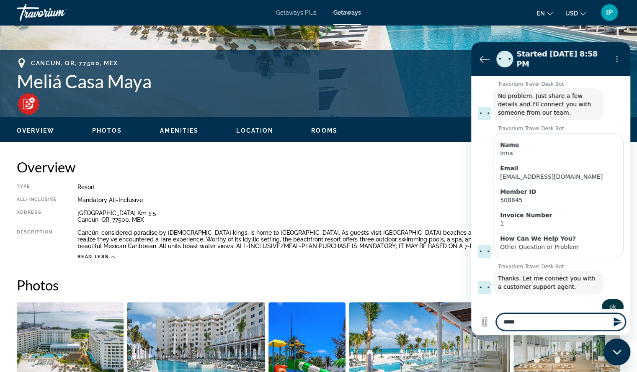
type textarea "*"
type textarea "******"
type textarea "*"
type textarea "********"
type textarea "*"
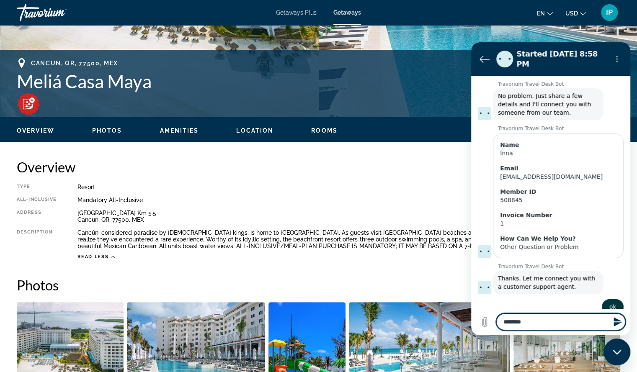
type textarea "********"
type textarea "*"
type textarea "**********"
type textarea "*"
type textarea "**********"
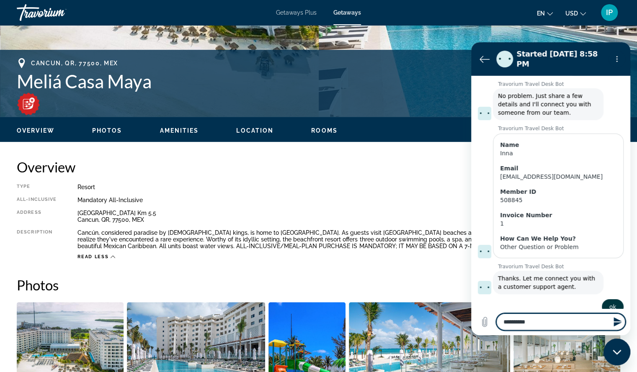
type textarea "*"
type textarea "**********"
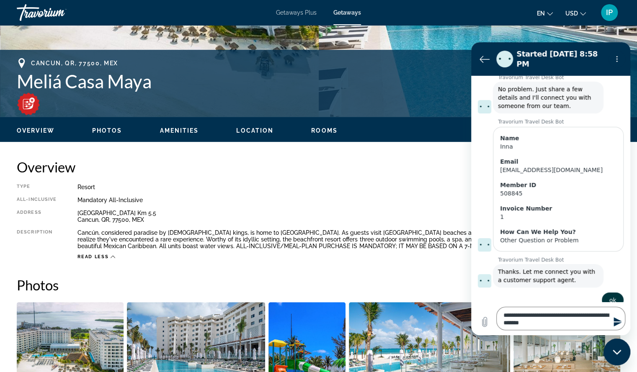
click at [621, 320] on icon "Send message" at bounding box center [618, 322] width 10 height 10
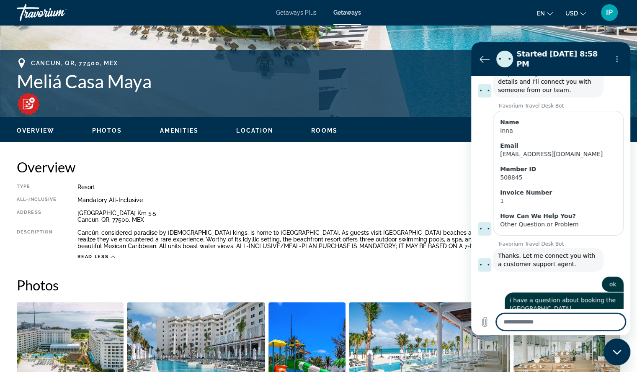
scroll to position [151, 0]
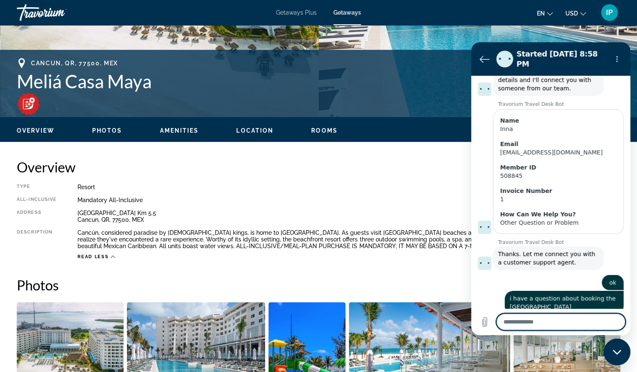
click at [548, 323] on textarea at bounding box center [560, 322] width 129 height 17
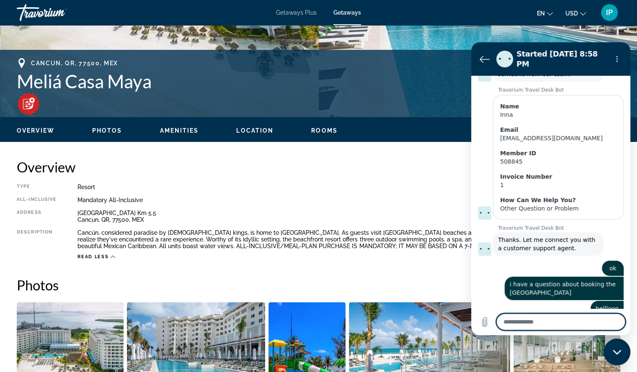
scroll to position [167, 0]
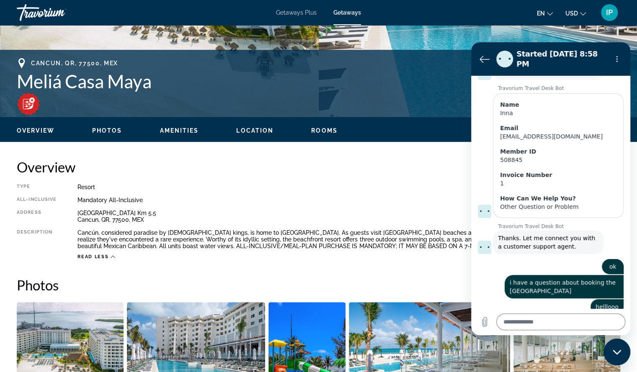
click at [537, 279] on span "i have a question about booking the Melia Casa Maya hotel" at bounding box center [564, 287] width 109 height 17
click at [527, 315] on div "Sent · Just now" at bounding box center [544, 318] width 147 height 7
click at [518, 323] on textarea at bounding box center [560, 322] width 129 height 17
click at [618, 349] on div "Close messaging window" at bounding box center [617, 352] width 25 height 25
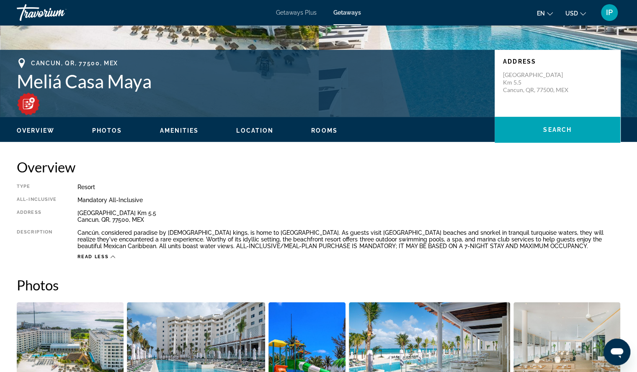
click at [618, 349] on icon "Open messaging window" at bounding box center [617, 354] width 13 height 10
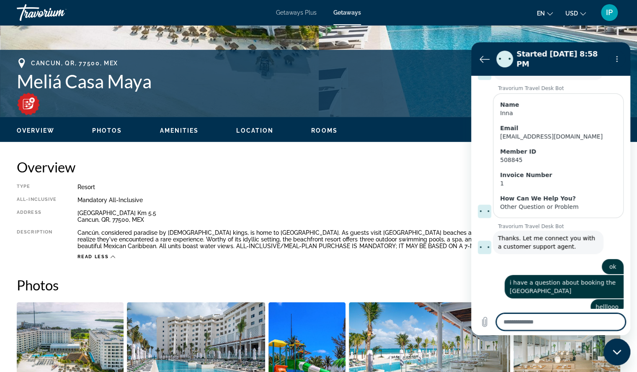
scroll to position [0, 0]
click at [525, 327] on textarea at bounding box center [560, 322] width 129 height 17
click at [616, 331] on div "**********" at bounding box center [550, 322] width 159 height 27
click at [618, 323] on icon "Send message" at bounding box center [618, 322] width 8 height 9
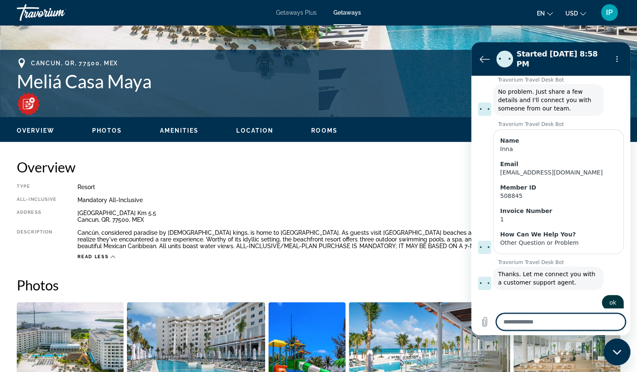
scroll to position [183, 0]
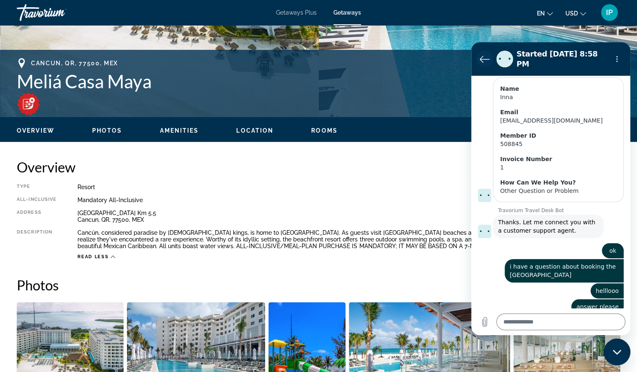
click at [484, 57] on icon "Back to the conversation list" at bounding box center [485, 59] width 10 height 10
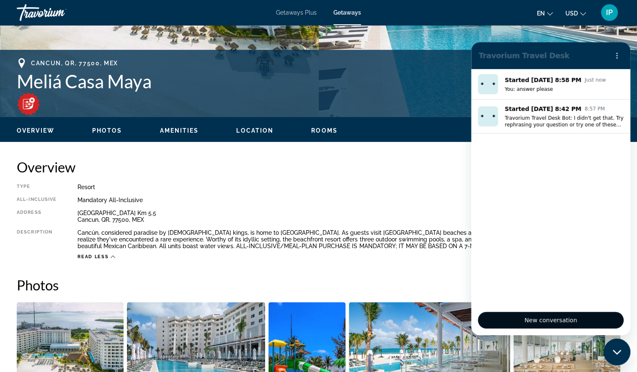
click at [541, 322] on span "New conversation" at bounding box center [551, 320] width 132 height 10
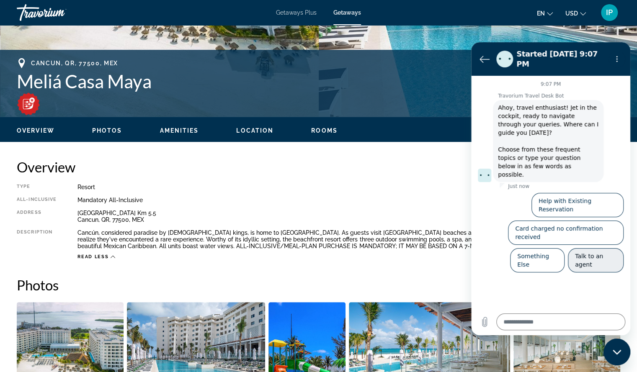
click at [603, 248] on button "Talk to an agent" at bounding box center [596, 260] width 56 height 24
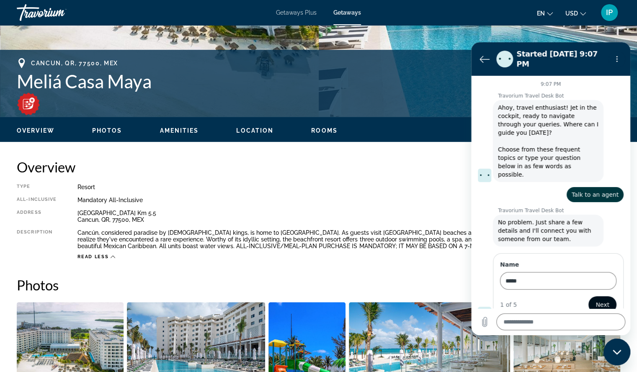
click at [607, 300] on span "Next" at bounding box center [603, 305] width 14 height 10
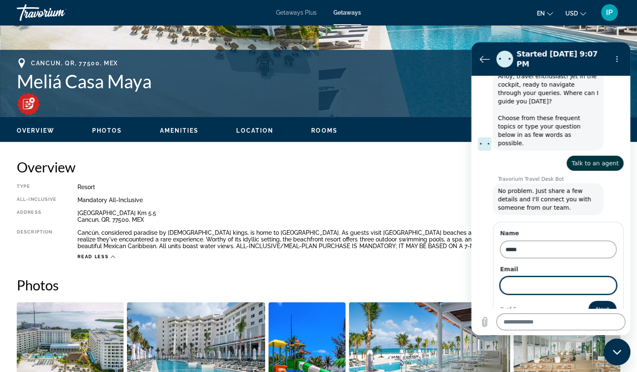
scroll to position [32, 0]
click at [534, 276] on input "Email" at bounding box center [558, 285] width 116 height 18
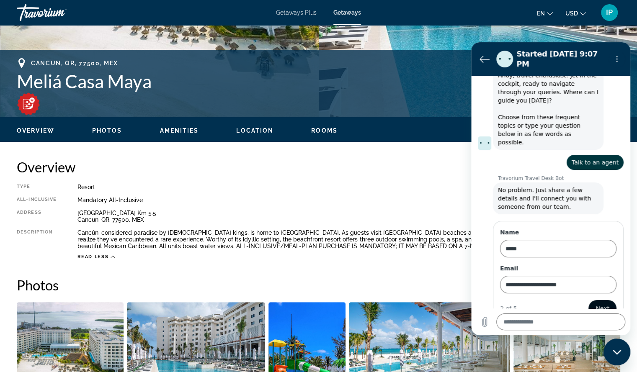
click at [601, 304] on span "Next" at bounding box center [603, 309] width 14 height 10
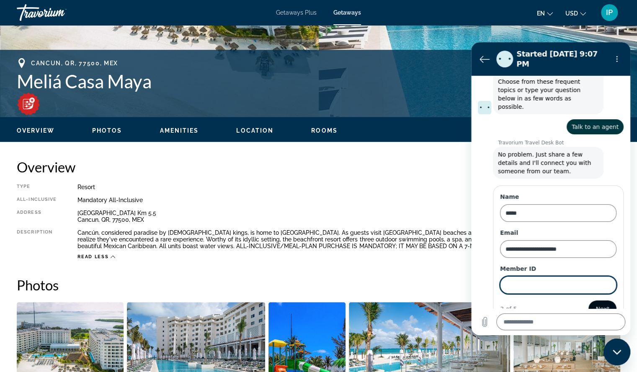
scroll to position [68, 0]
click at [597, 304] on span "Next" at bounding box center [603, 309] width 14 height 10
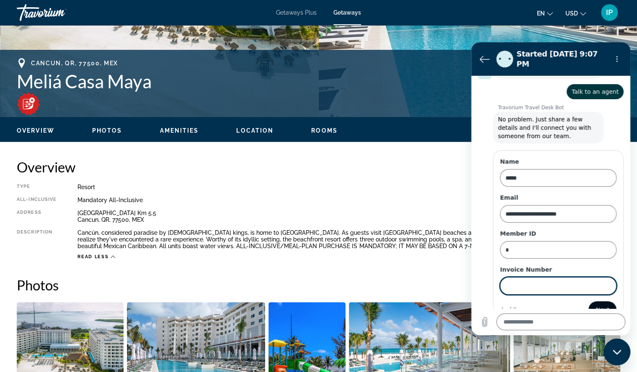
scroll to position [104, 0]
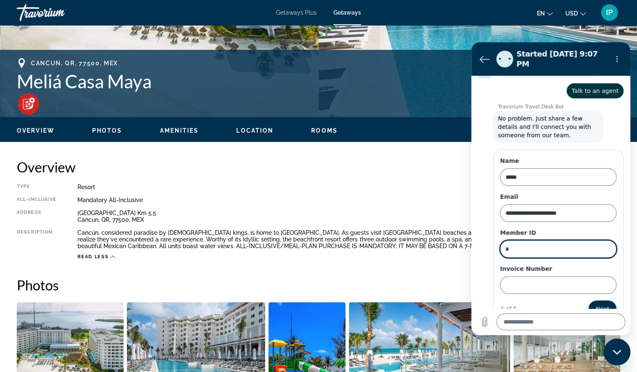
click at [517, 240] on input "*" at bounding box center [558, 249] width 116 height 18
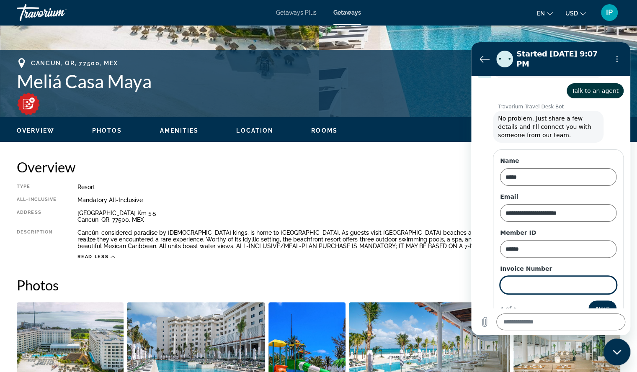
click at [520, 277] on input "Invoice Number" at bounding box center [558, 286] width 116 height 18
click at [597, 304] on span "Next" at bounding box center [603, 309] width 14 height 10
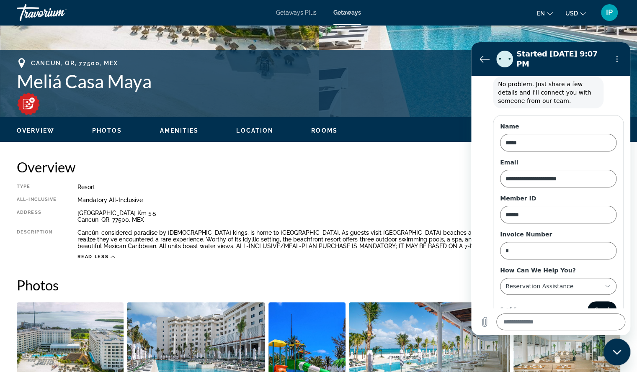
scroll to position [139, 0]
click at [605, 283] on icon at bounding box center [608, 286] width 7 height 7
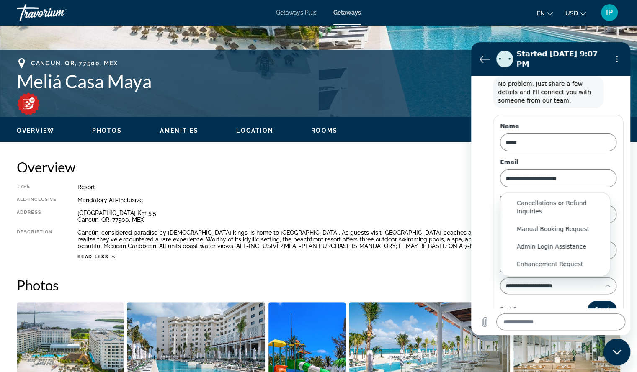
scroll to position [0, 0]
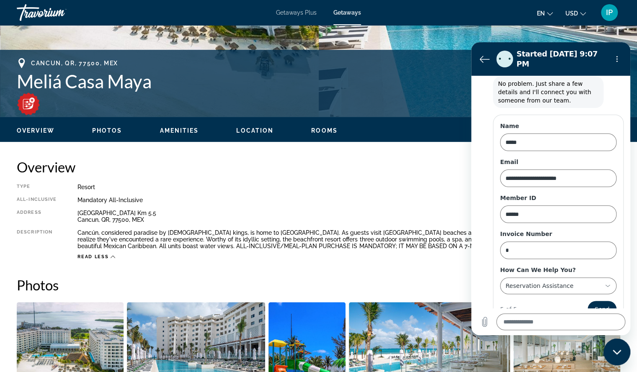
click at [610, 266] on div "**********" at bounding box center [558, 280] width 116 height 28
click at [605, 283] on icon at bounding box center [608, 286] width 7 height 7
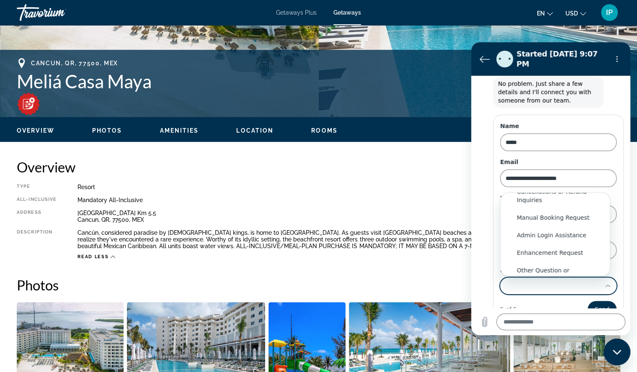
scroll to position [91, 0]
click at [582, 266] on div "Other Question or Problem" at bounding box center [555, 274] width 77 height 17
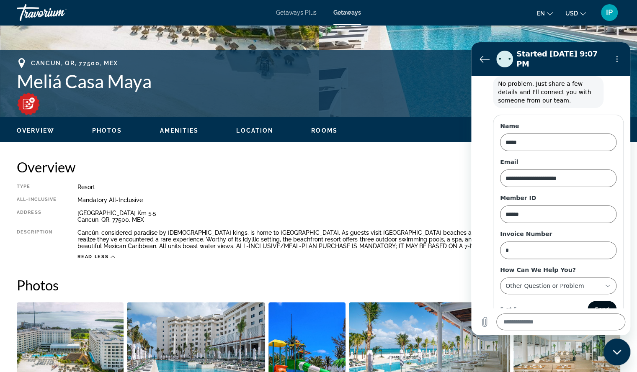
click at [599, 305] on span "Send" at bounding box center [602, 310] width 15 height 10
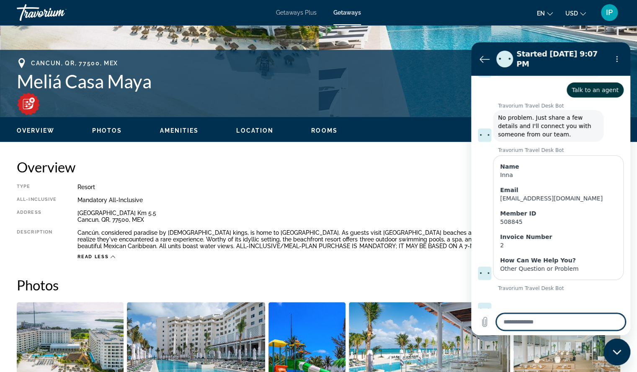
scroll to position [106, 0]
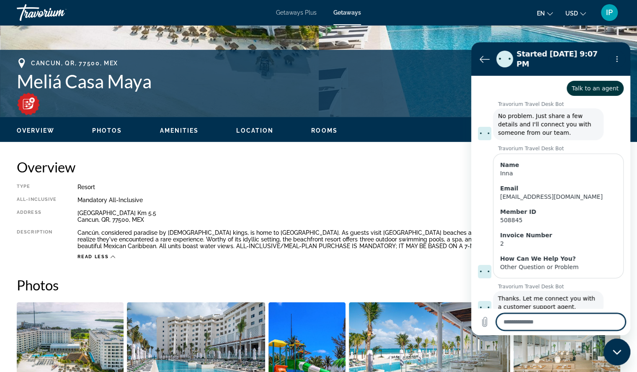
click at [560, 325] on textarea at bounding box center [560, 322] width 129 height 17
click at [619, 323] on icon "Send message" at bounding box center [618, 322] width 8 height 9
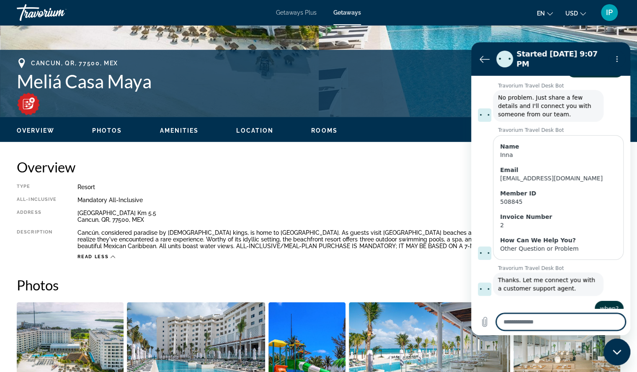
scroll to position [127, 0]
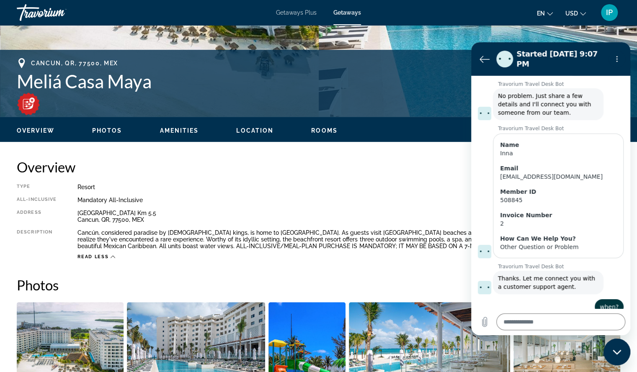
click at [384, 162] on h2 "Overview" at bounding box center [319, 167] width 604 height 17
click at [418, 67] on div "Cancun, QR, 77500, MEX" at bounding box center [252, 63] width 470 height 10
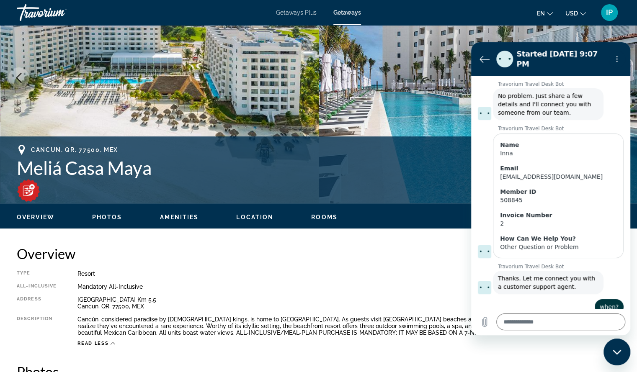
scroll to position [54, 0]
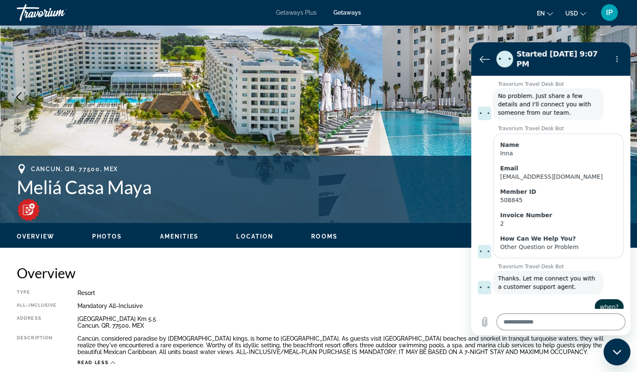
click at [105, 235] on span "Photos" at bounding box center [107, 236] width 30 height 7
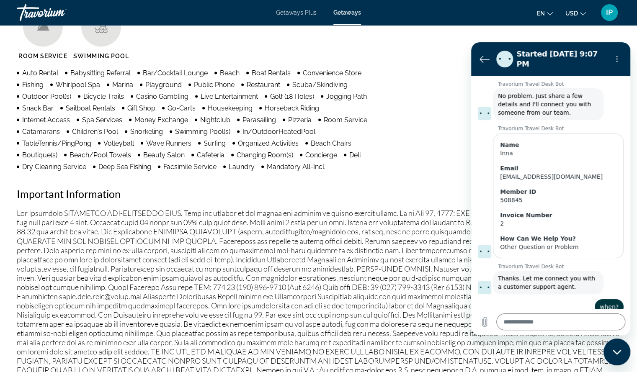
scroll to position [735, 0]
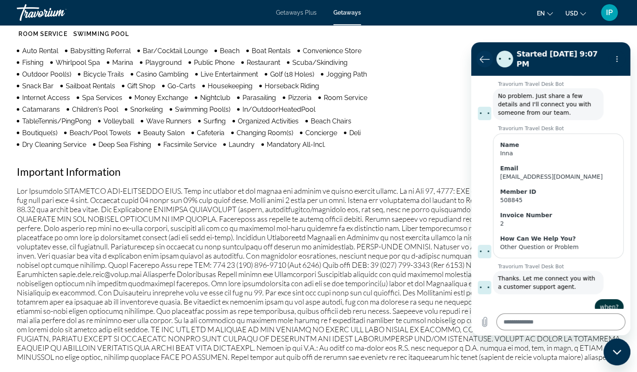
click at [488, 57] on icon "Back to the conversation list" at bounding box center [485, 59] width 10 height 10
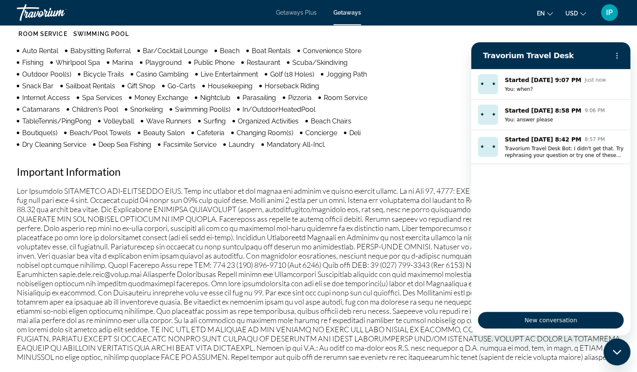
click at [448, 74] on div "Amenities Room Service Swimming Pool Auto Rental Babysitting Referral Bar/Cockt…" at bounding box center [319, 160] width 604 height 402
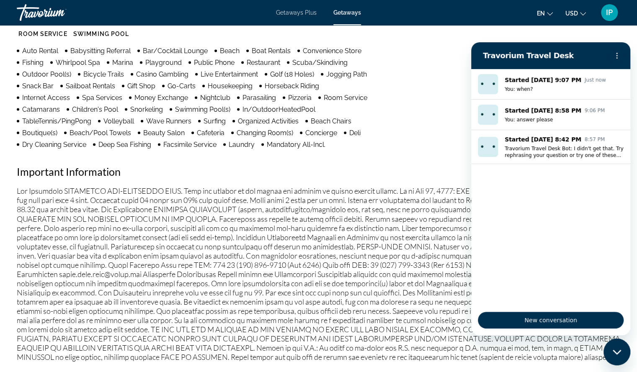
click at [435, 97] on div "Amenities Room Service Swimming Pool Auto Rental Babysitting Referral Bar/Cockt…" at bounding box center [319, 160] width 604 height 402
click at [621, 356] on div "Close messaging window" at bounding box center [617, 352] width 25 height 25
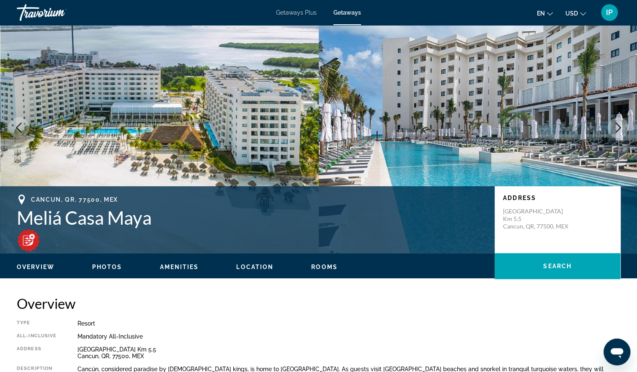
scroll to position [0, 0]
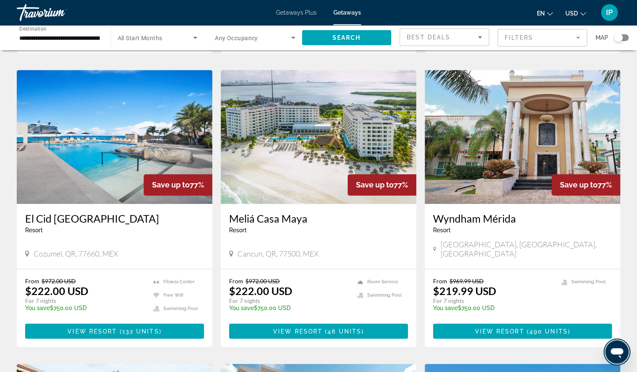
scroll to position [616, 0]
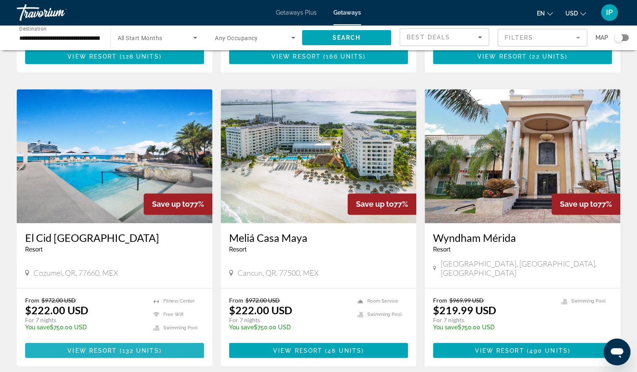
click at [146, 347] on span "132 units" at bounding box center [140, 350] width 37 height 7
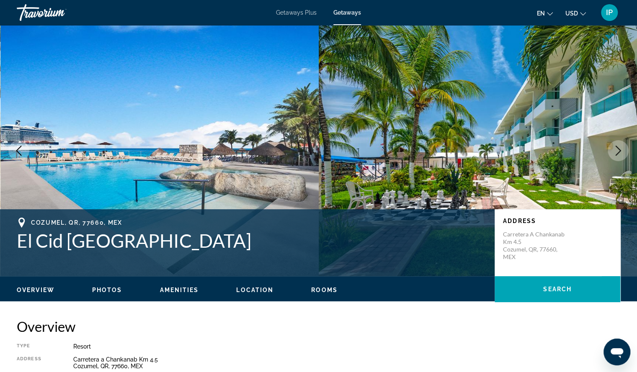
click at [616, 150] on icon "Next image" at bounding box center [618, 151] width 10 height 10
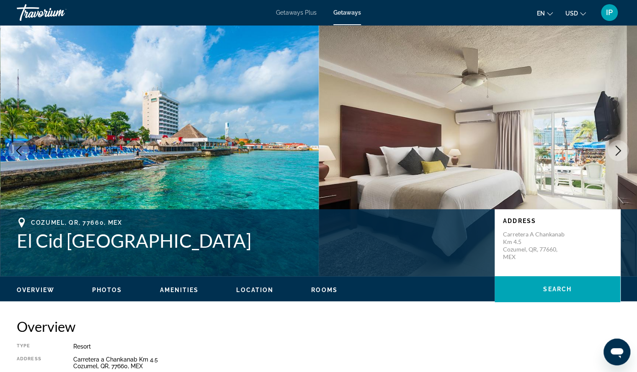
click at [616, 155] on icon "Next image" at bounding box center [618, 151] width 10 height 10
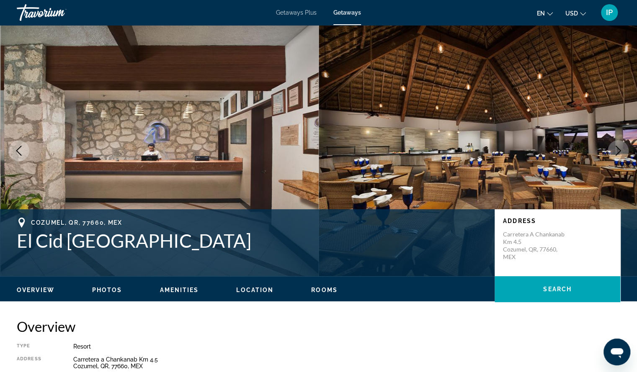
click at [616, 156] on button "Next image" at bounding box center [618, 150] width 21 height 21
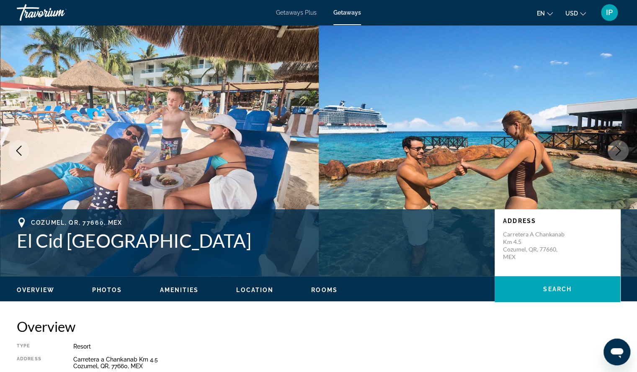
click at [616, 158] on button "Next image" at bounding box center [618, 150] width 21 height 21
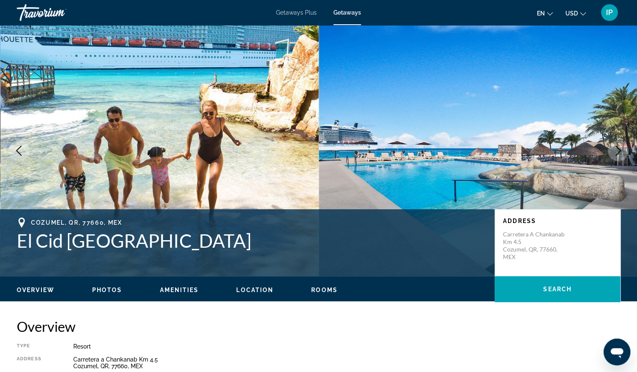
click at [616, 158] on button "Next image" at bounding box center [618, 150] width 21 height 21
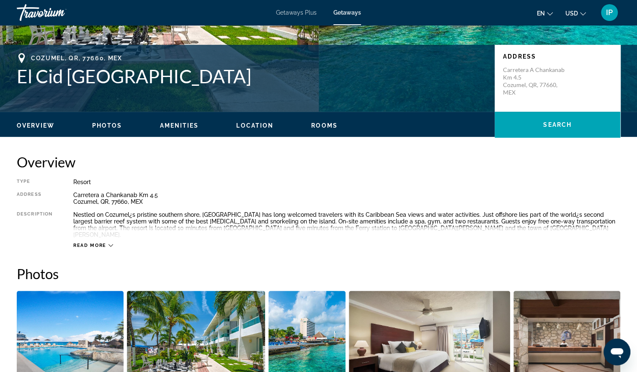
scroll to position [207, 0]
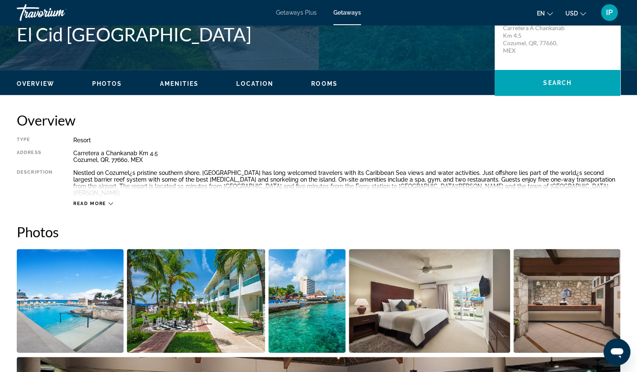
click at [110, 202] on icon "Main content" at bounding box center [111, 204] width 5 height 5
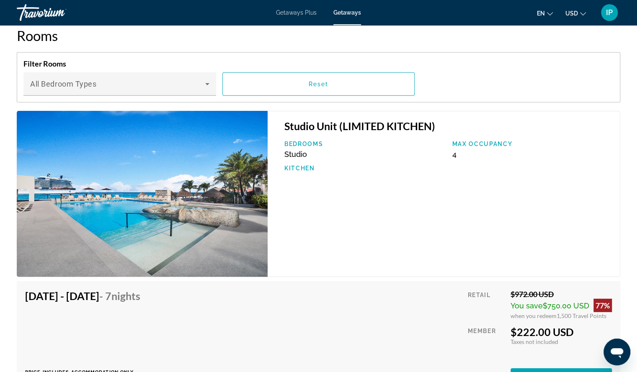
scroll to position [1342, 0]
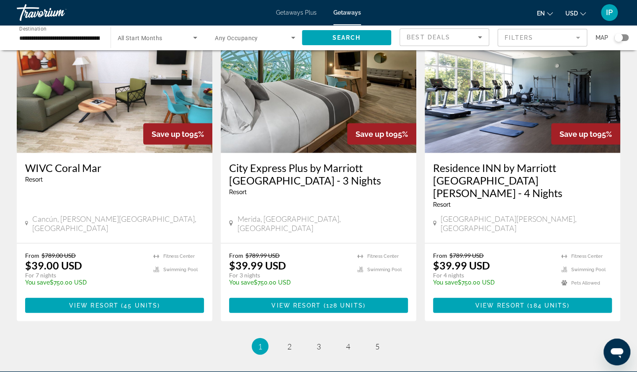
scroll to position [1022, 0]
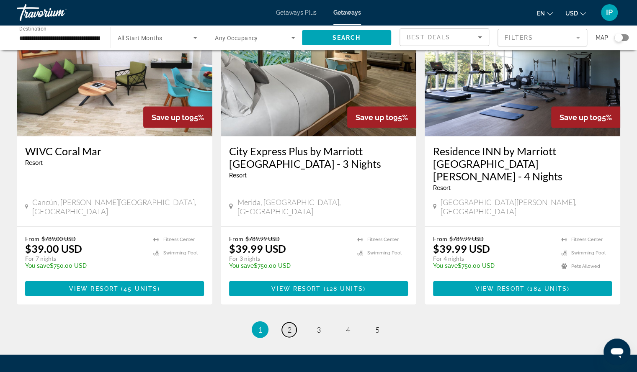
click at [286, 323] on link "page 2" at bounding box center [289, 330] width 15 height 15
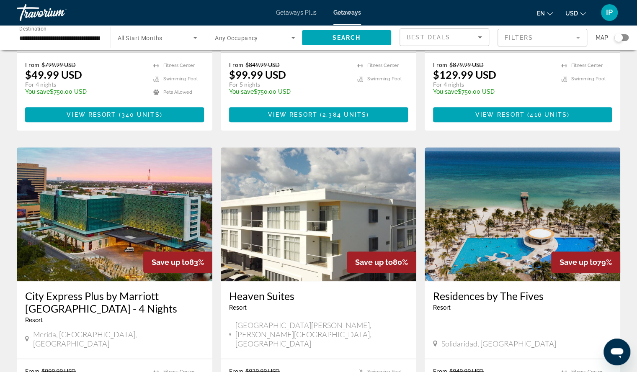
scroll to position [260, 0]
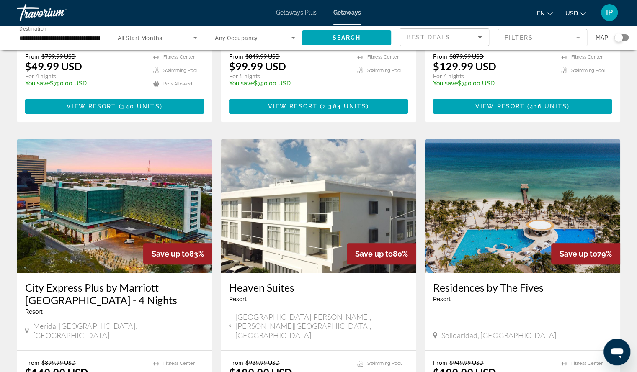
click at [491, 213] on img "Main content" at bounding box center [523, 206] width 196 height 134
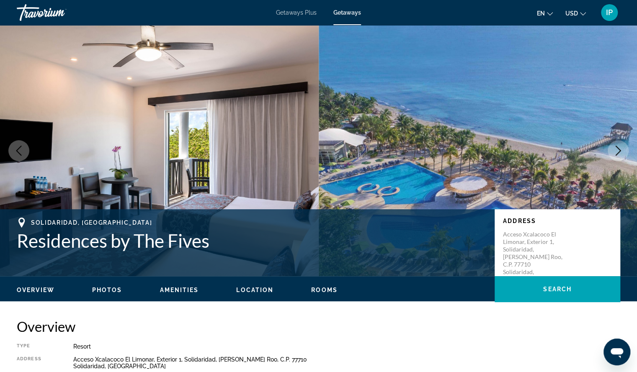
click at [621, 150] on icon "Next image" at bounding box center [618, 151] width 10 height 10
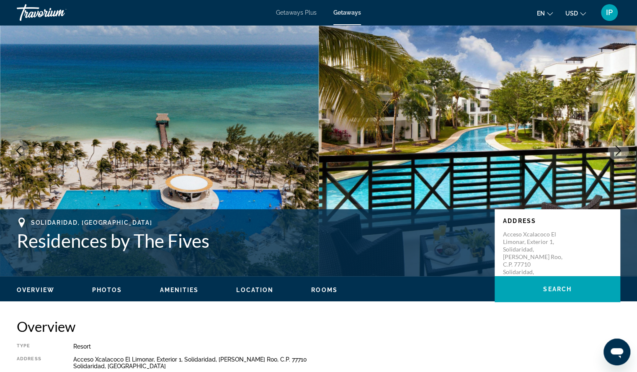
click at [621, 151] on icon "Next image" at bounding box center [618, 151] width 10 height 10
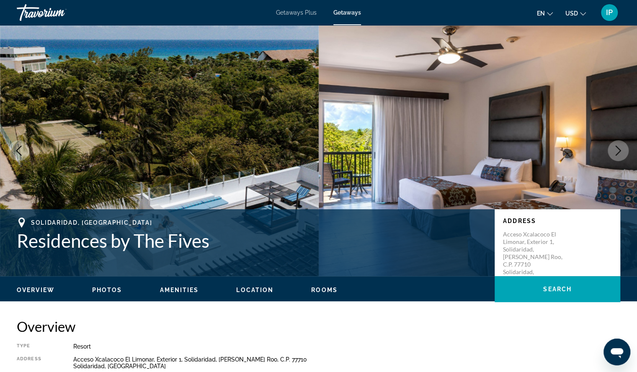
click at [621, 151] on icon "Next image" at bounding box center [618, 151] width 10 height 10
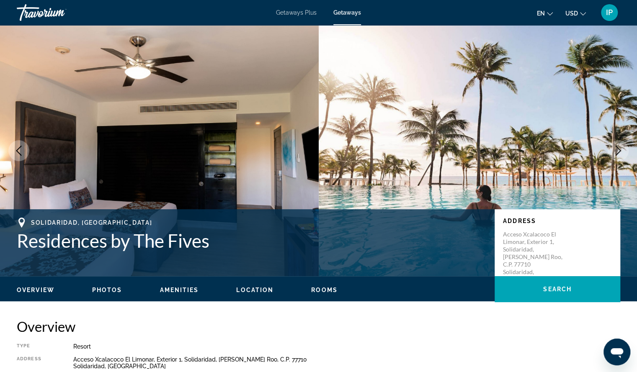
click at [621, 154] on icon "Next image" at bounding box center [618, 151] width 10 height 10
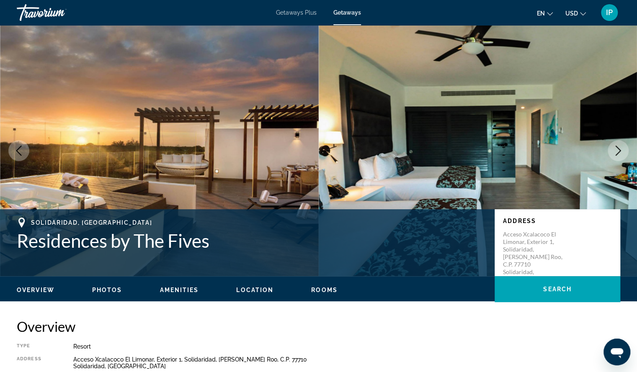
click at [621, 154] on icon "Next image" at bounding box center [618, 151] width 10 height 10
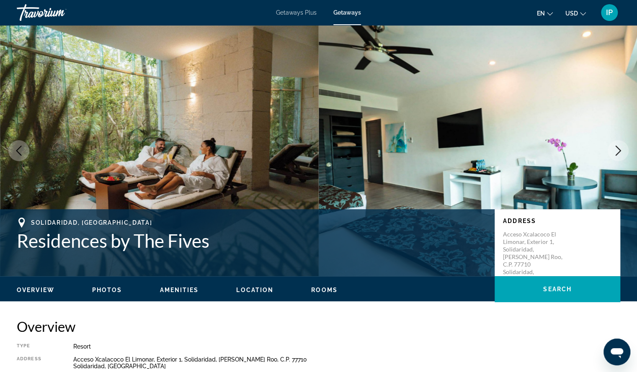
click at [621, 154] on icon "Next image" at bounding box center [618, 151] width 10 height 10
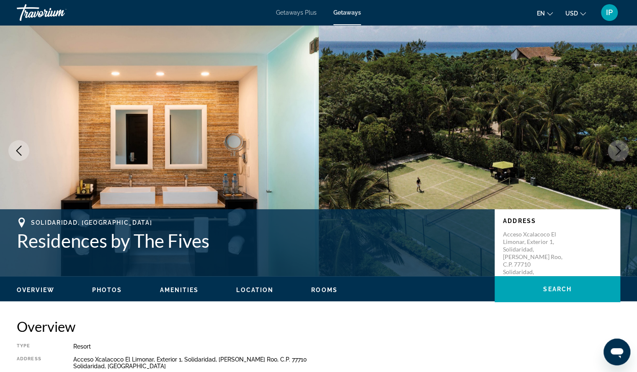
click at [621, 154] on icon "Next image" at bounding box center [618, 151] width 10 height 10
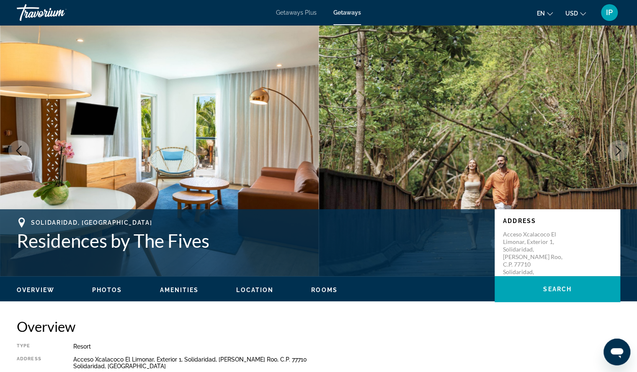
click at [621, 154] on icon "Next image" at bounding box center [618, 151] width 10 height 10
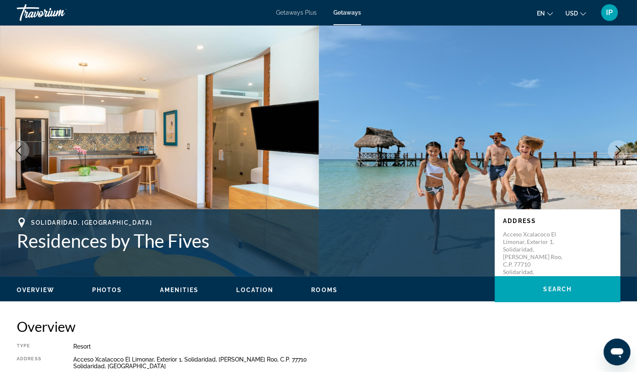
click at [620, 158] on button "Next image" at bounding box center [618, 150] width 21 height 21
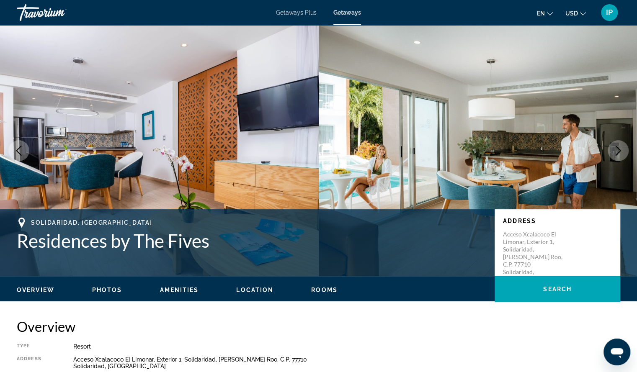
click at [620, 159] on button "Next image" at bounding box center [618, 150] width 21 height 21
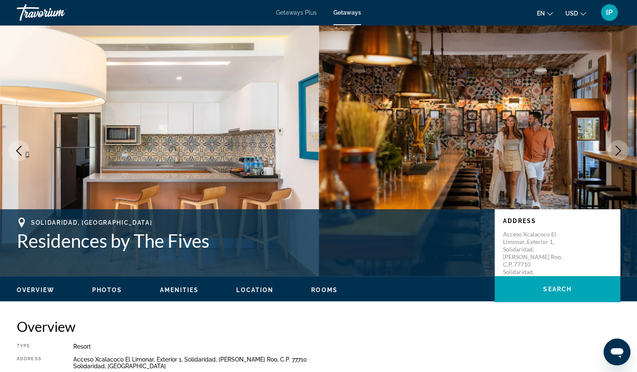
click at [620, 160] on button "Next image" at bounding box center [618, 150] width 21 height 21
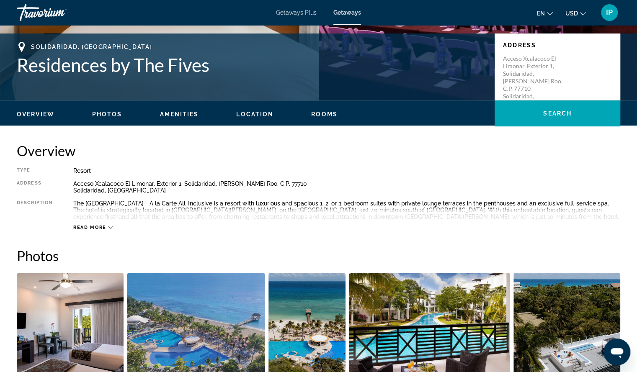
scroll to position [223, 0]
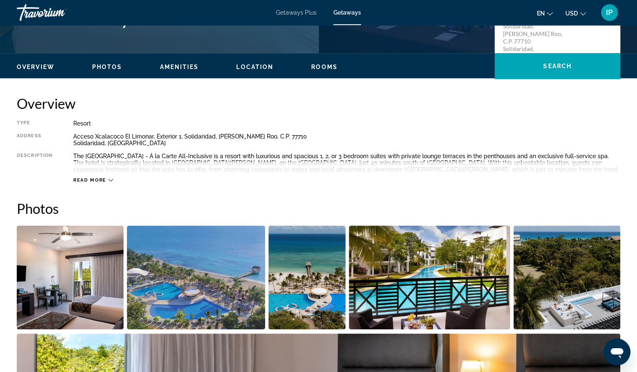
click at [111, 179] on icon "Main content" at bounding box center [111, 180] width 5 height 5
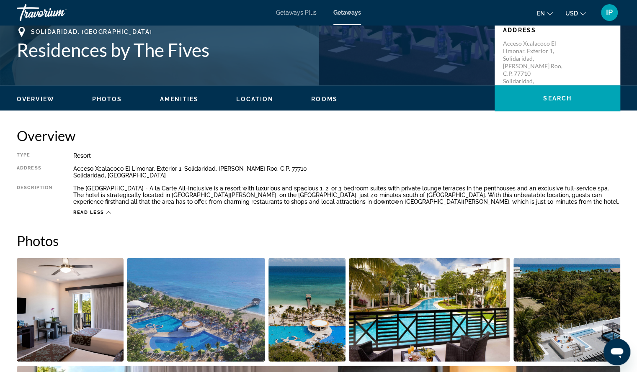
scroll to position [174, 0]
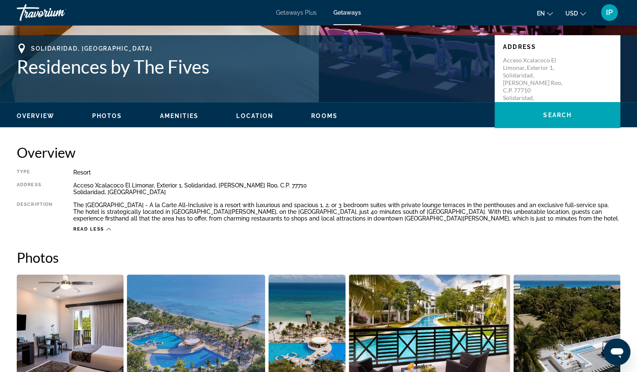
click at [27, 118] on span "Overview" at bounding box center [36, 116] width 38 height 7
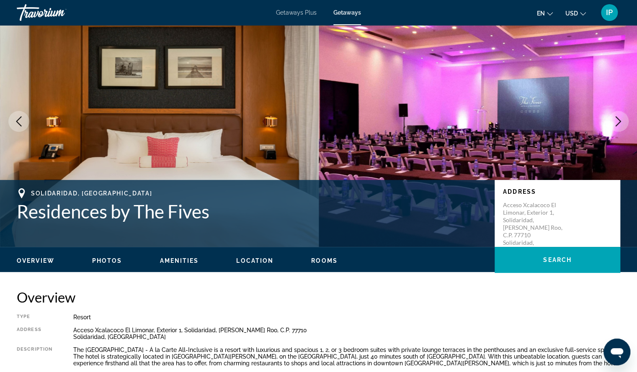
scroll to position [0, 0]
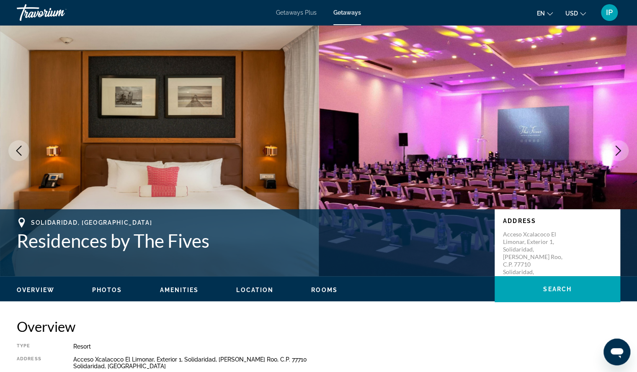
click at [613, 150] on icon "Next image" at bounding box center [618, 151] width 10 height 10
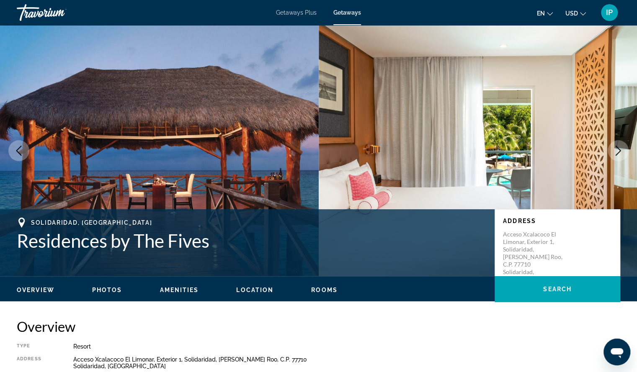
click at [613, 150] on icon "Next image" at bounding box center [618, 151] width 10 height 10
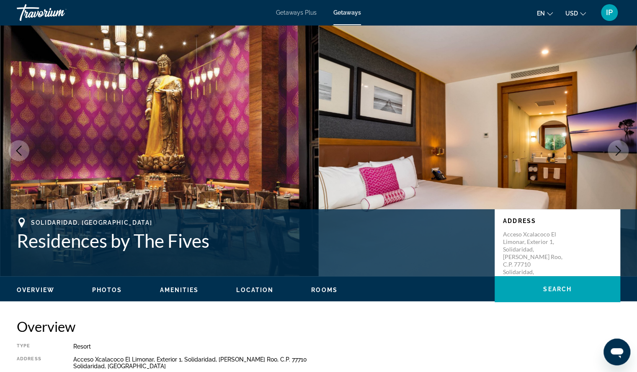
click at [613, 150] on icon "Next image" at bounding box center [618, 151] width 10 height 10
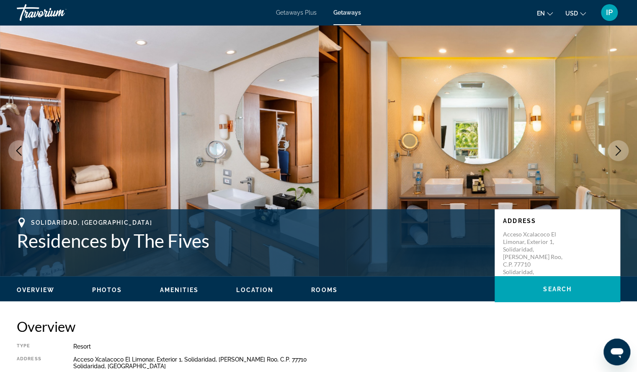
click at [623, 150] on icon "Next image" at bounding box center [618, 151] width 10 height 10
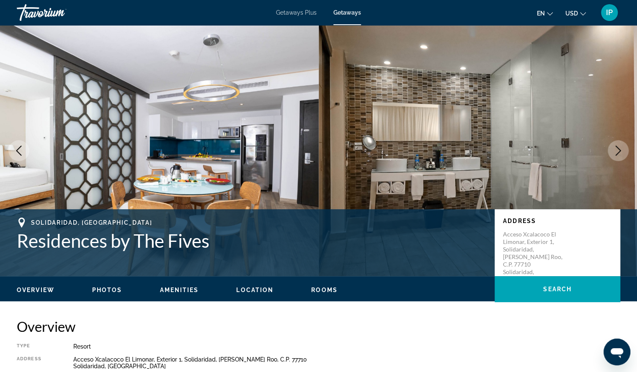
click at [622, 150] on icon "Next image" at bounding box center [618, 151] width 10 height 10
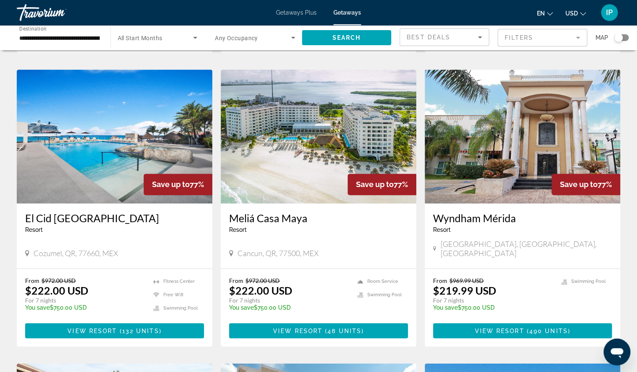
scroll to position [667, 0]
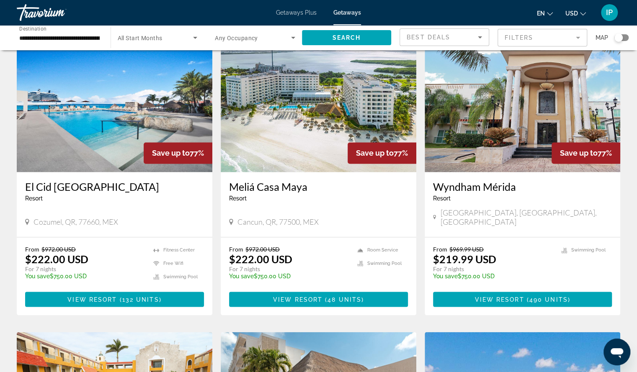
click at [105, 109] on img "Main content" at bounding box center [115, 105] width 196 height 134
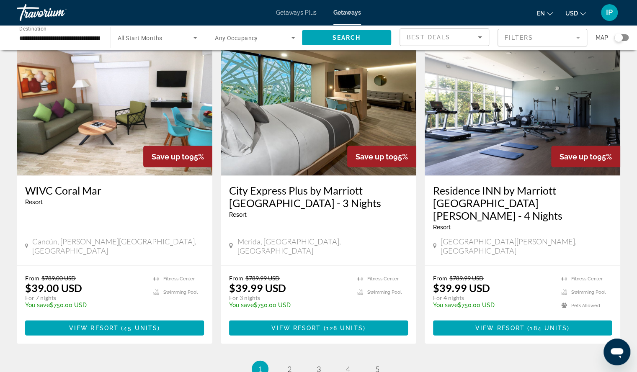
scroll to position [1032, 0]
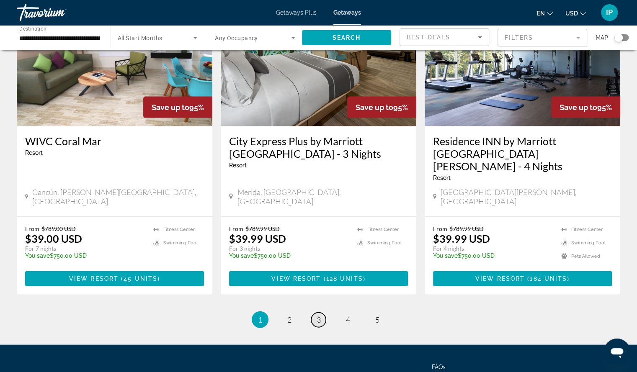
click at [320, 315] on span "3" at bounding box center [319, 319] width 4 height 9
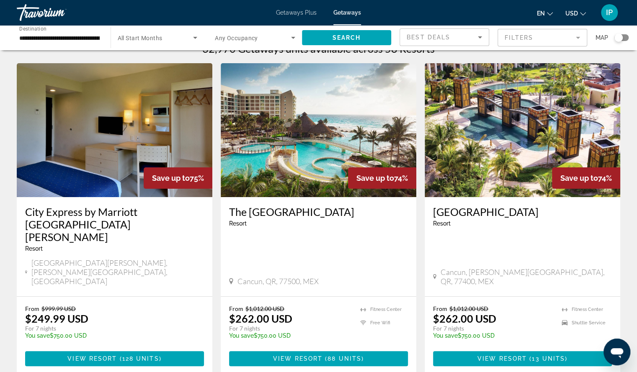
scroll to position [17, 0]
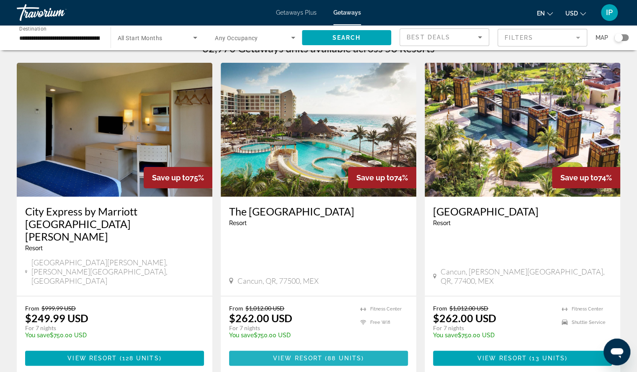
click at [347, 349] on span "Main content" at bounding box center [318, 359] width 179 height 20
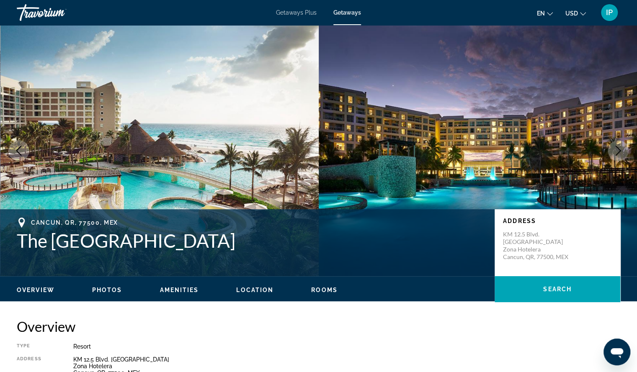
click at [618, 150] on icon "Next image" at bounding box center [618, 151] width 10 height 10
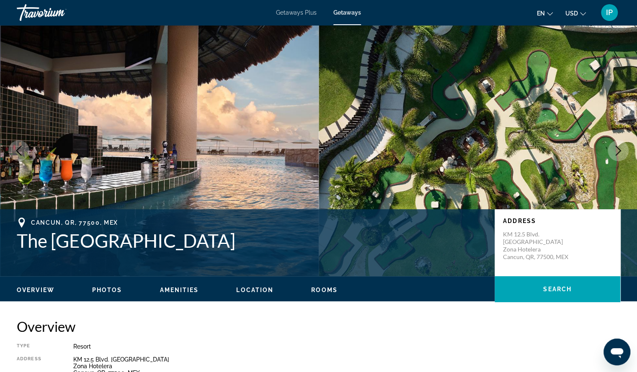
click at [619, 150] on icon "Next image" at bounding box center [618, 151] width 10 height 10
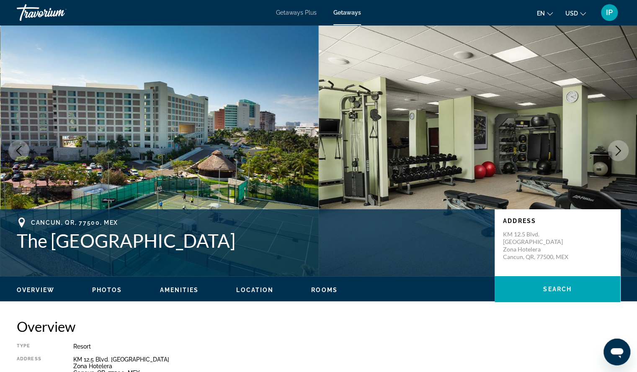
click at [621, 153] on icon "Next image" at bounding box center [618, 151] width 10 height 10
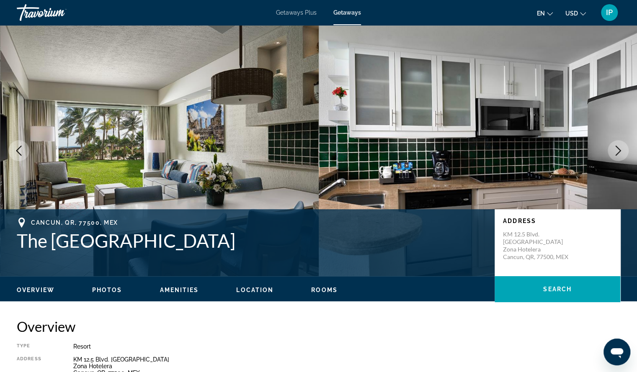
click at [621, 154] on icon "Next image" at bounding box center [618, 151] width 10 height 10
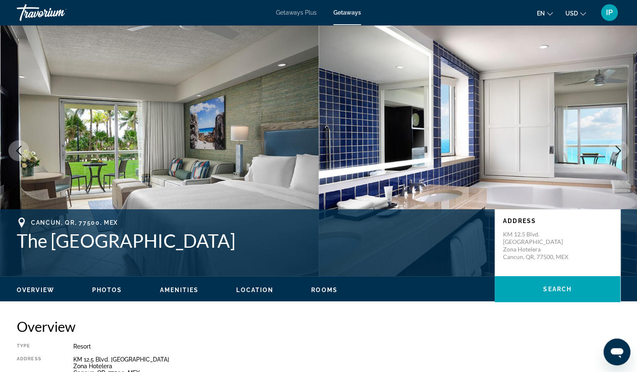
click at [621, 155] on icon "Next image" at bounding box center [618, 151] width 10 height 10
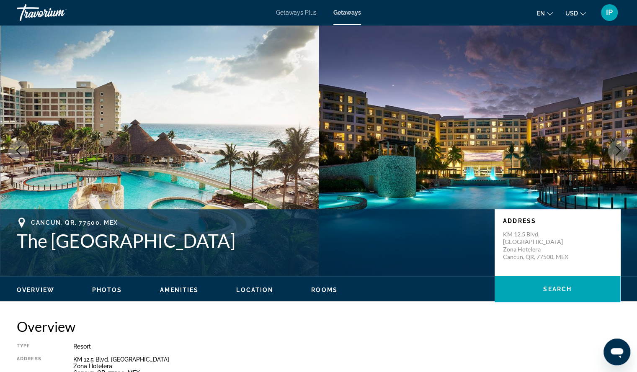
click at [622, 158] on button "Next image" at bounding box center [618, 150] width 21 height 21
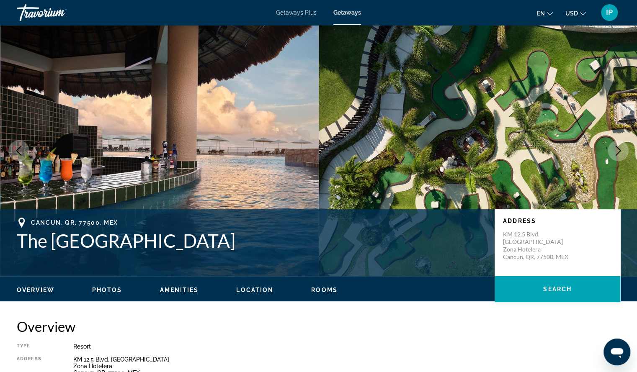
click at [622, 158] on button "Next image" at bounding box center [618, 150] width 21 height 21
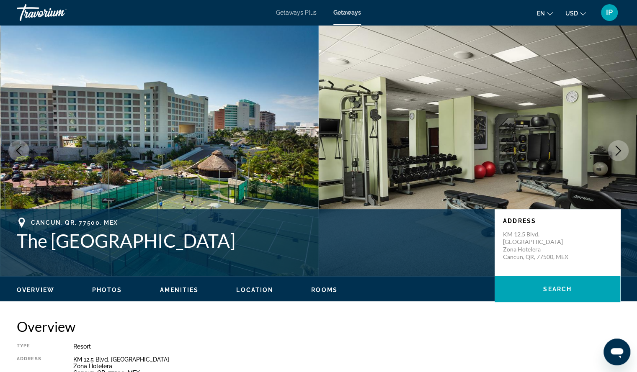
click at [622, 158] on button "Next image" at bounding box center [618, 150] width 21 height 21
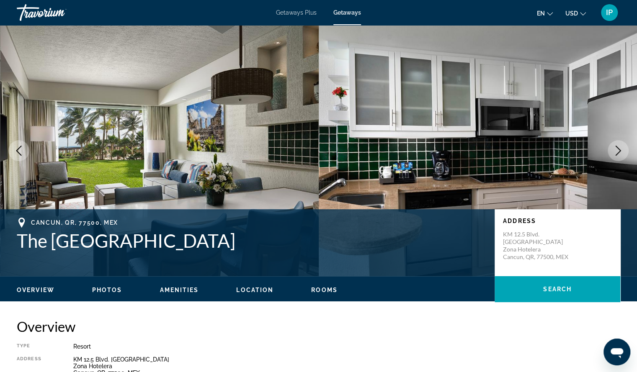
click at [622, 158] on button "Next image" at bounding box center [618, 150] width 21 height 21
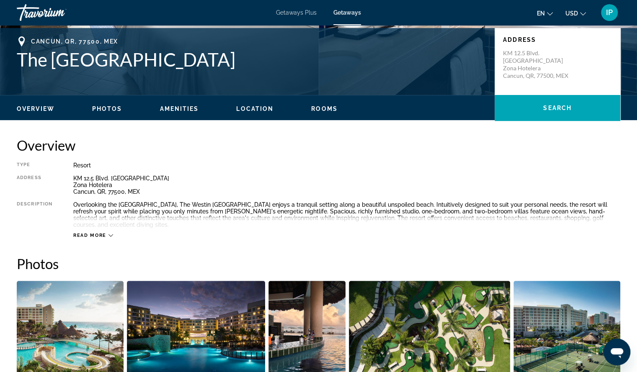
scroll to position [187, 0]
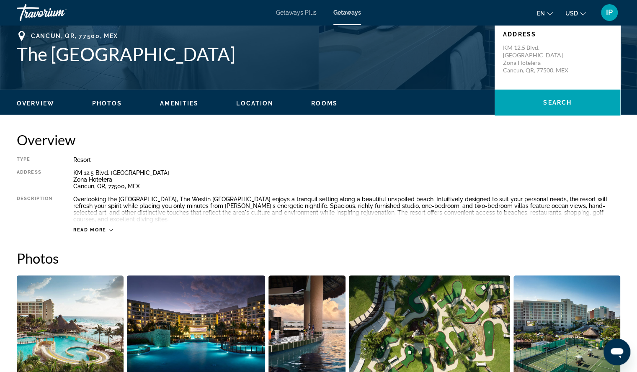
click at [112, 231] on icon "Main content" at bounding box center [111, 230] width 5 height 5
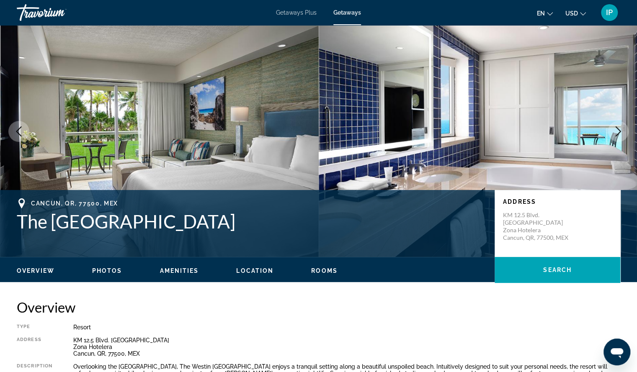
scroll to position [5, 0]
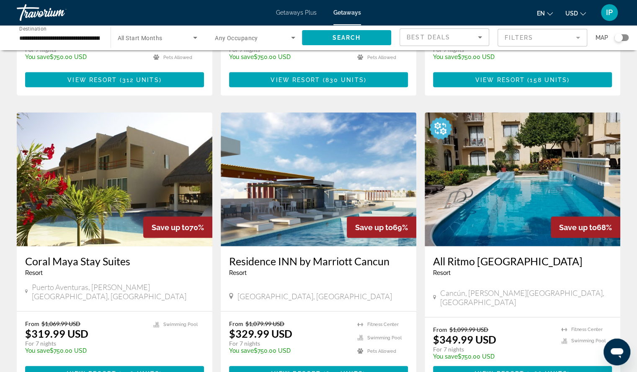
scroll to position [936, 0]
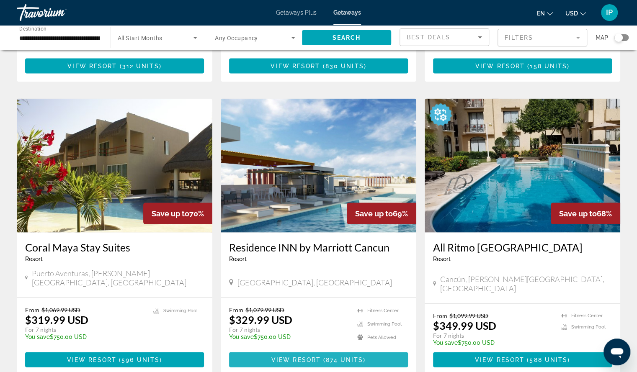
click at [319, 350] on span "Main content" at bounding box center [318, 360] width 179 height 20
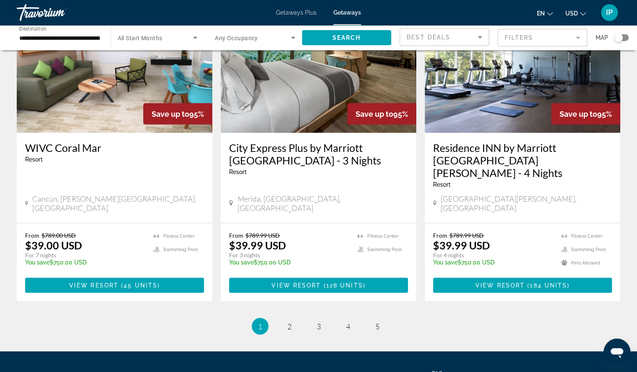
scroll to position [1032, 0]
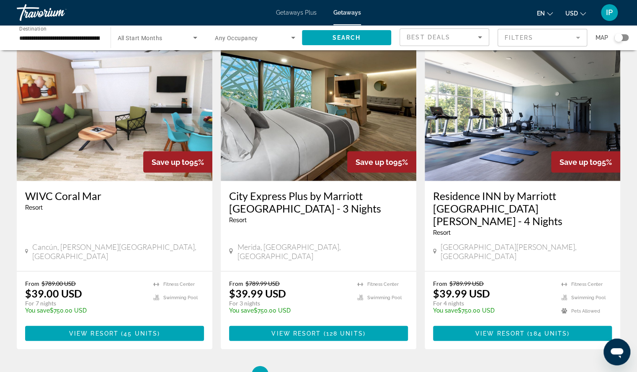
scroll to position [1032, 0]
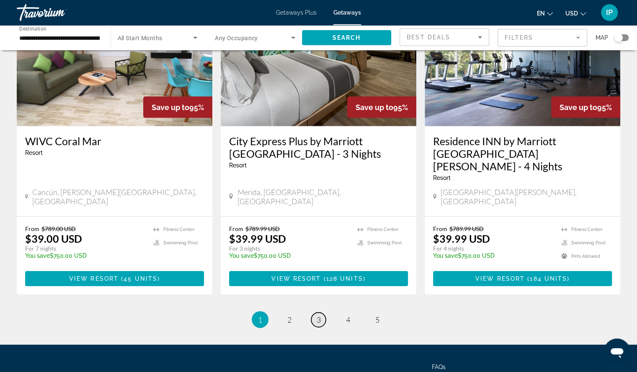
click at [319, 315] on span "3" at bounding box center [319, 319] width 4 height 9
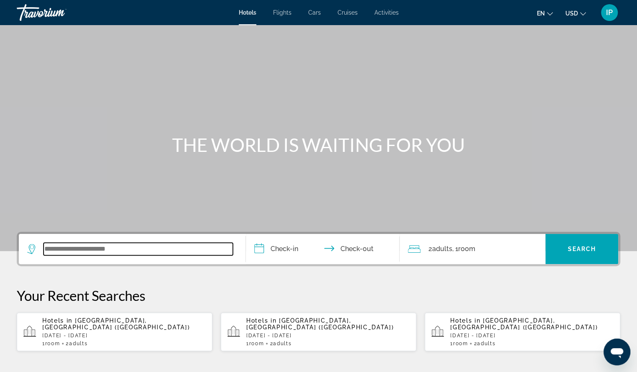
click at [88, 251] on input "Search widget" at bounding box center [138, 249] width 189 height 13
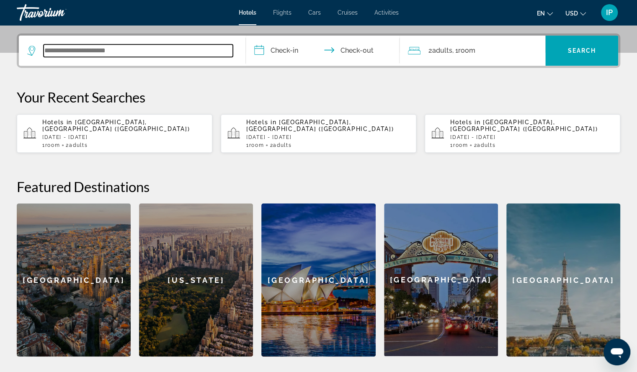
scroll to position [204, 0]
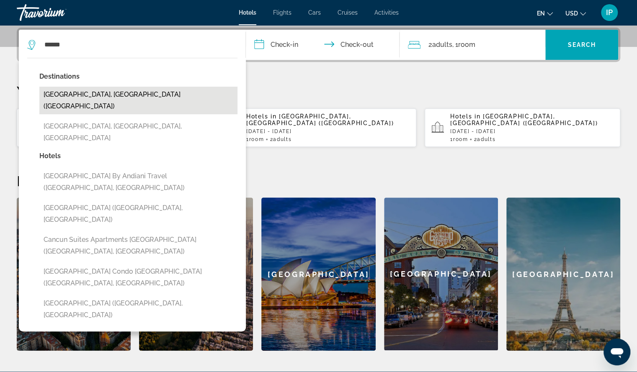
click at [87, 96] on button "Cancun, Mexico (CUN)" at bounding box center [138, 101] width 198 height 28
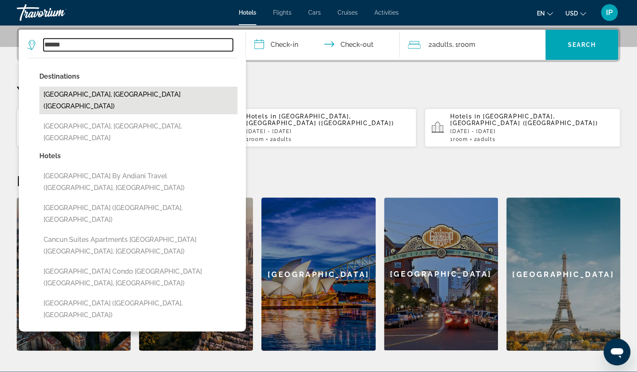
type input "**********"
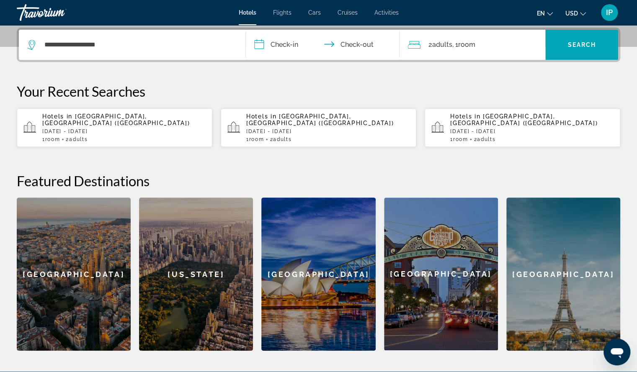
click at [283, 47] on input "**********" at bounding box center [325, 46] width 158 height 33
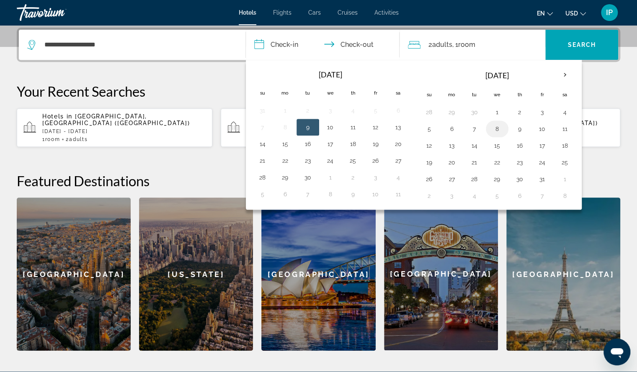
click at [493, 127] on button "8" at bounding box center [497, 129] width 13 height 12
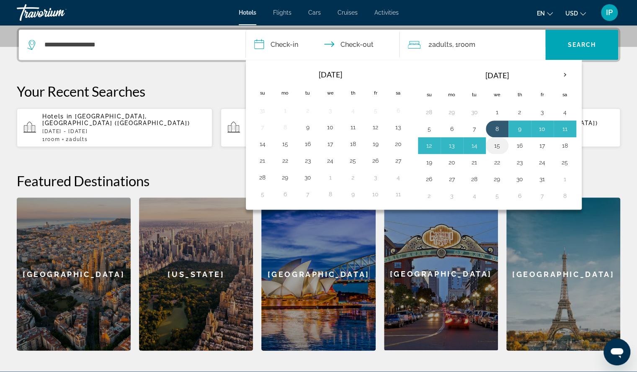
click at [493, 144] on button "15" at bounding box center [497, 146] width 13 height 12
type input "**********"
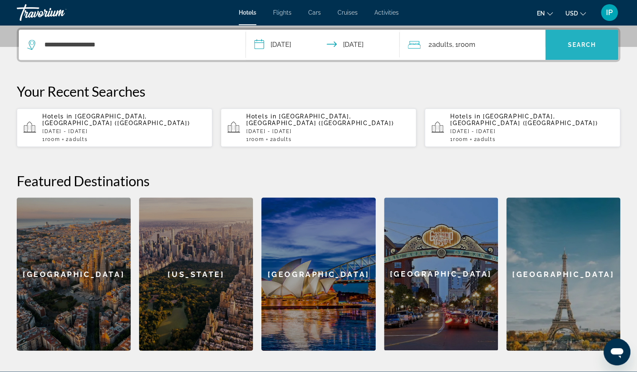
click at [572, 41] on span "Search" at bounding box center [582, 44] width 28 height 7
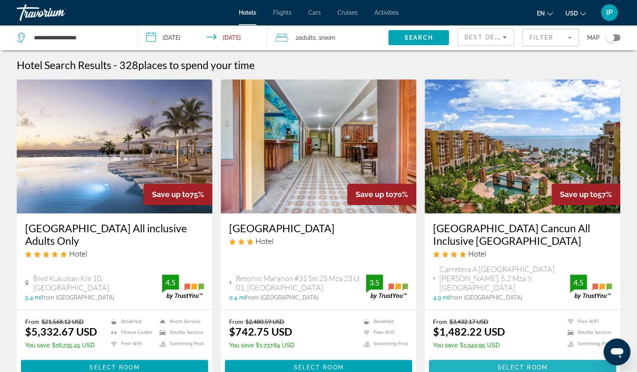
click at [546, 365] on span "Select Room" at bounding box center [522, 368] width 50 height 7
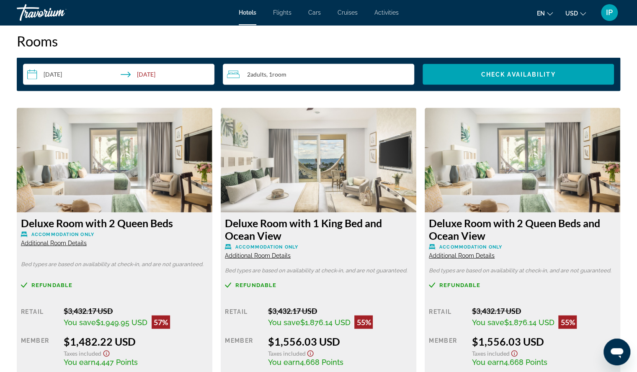
scroll to position [1106, 0]
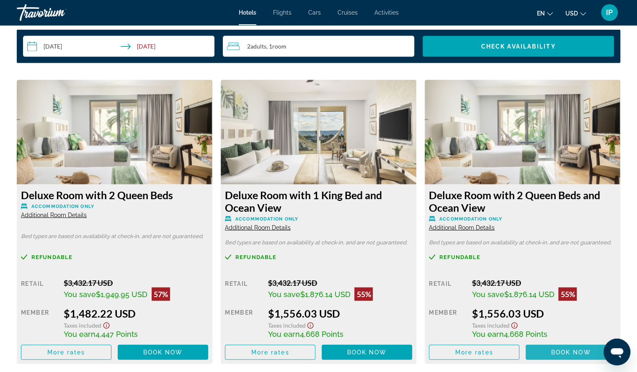
click at [561, 357] on span "Main content" at bounding box center [571, 353] width 91 height 20
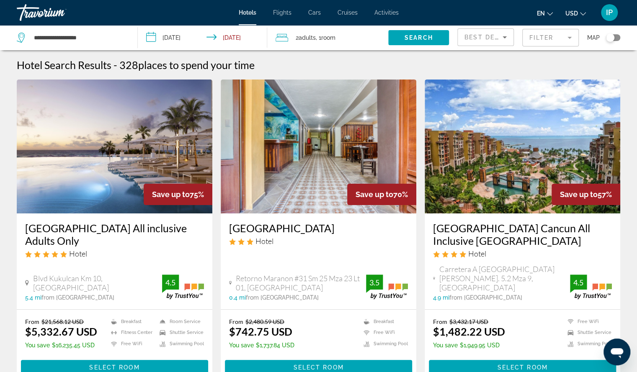
click at [323, 37] on span ", 1 Room rooms" at bounding box center [326, 38] width 20 height 12
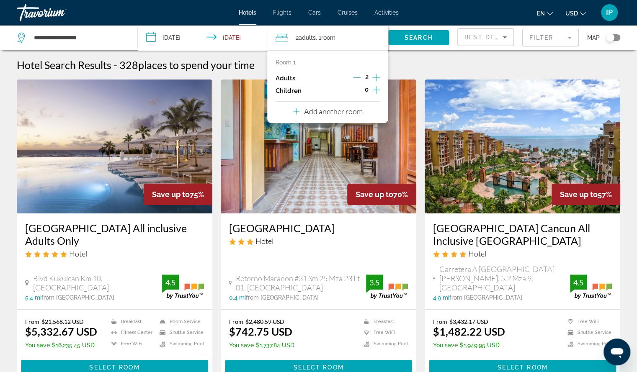
click at [376, 91] on icon "Increment children" at bounding box center [376, 90] width 8 height 8
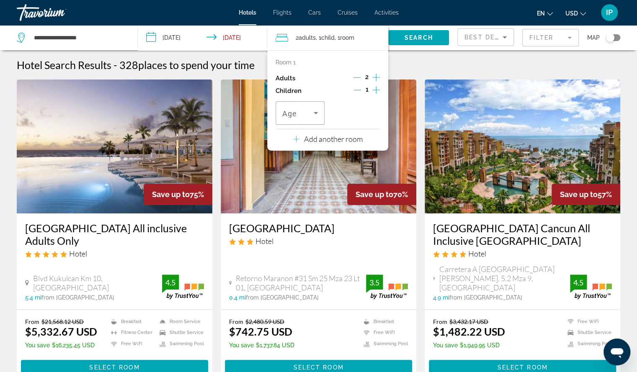
click at [376, 92] on icon "Increment children" at bounding box center [376, 90] width 8 height 10
click at [313, 114] on icon "Travelers: 2 adults, 2 children" at bounding box center [316, 113] width 10 height 10
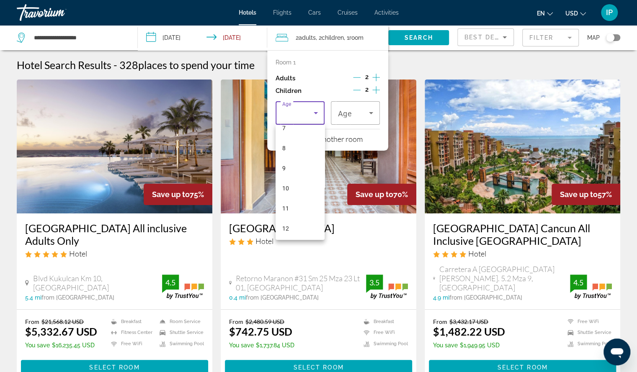
scroll to position [178, 0]
click at [285, 160] on span "10" at bounding box center [285, 161] width 7 height 10
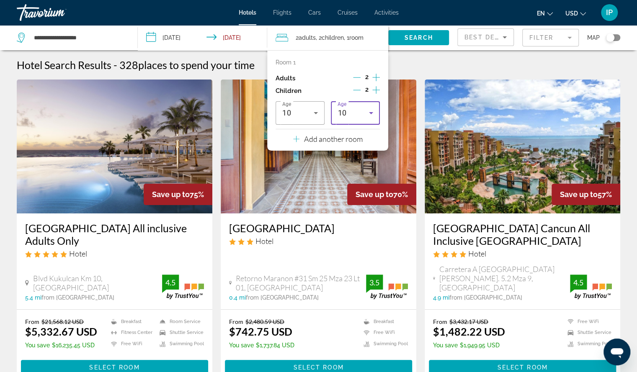
click at [370, 109] on icon "Travelers: 2 adults, 2 children" at bounding box center [371, 113] width 10 height 10
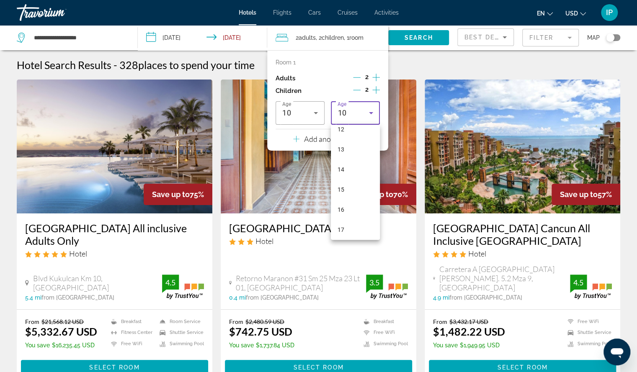
scroll to position [253, 0]
click at [348, 226] on mat-option "17" at bounding box center [355, 227] width 49 height 20
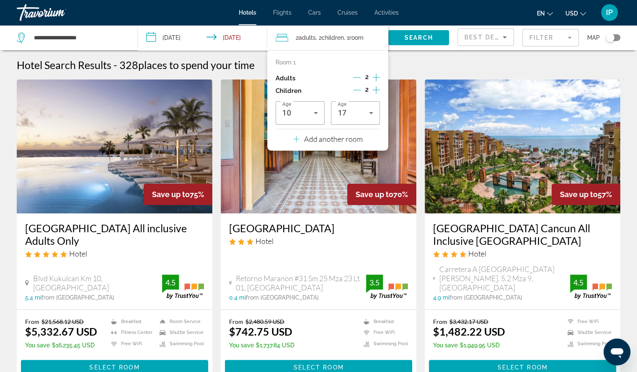
click at [352, 170] on img "Main content" at bounding box center [319, 147] width 196 height 134
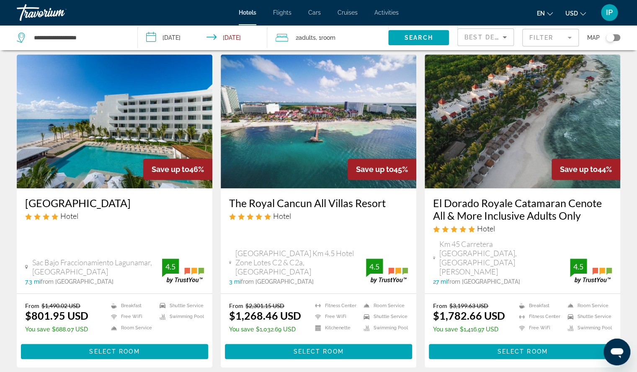
scroll to position [352, 0]
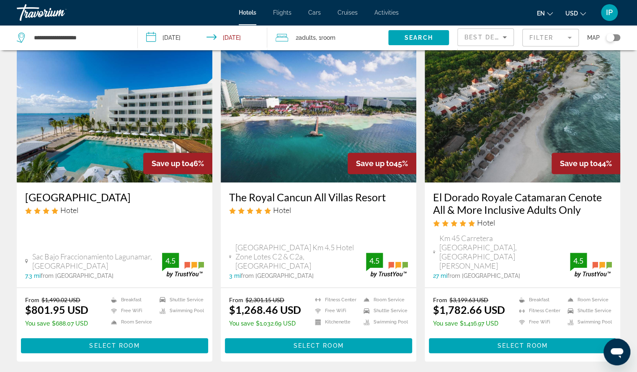
click at [323, 39] on span ", 1 Room rooms" at bounding box center [326, 38] width 20 height 12
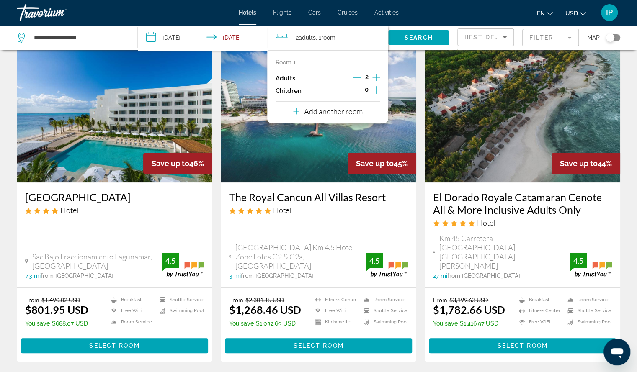
click at [379, 90] on icon "Increment children" at bounding box center [376, 90] width 8 height 8
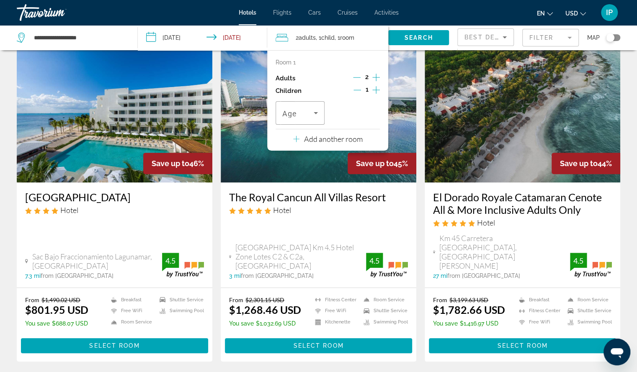
click at [379, 90] on icon "Increment children" at bounding box center [376, 90] width 8 height 8
click at [315, 114] on icon "Travelers: 2 adults, 2 children" at bounding box center [316, 113] width 10 height 10
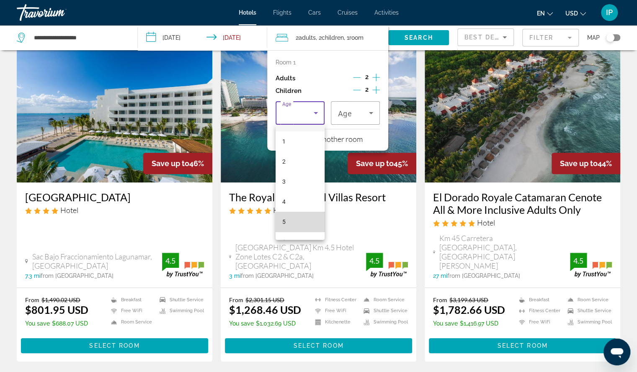
click at [318, 238] on div "0 1 2 3 4 5 6 7 8 9 10 11 12 13 14 15 16 17" at bounding box center [300, 182] width 49 height 115
click at [318, 238] on mat-option "7" at bounding box center [300, 232] width 49 height 20
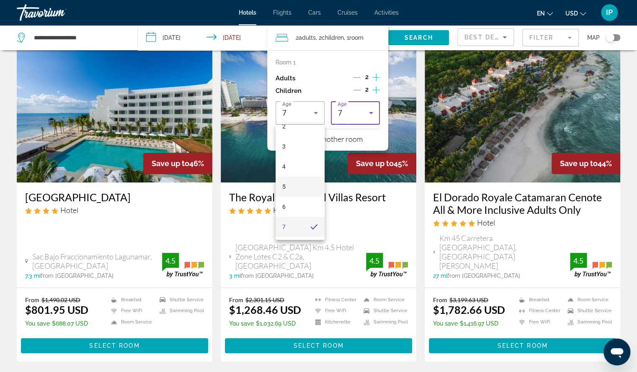
scroll to position [0, 0]
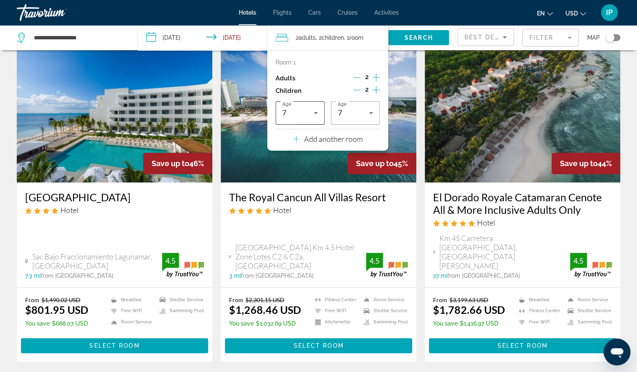
click at [313, 108] on div "7" at bounding box center [300, 112] width 36 height 23
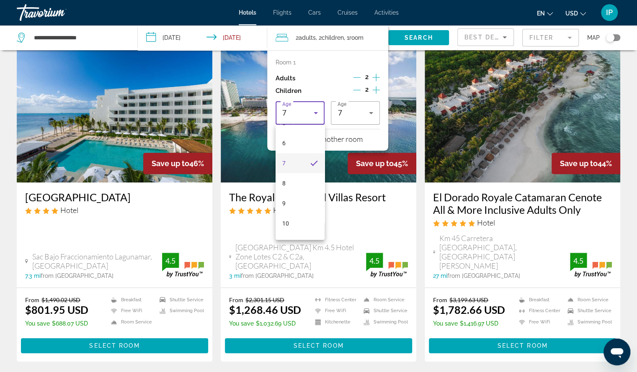
scroll to position [116, 0]
click at [308, 224] on mat-option "10" at bounding box center [300, 223] width 49 height 20
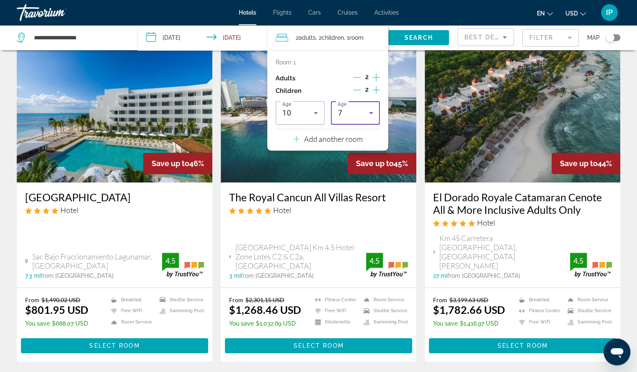
click at [369, 113] on icon "Travelers: 2 adults, 2 children" at bounding box center [371, 113] width 10 height 10
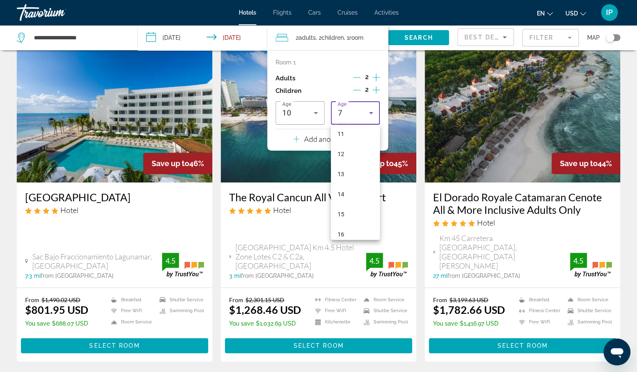
scroll to position [233, 0]
click at [378, 241] on div at bounding box center [318, 186] width 637 height 372
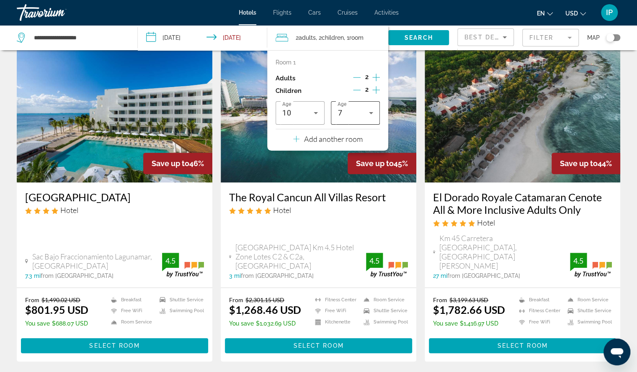
click at [367, 114] on icon "Travelers: 2 adults, 2 children" at bounding box center [371, 113] width 10 height 10
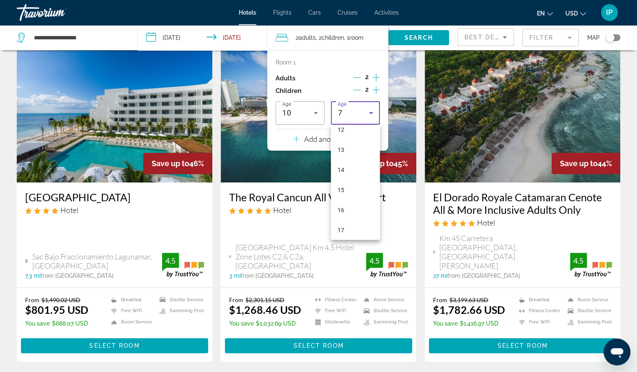
scroll to position [250, 0]
click at [352, 230] on mat-option "17" at bounding box center [355, 230] width 49 height 20
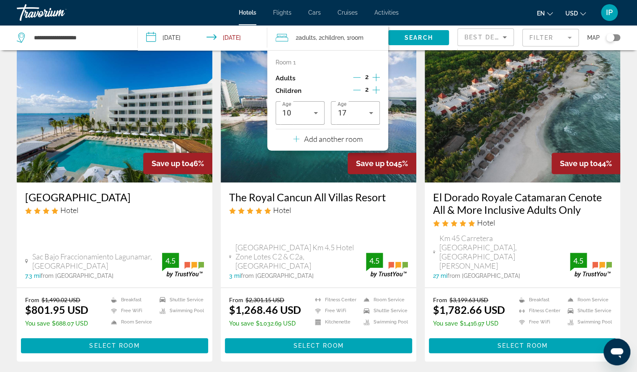
click at [298, 134] on icon "Travelers: 2 adults, 2 children" at bounding box center [296, 139] width 6 height 10
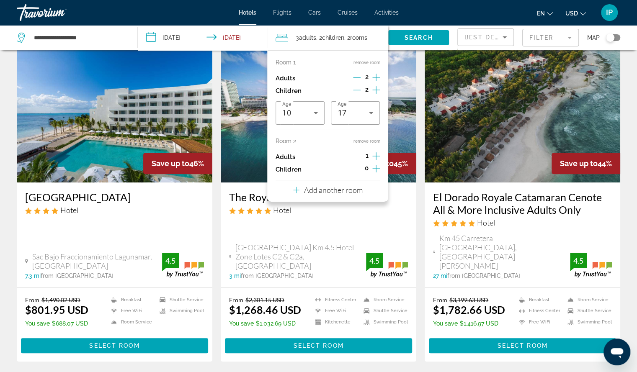
click at [253, 143] on img "Main content" at bounding box center [319, 116] width 196 height 134
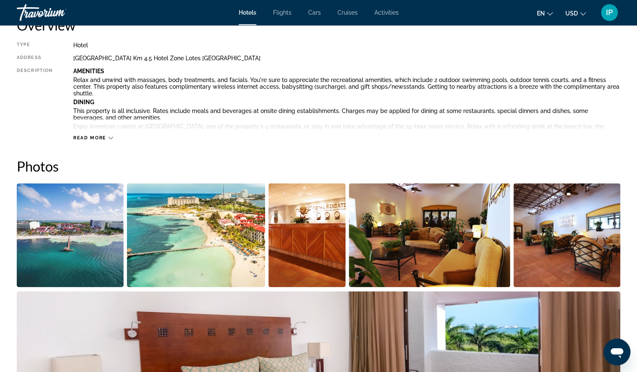
scroll to position [315, 0]
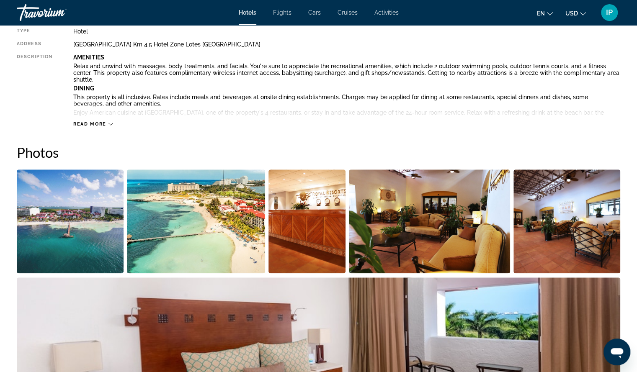
click at [110, 125] on icon "Main content" at bounding box center [111, 124] width 5 height 5
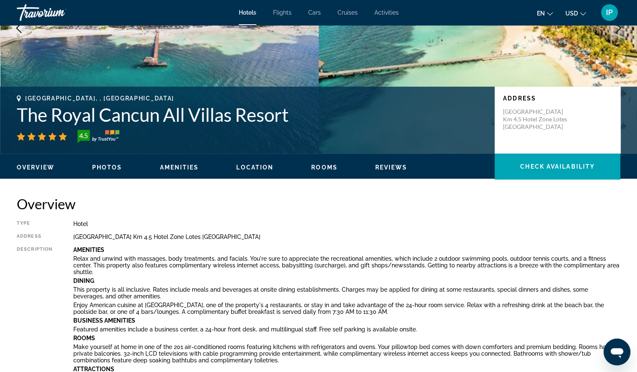
scroll to position [64, 0]
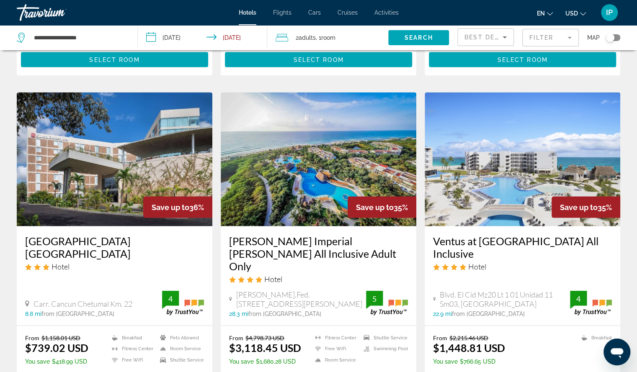
scroll to position [958, 0]
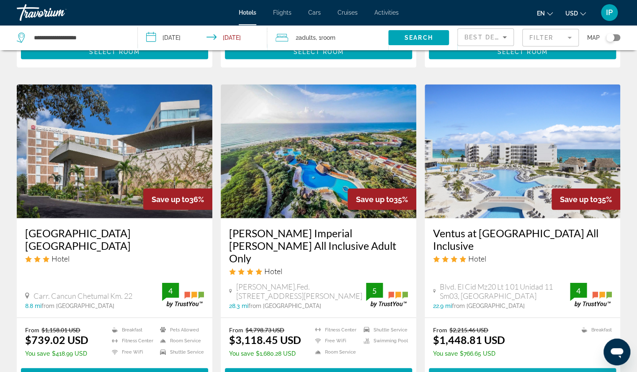
click at [530, 366] on span "Main content" at bounding box center [522, 376] width 187 height 20
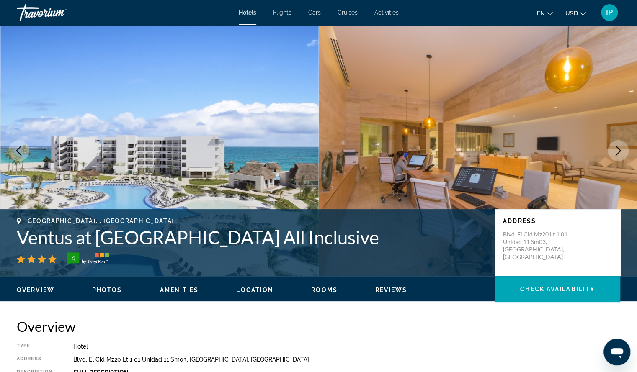
click at [617, 148] on icon "Next image" at bounding box center [618, 151] width 10 height 10
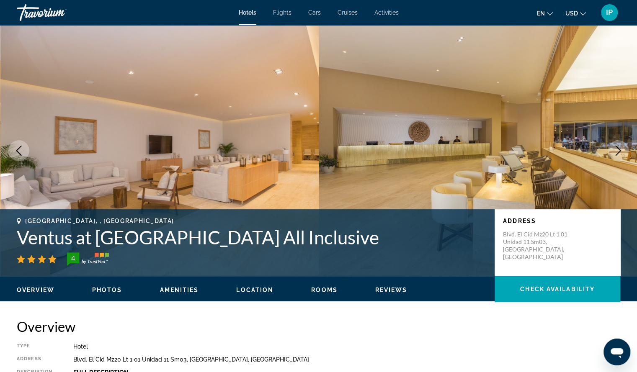
click at [617, 148] on icon "Next image" at bounding box center [618, 151] width 10 height 10
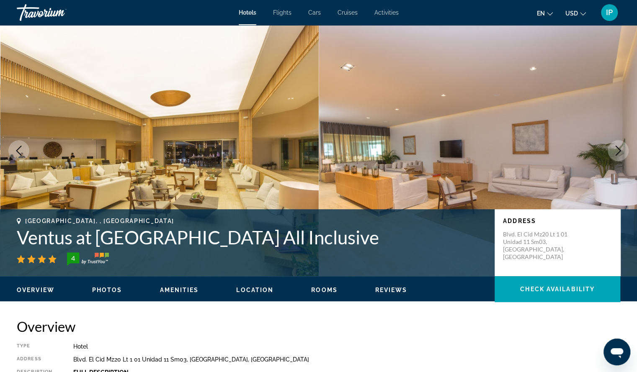
click at [617, 148] on icon "Next image" at bounding box center [618, 151] width 10 height 10
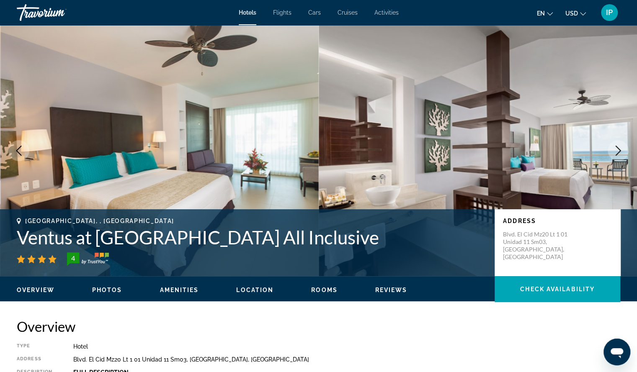
click at [617, 149] on icon "Next image" at bounding box center [618, 151] width 10 height 10
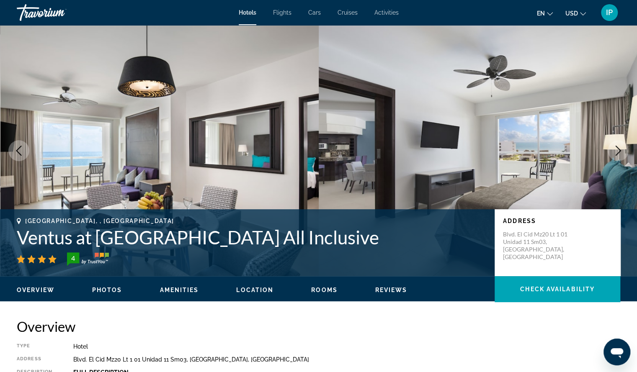
click at [617, 149] on icon "Next image" at bounding box center [618, 151] width 10 height 10
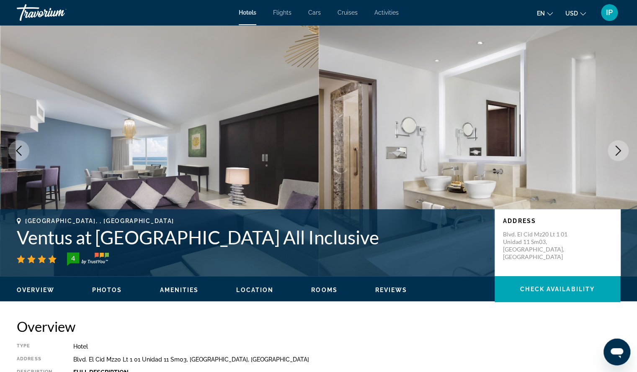
click at [617, 149] on icon "Next image" at bounding box center [618, 151] width 10 height 10
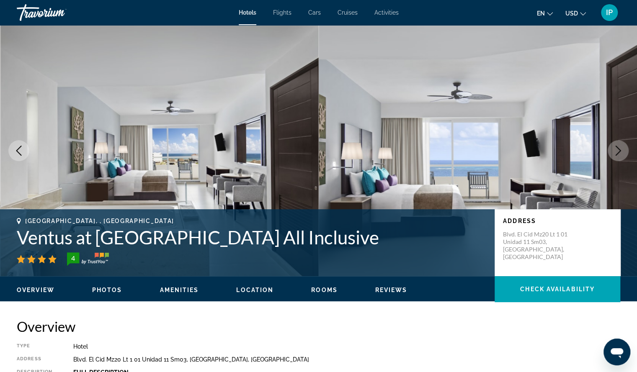
click at [617, 149] on icon "Next image" at bounding box center [618, 151] width 10 height 10
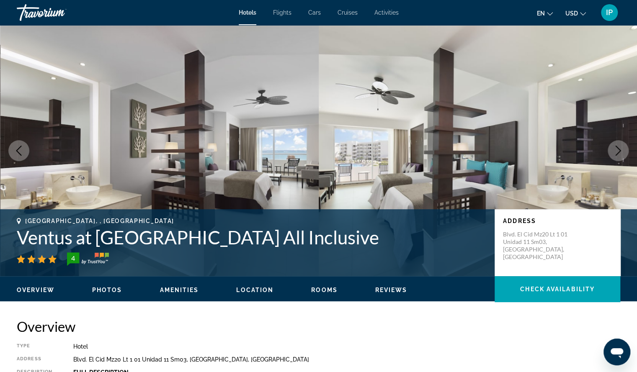
click at [617, 149] on icon "Next image" at bounding box center [618, 151] width 10 height 10
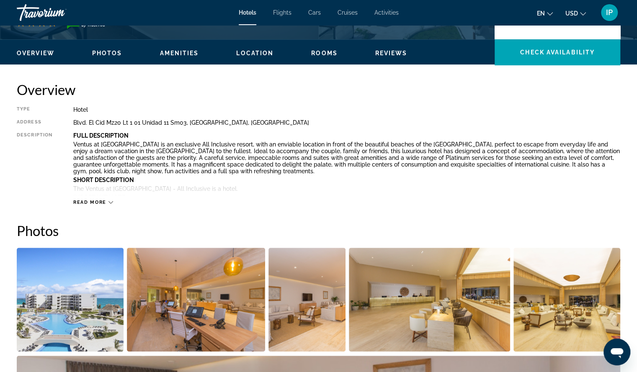
scroll to position [285, 0]
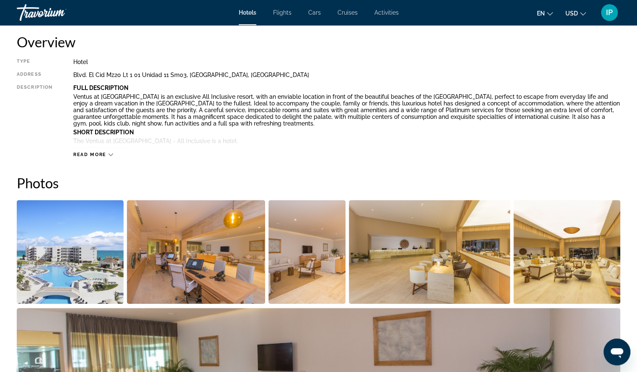
click at [109, 155] on icon "Main content" at bounding box center [111, 155] width 5 height 5
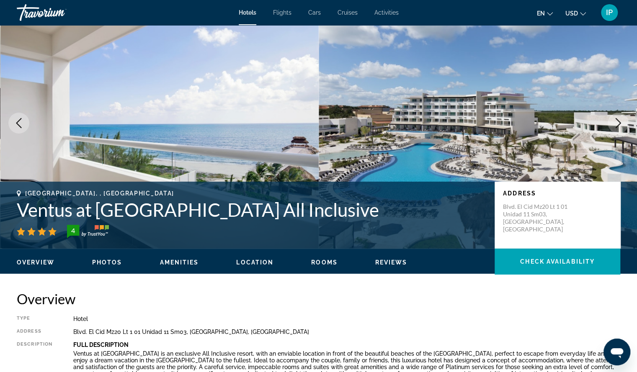
scroll to position [14, 0]
